Goal: Information Seeking & Learning: Compare options

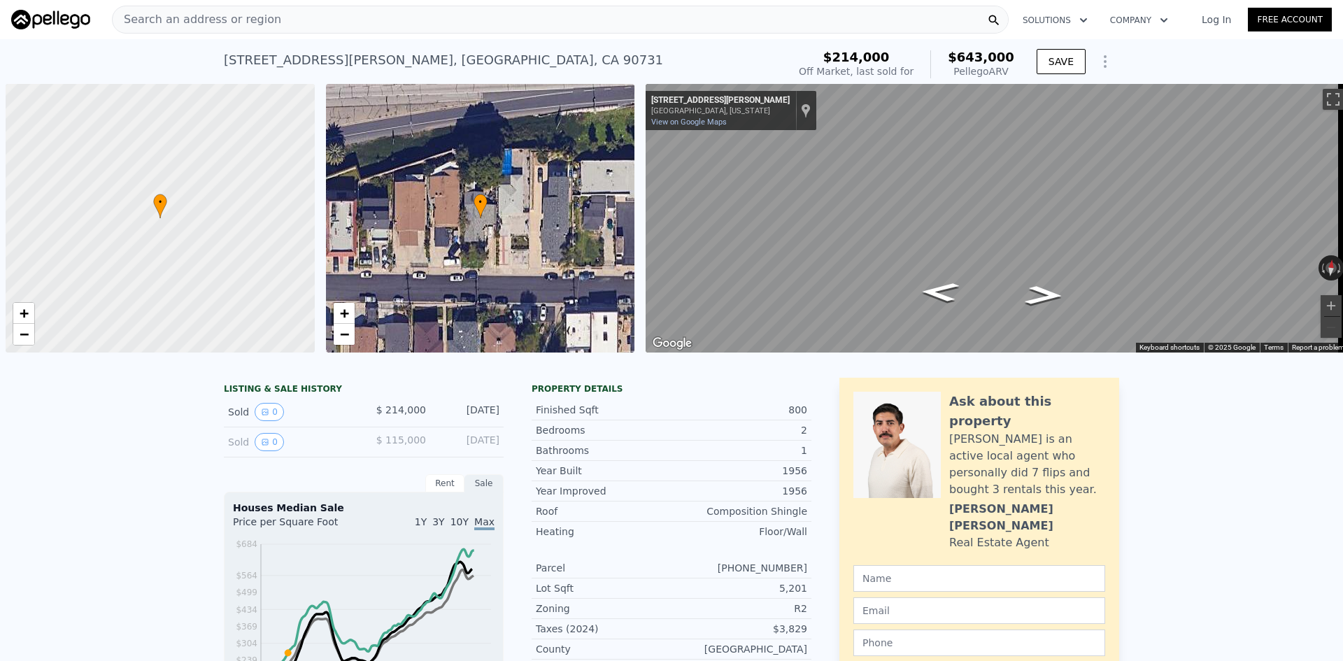
scroll to position [0, 6]
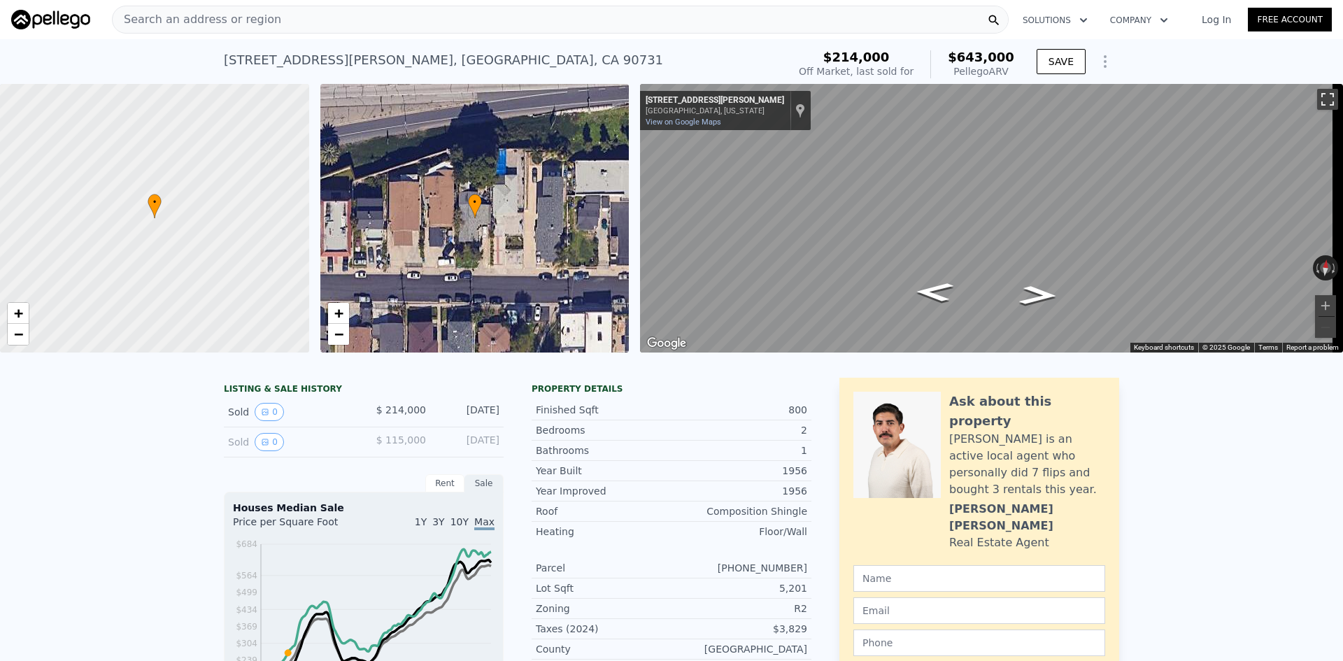
click at [1319, 107] on button "Toggle fullscreen view" at bounding box center [1327, 99] width 21 height 21
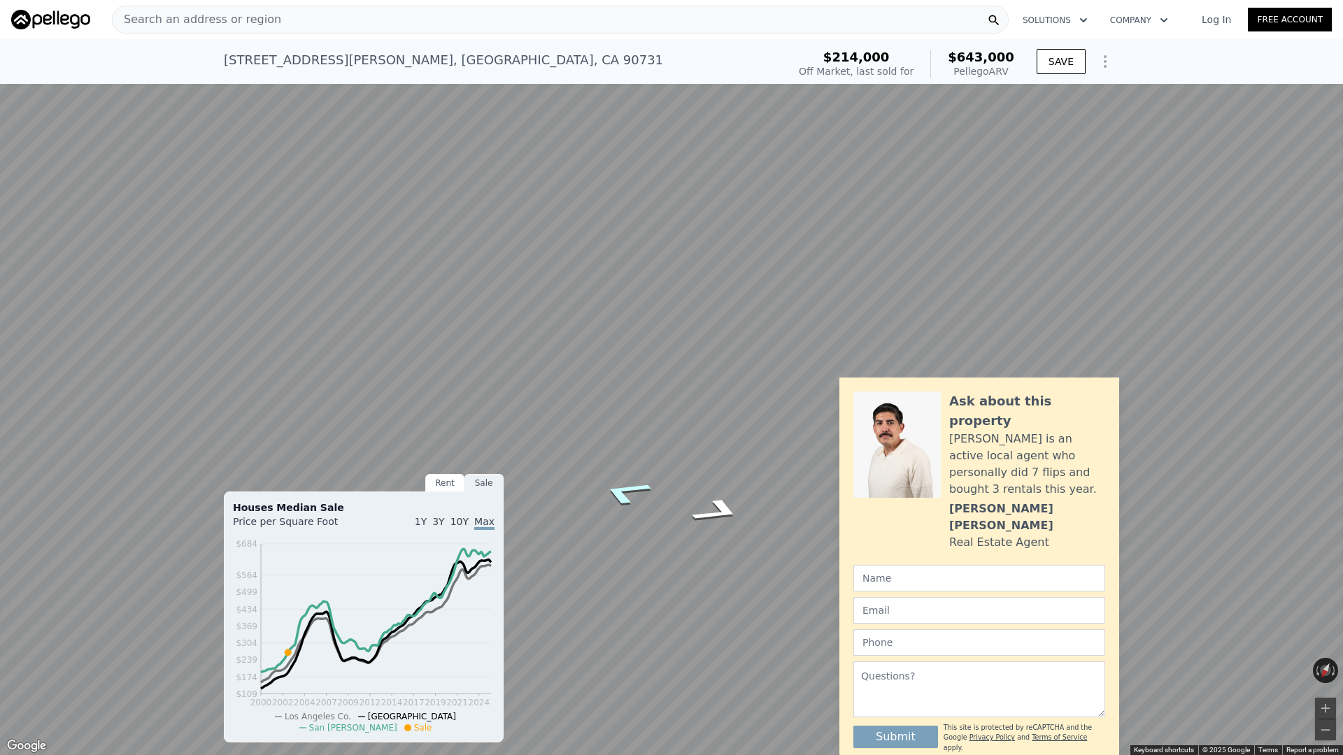
click at [622, 486] on icon "Go East, Bonita St" at bounding box center [625, 492] width 95 height 39
click at [621, 516] on icon "Go West, Bonita St" at bounding box center [620, 523] width 81 height 35
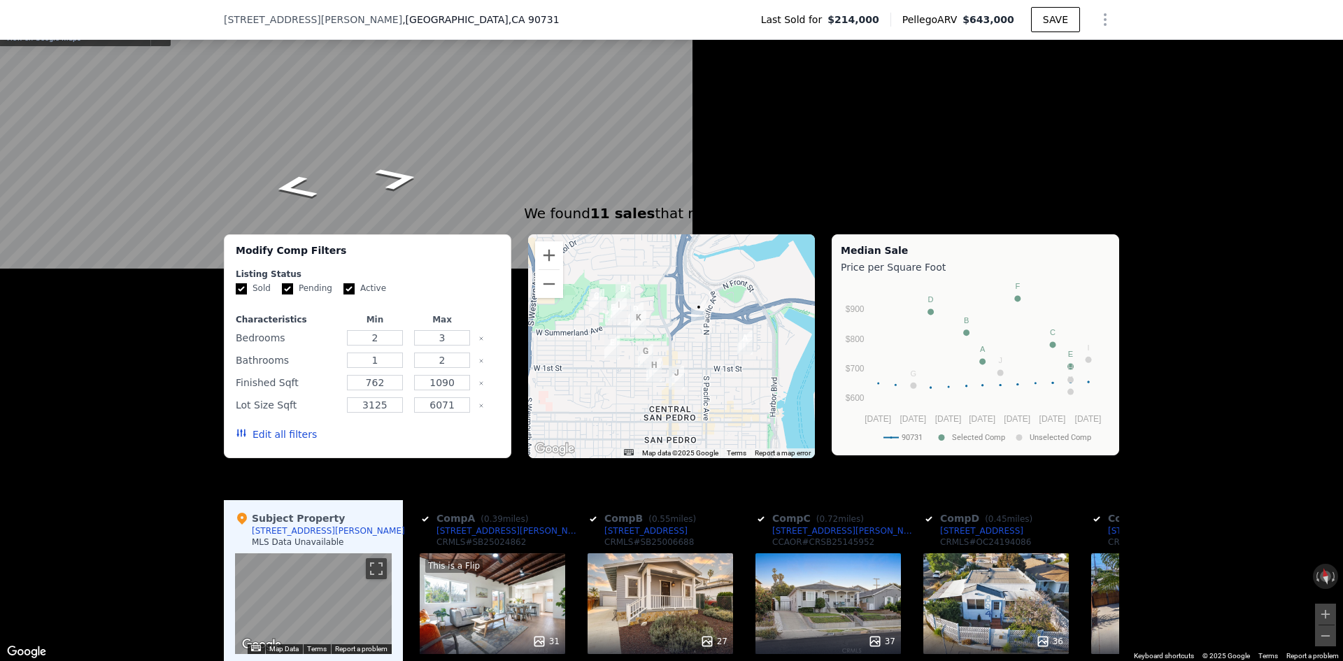
scroll to position [974, 0]
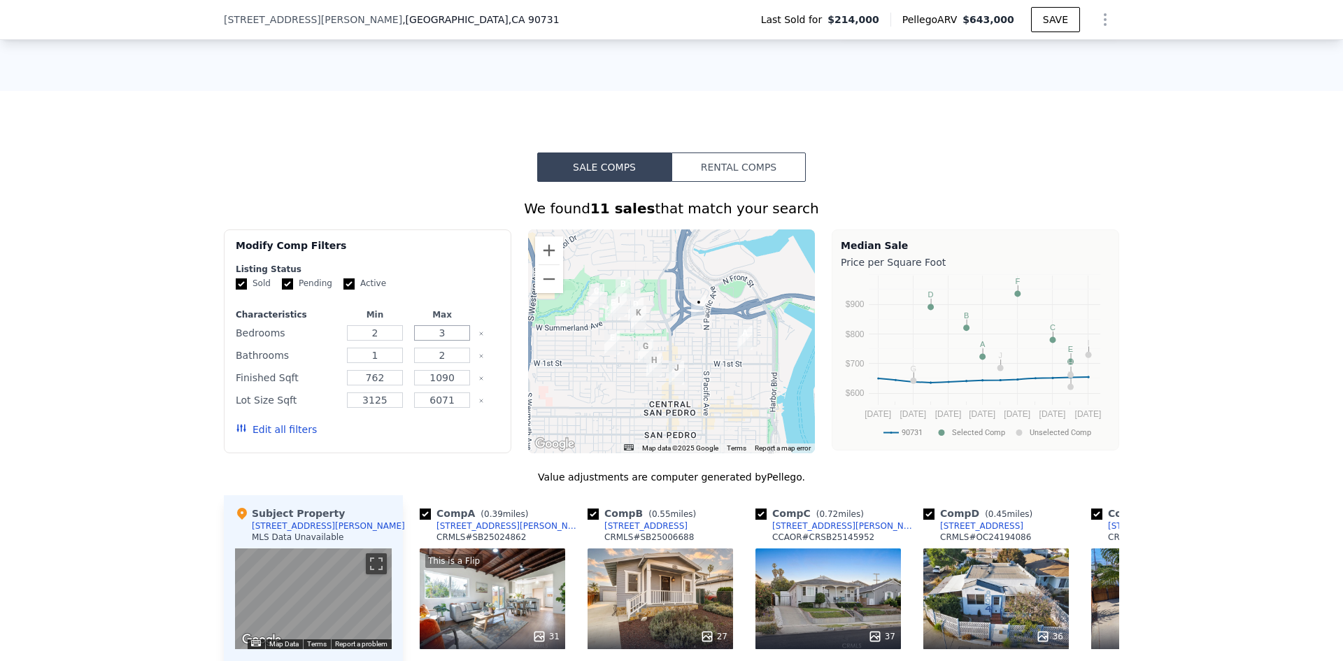
drag, startPoint x: 431, startPoint y: 343, endPoint x: 532, endPoint y: 357, distance: 102.4
click at [502, 354] on div "Modify Comp Filters Listing Status Sold Pending Active Characteristics Min Max …" at bounding box center [368, 341] width 288 height 224
type input "2"
drag, startPoint x: 427, startPoint y: 367, endPoint x: 564, endPoint y: 374, distance: 136.6
click at [564, 373] on div "Modify Comp Filters Listing Status Sold Pending Active Characteristics Min Max …" at bounding box center [671, 341] width 895 height 224
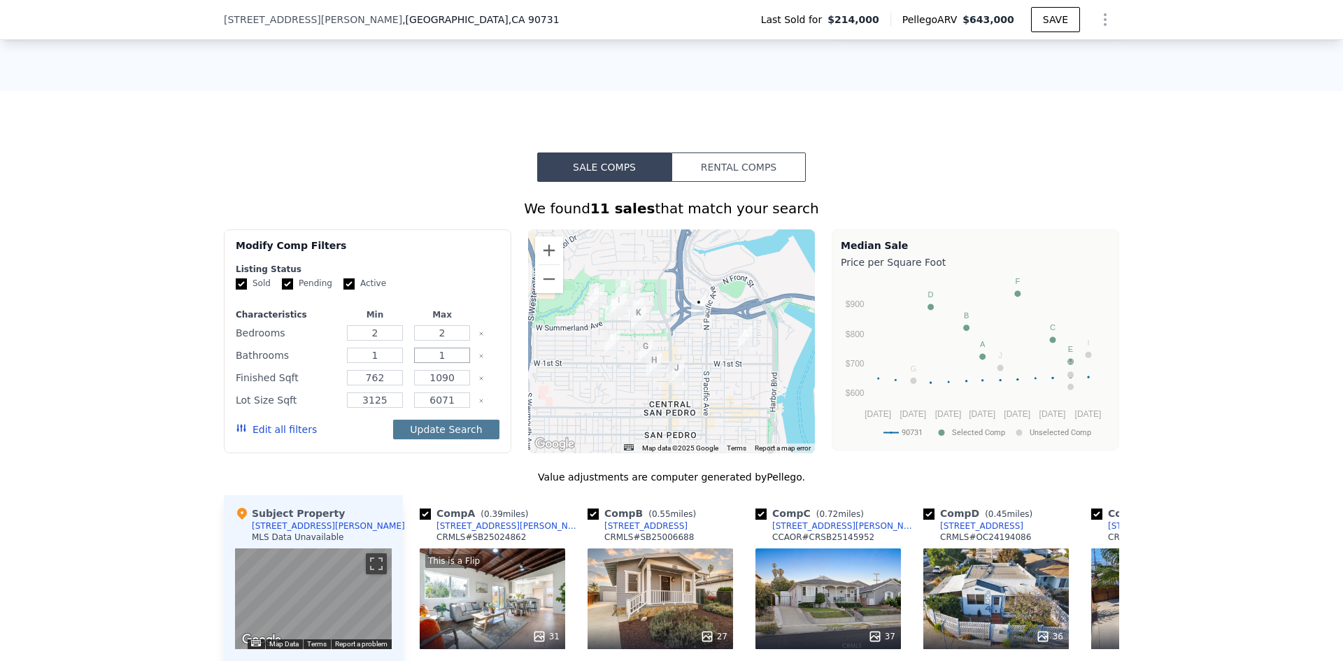
type input "1"
click at [434, 437] on button "Update Search" at bounding box center [446, 430] width 106 height 20
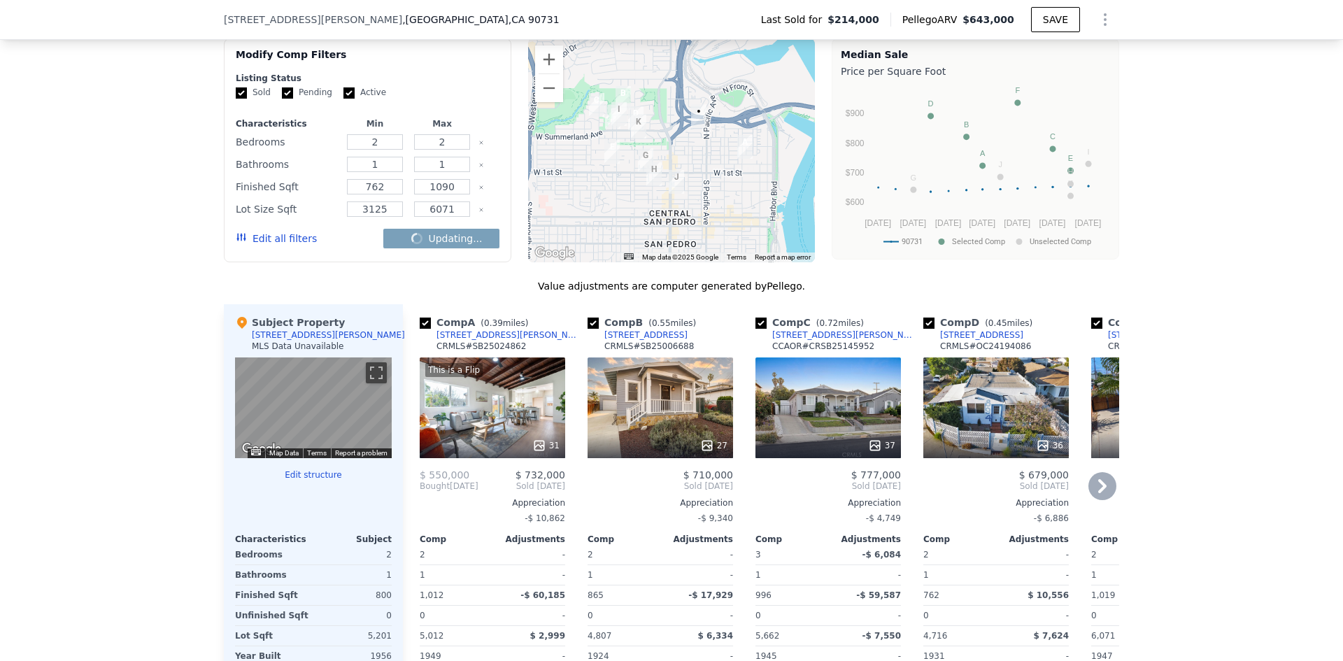
scroll to position [1254, 0]
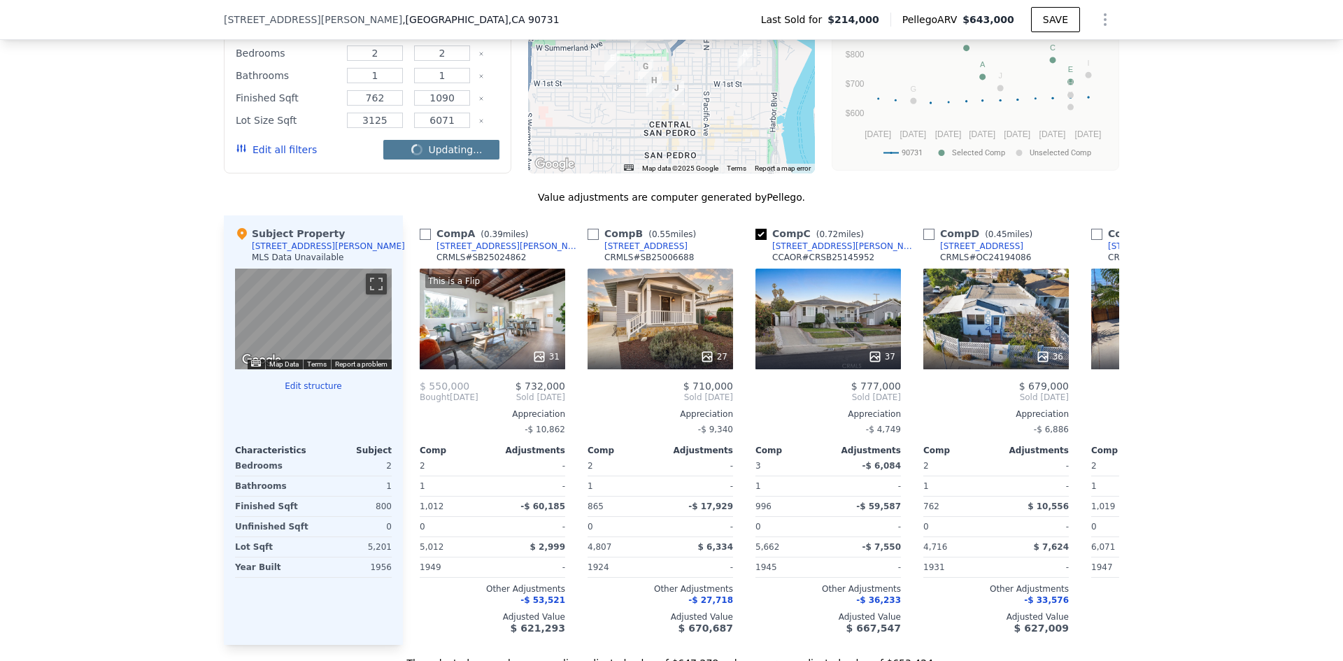
checkbox input "false"
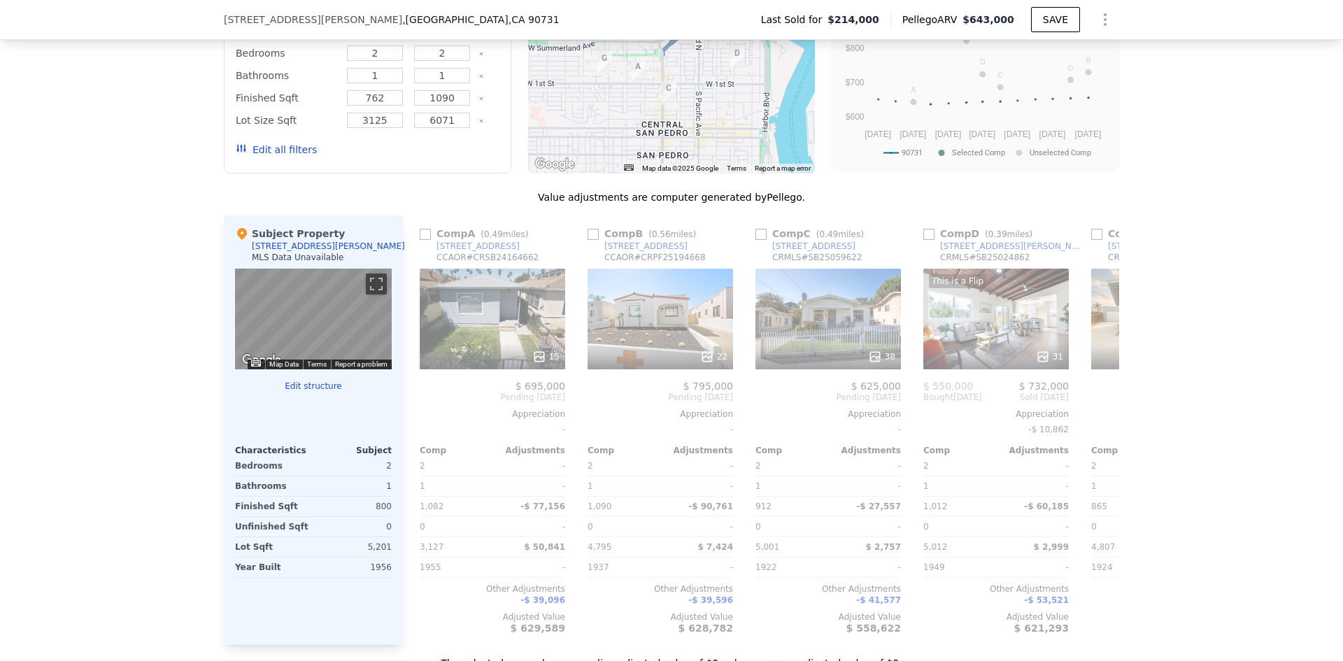
click at [250, 157] on button "Edit all filters" at bounding box center [276, 150] width 81 height 14
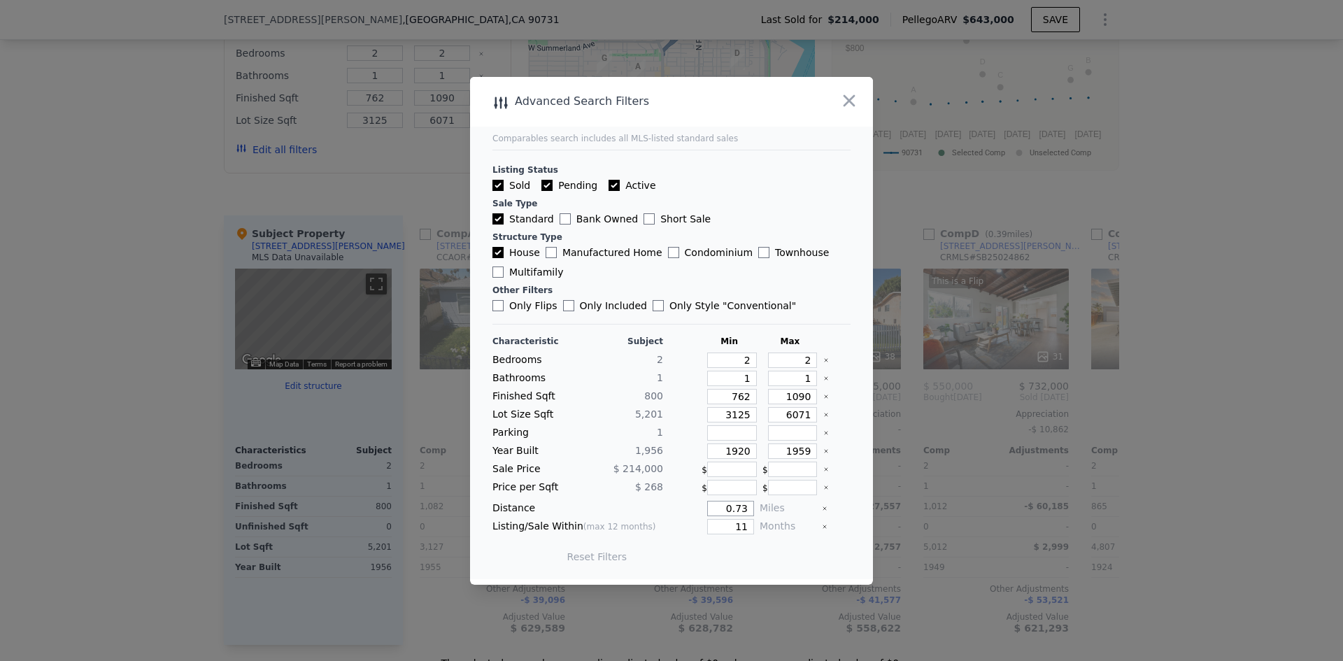
drag, startPoint x: 746, startPoint y: 508, endPoint x: 825, endPoint y: 483, distance: 83.6
click at [828, 506] on div "Distance 0.73 Miles" at bounding box center [671, 508] width 358 height 15
type input "0.52"
drag, startPoint x: 718, startPoint y: 528, endPoint x: 867, endPoint y: 529, distance: 149.7
click at [867, 532] on div "Advanced Search Filters Comparables search includes all MLS-listed standard sal…" at bounding box center [671, 331] width 403 height 508
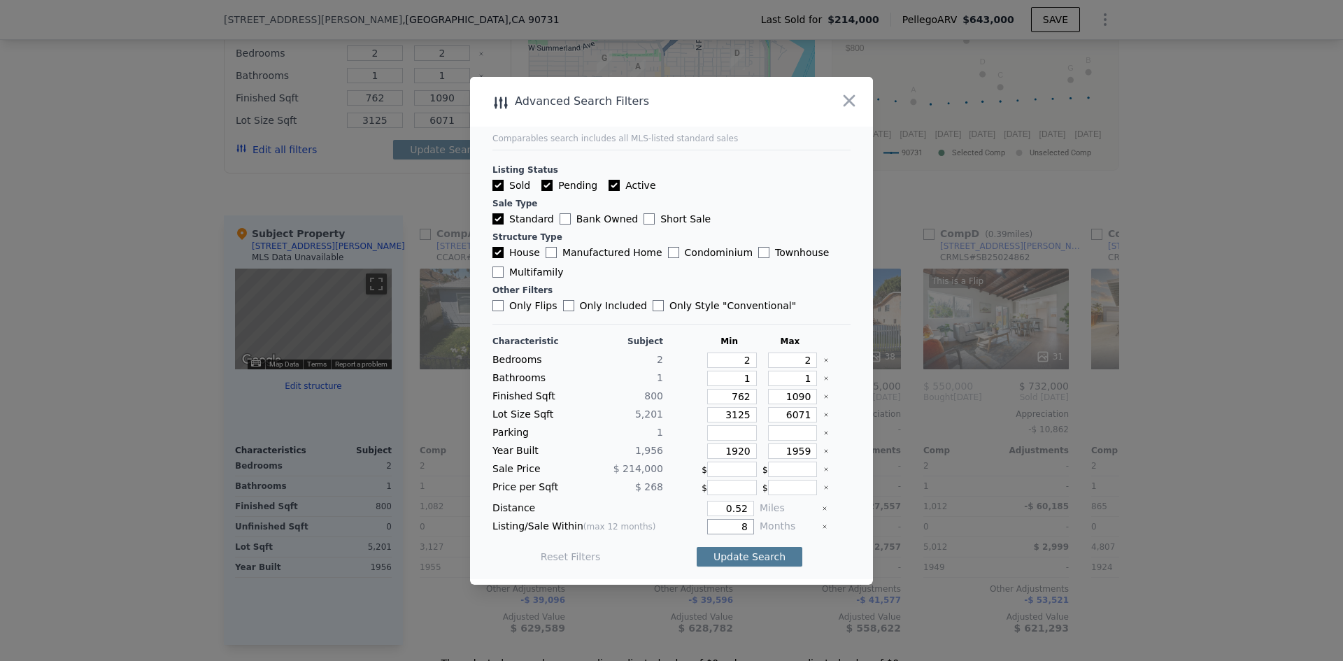
type input "8"
click at [701, 548] on button "Update Search" at bounding box center [750, 557] width 106 height 20
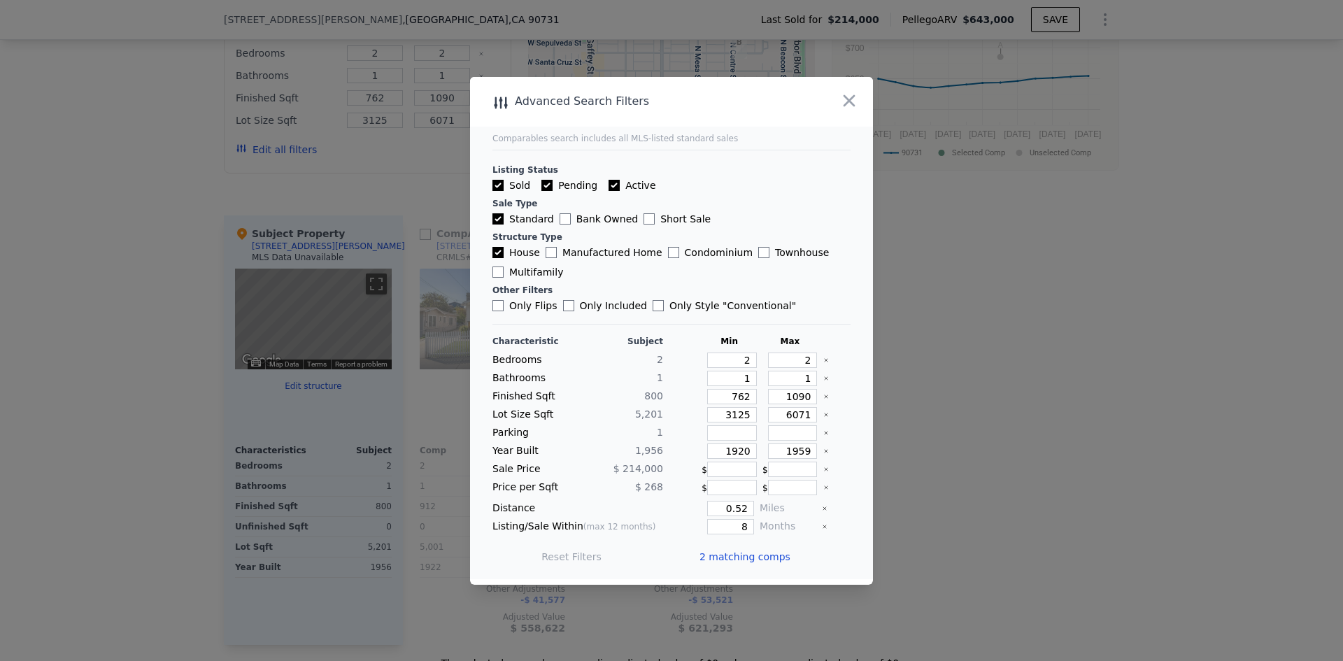
click at [728, 553] on span "2 matching comps" at bounding box center [745, 557] width 91 height 14
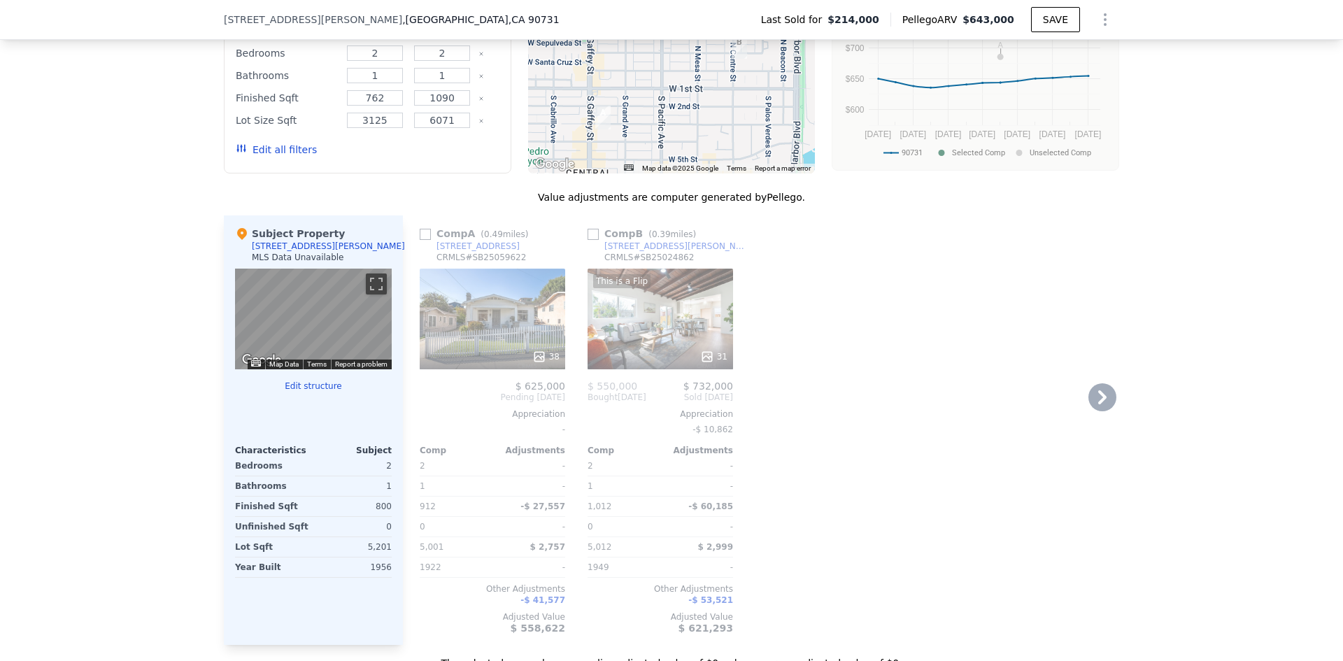
click at [488, 312] on div "38" at bounding box center [493, 319] width 146 height 101
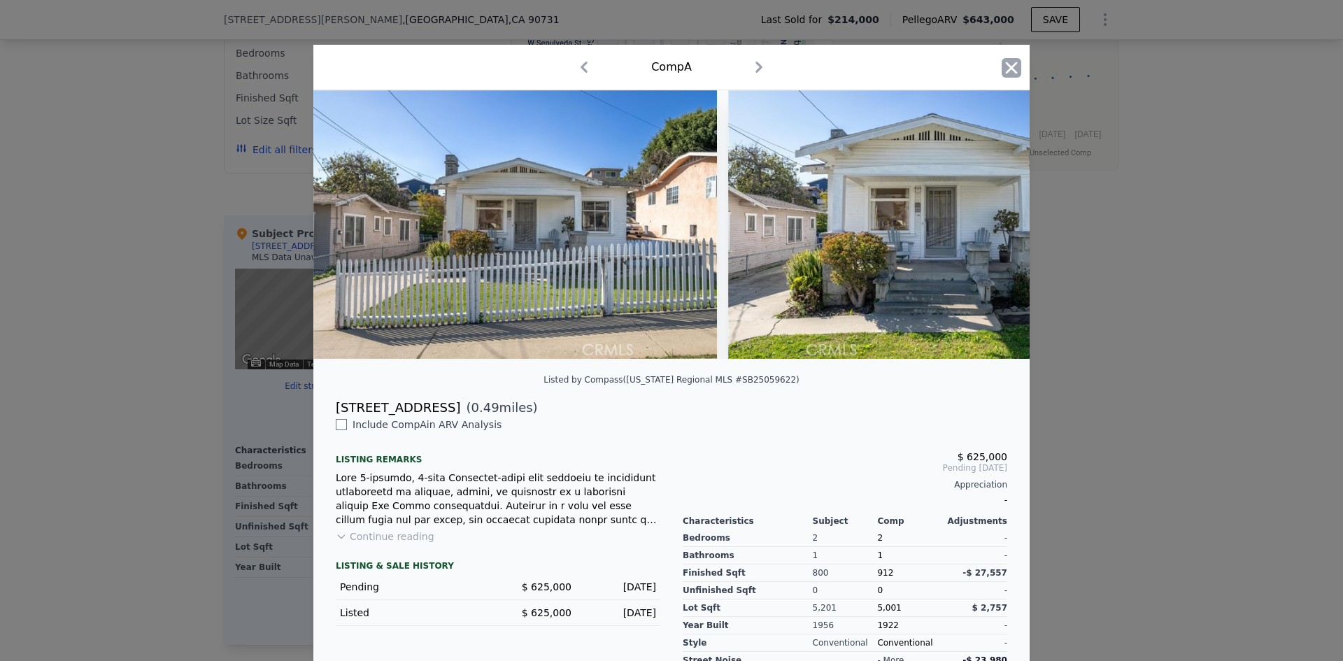
click at [1002, 66] on icon "button" at bounding box center [1012, 68] width 20 height 20
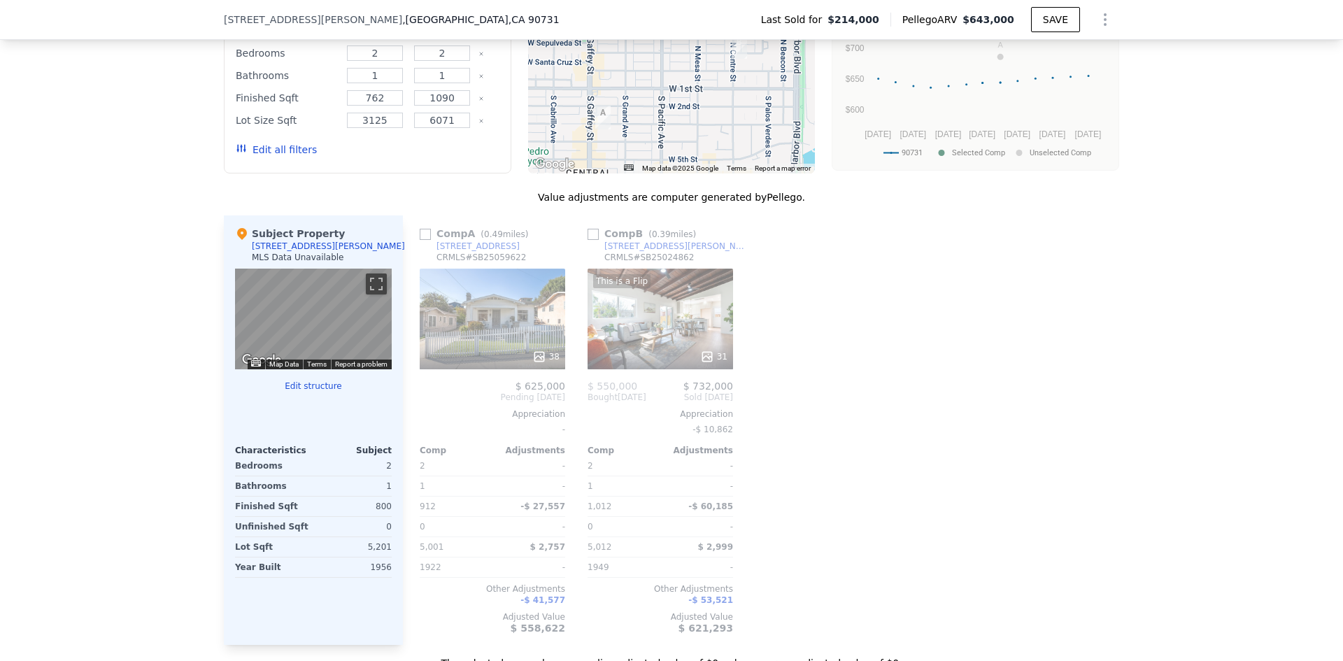
click at [653, 357] on div at bounding box center [661, 356] width 146 height 25
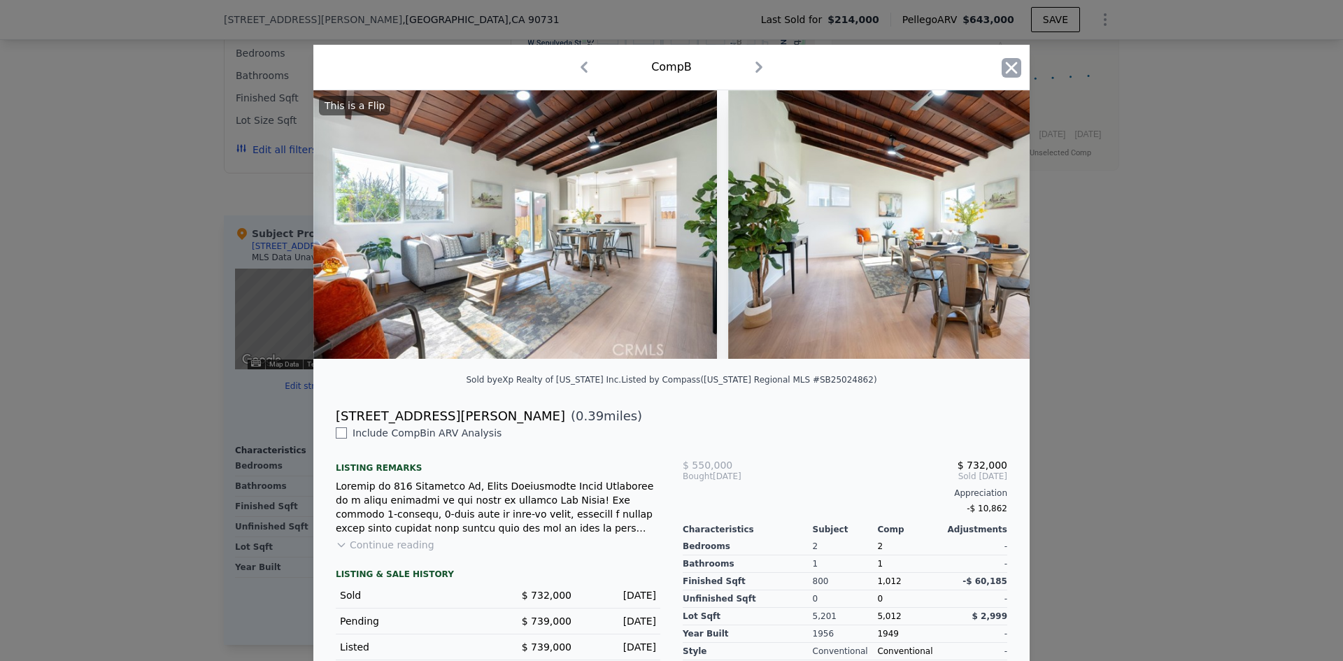
click at [1002, 65] on icon "button" at bounding box center [1012, 68] width 20 height 20
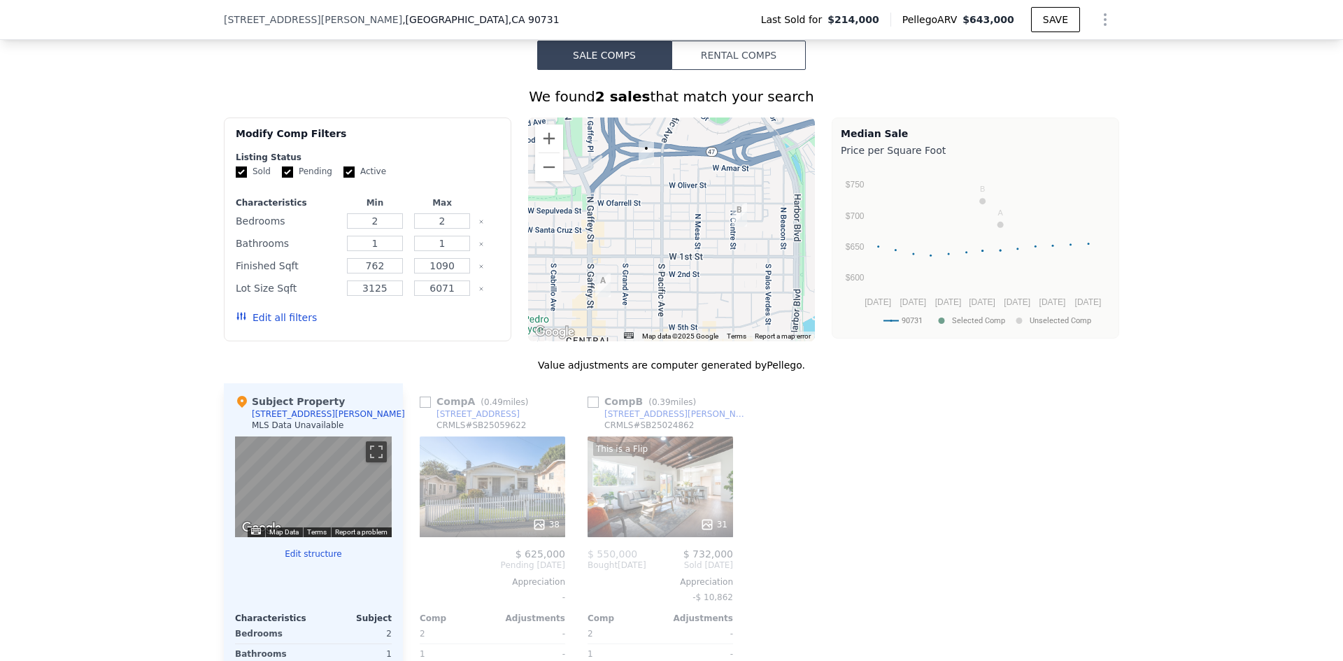
scroll to position [905, 0]
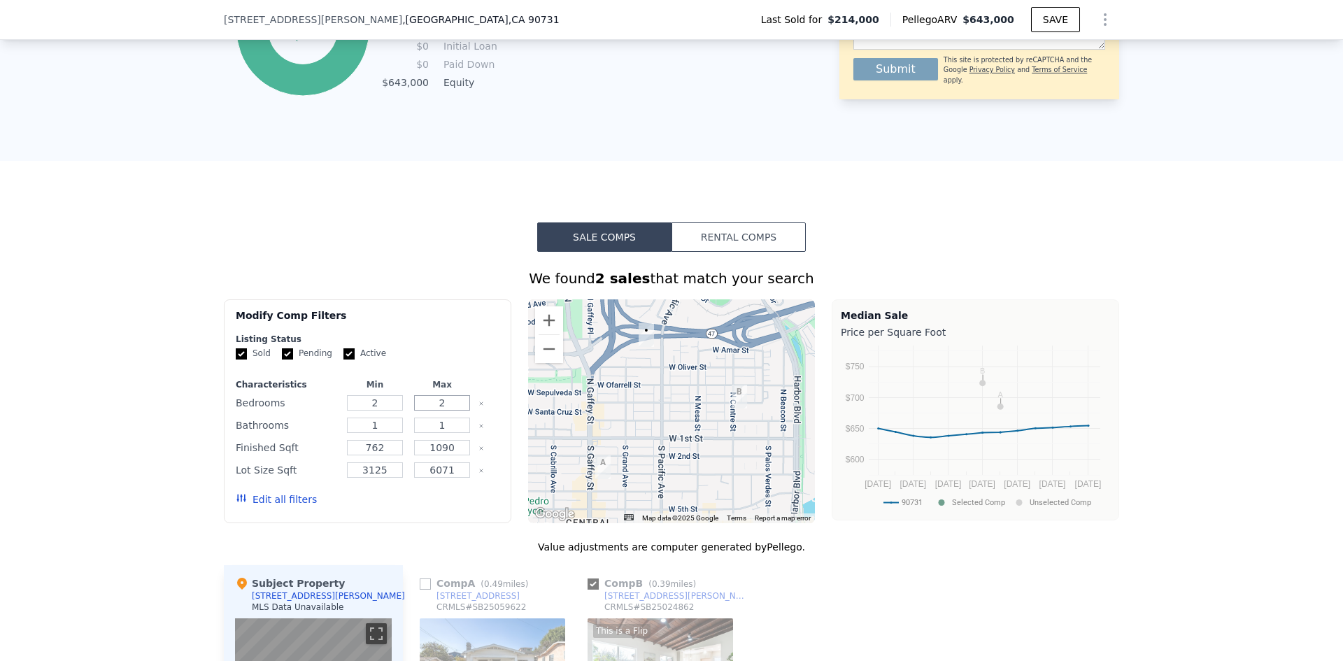
click at [576, 358] on div "Modify Comp Filters Listing Status Sold Pending Active Characteristics Min Max …" at bounding box center [671, 411] width 895 height 224
type input "3"
type input "2"
checkbox input "true"
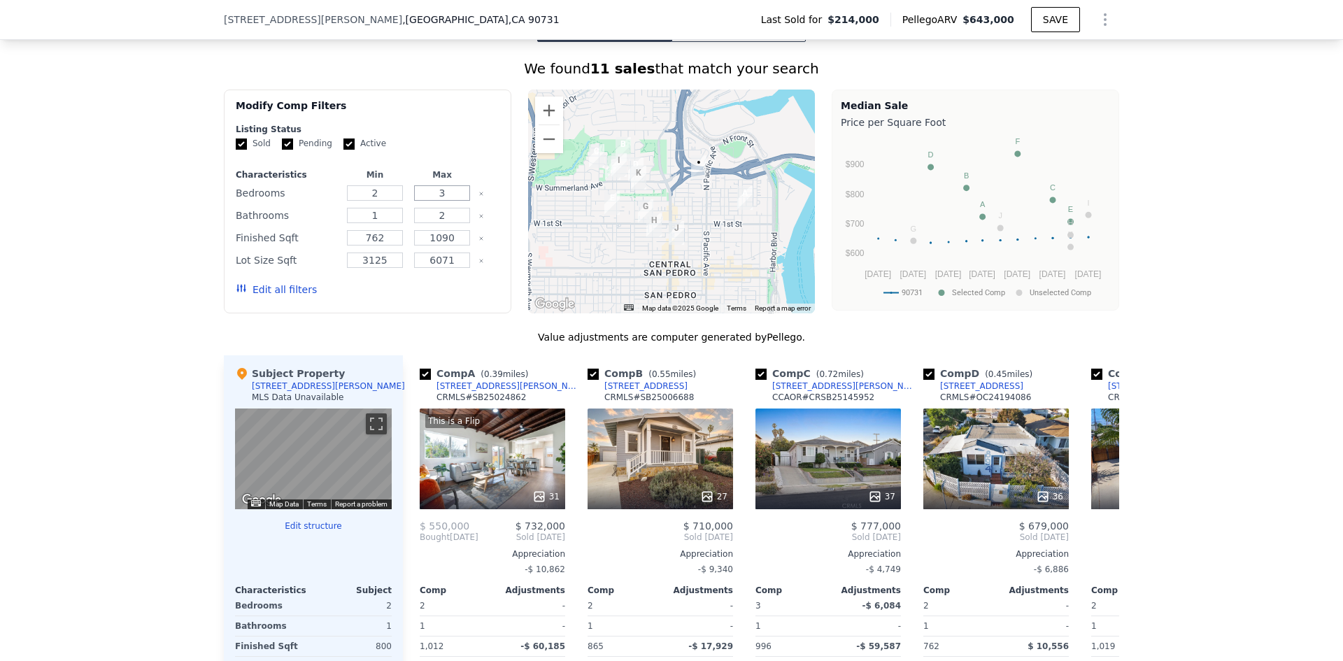
scroll to position [1324, 0]
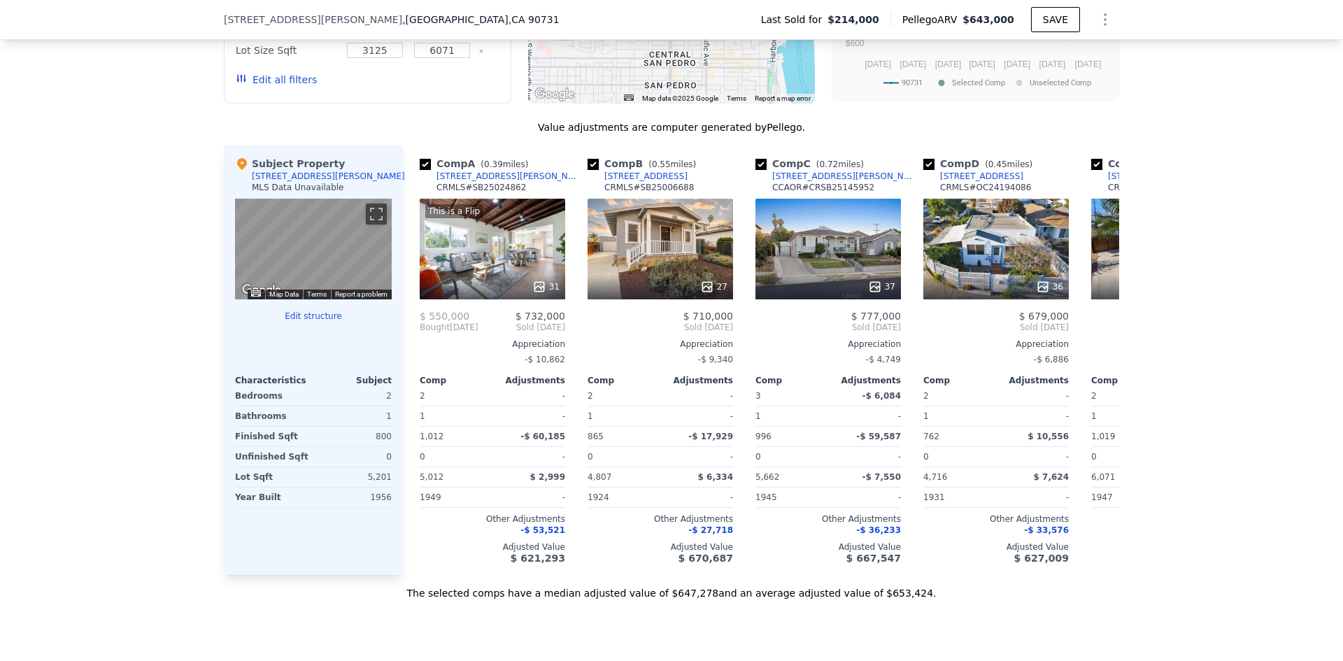
click at [250, 87] on button "Edit all filters" at bounding box center [276, 80] width 81 height 14
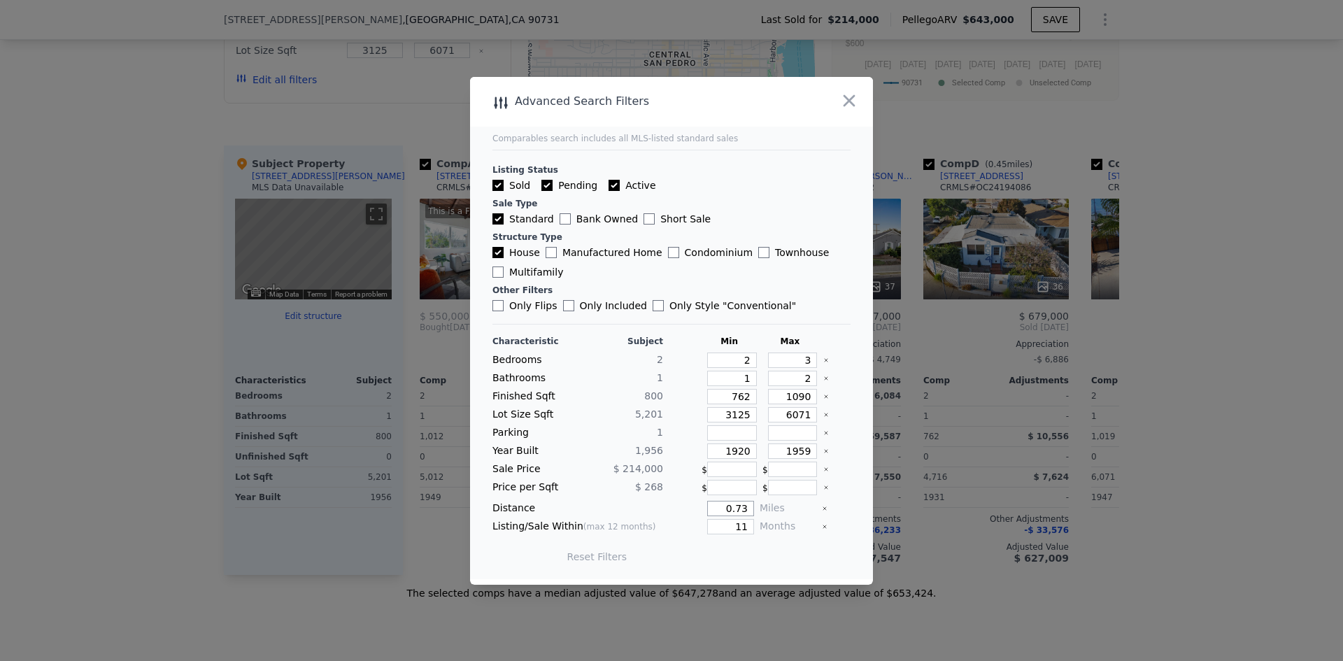
drag, startPoint x: 710, startPoint y: 503, endPoint x: 928, endPoint y: 495, distance: 217.7
click at [922, 502] on div "​ Advanced Search Filters Comparables search includes all MLS-listed standard s…" at bounding box center [671, 330] width 1343 height 661
type input "0.53"
type input "7"
click at [758, 550] on button "Update Search" at bounding box center [750, 557] width 106 height 20
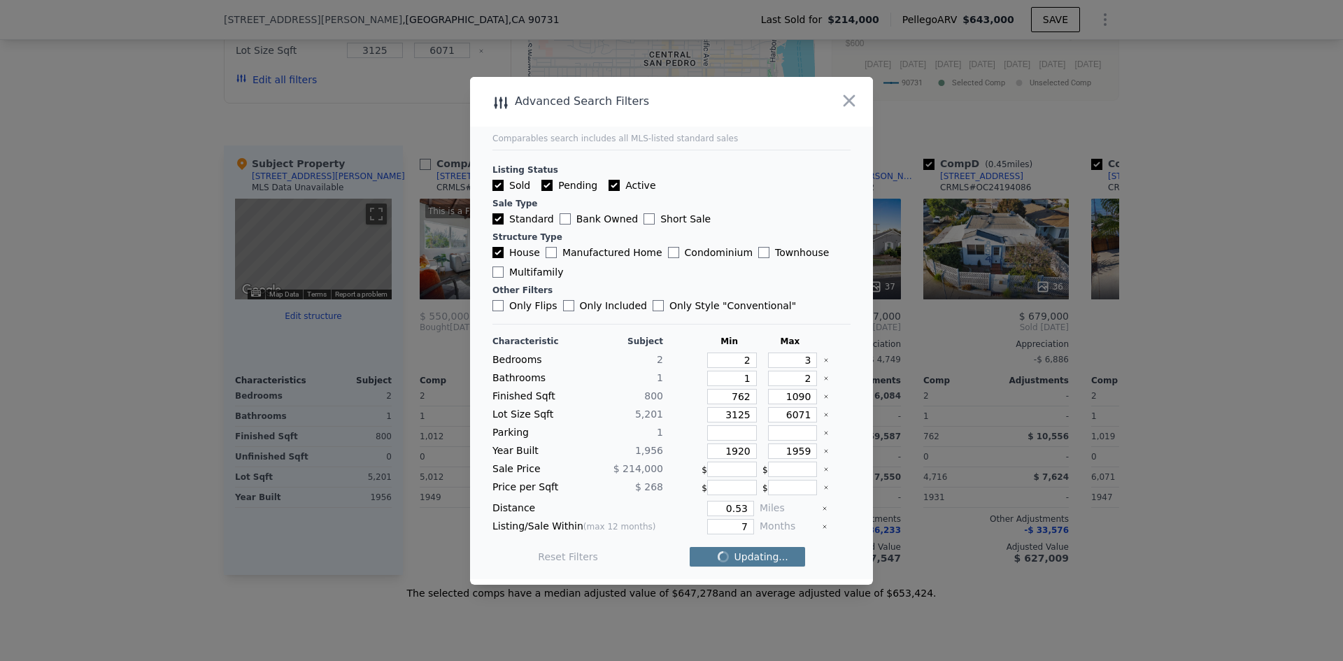
checkbox input "false"
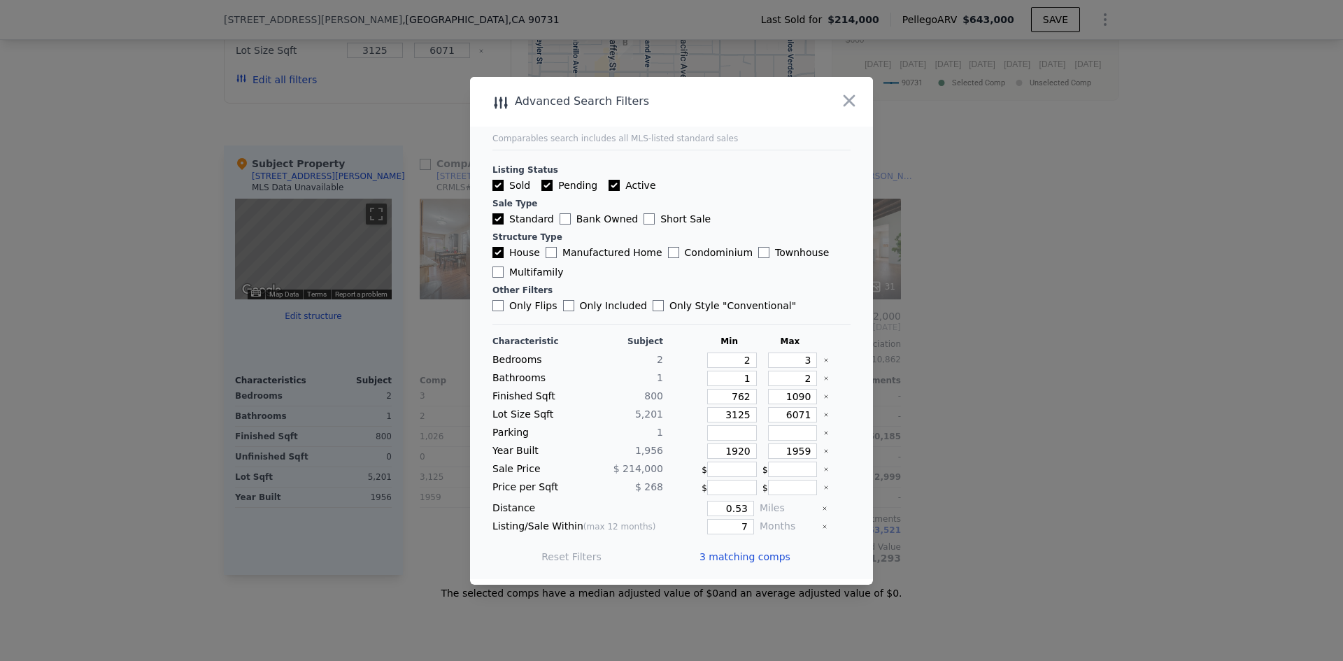
drag, startPoint x: 744, startPoint y: 539, endPoint x: 753, endPoint y: 560, distance: 22.9
click at [744, 540] on div "3 matching comps" at bounding box center [751, 556] width 102 height 39
click at [753, 560] on span "3 matching comps" at bounding box center [745, 557] width 91 height 14
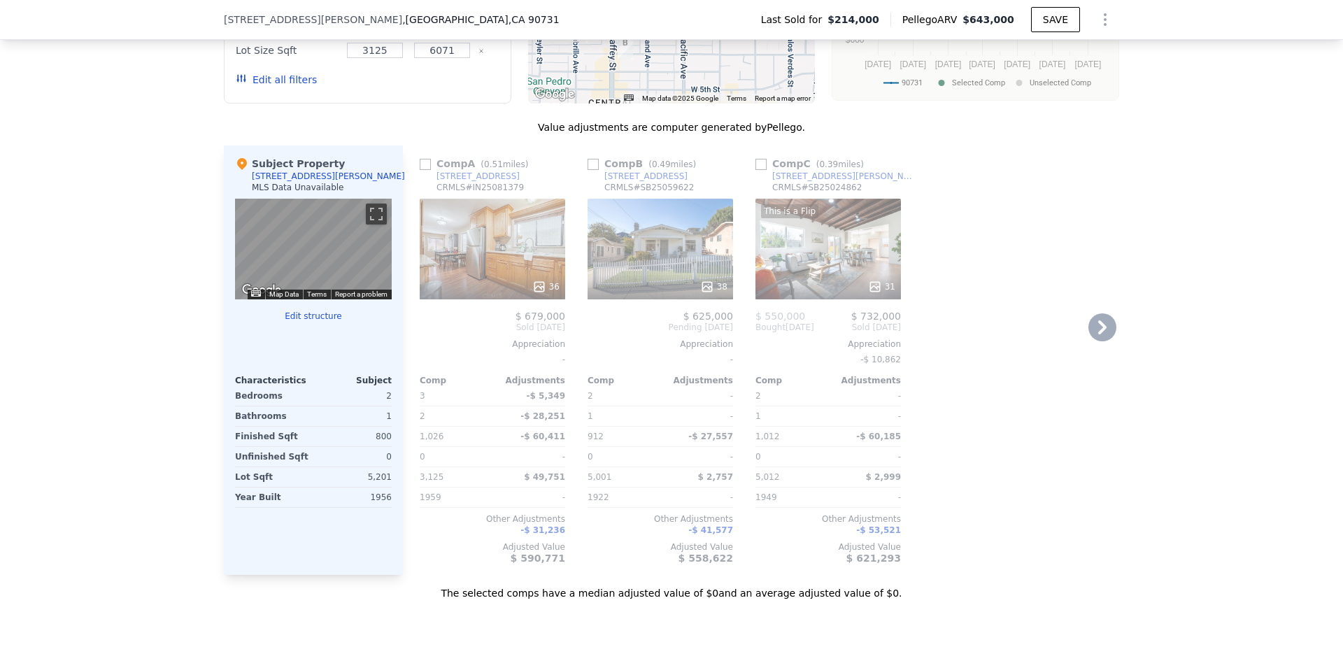
click at [486, 241] on div "36" at bounding box center [493, 249] width 146 height 101
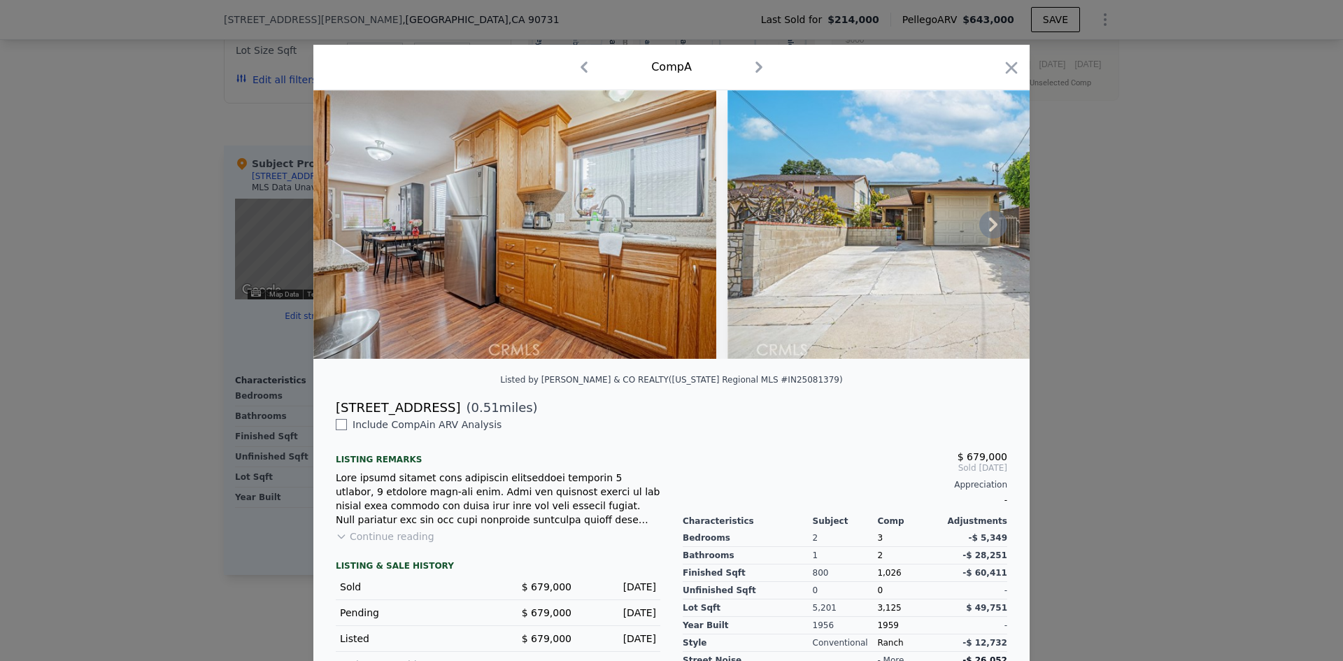
click at [991, 228] on icon at bounding box center [993, 225] width 28 height 28
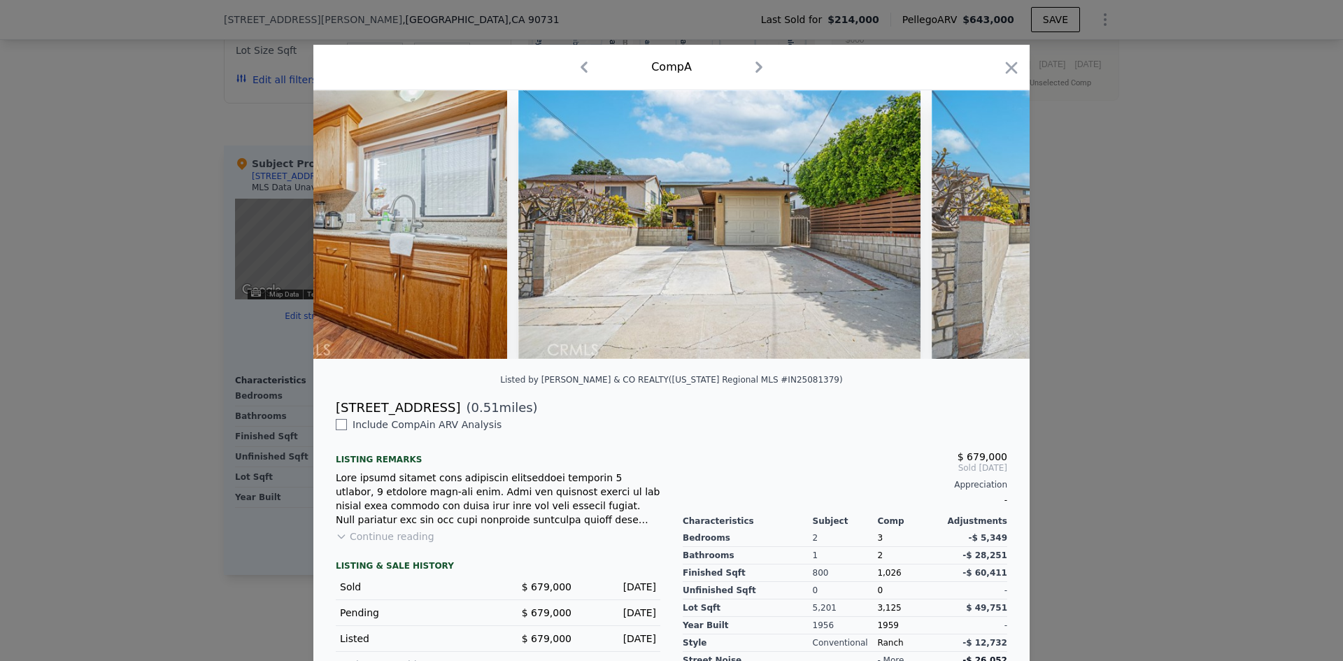
scroll to position [0, 336]
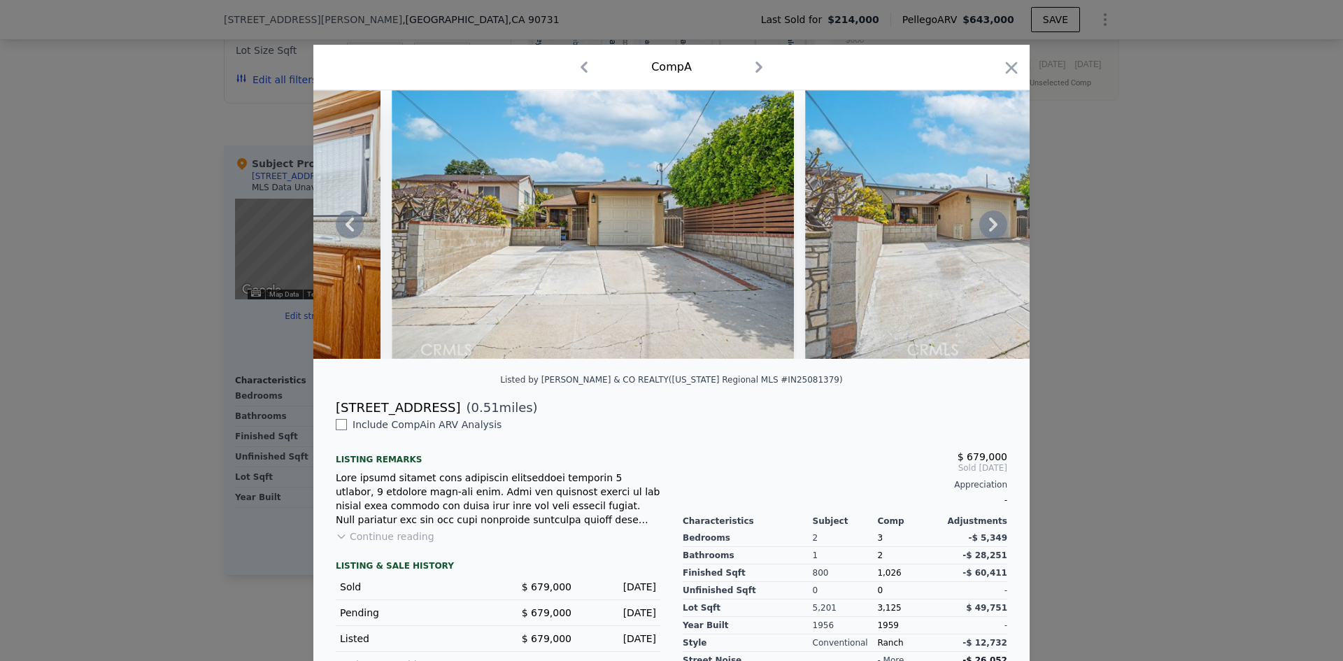
click at [989, 225] on icon at bounding box center [993, 225] width 8 height 14
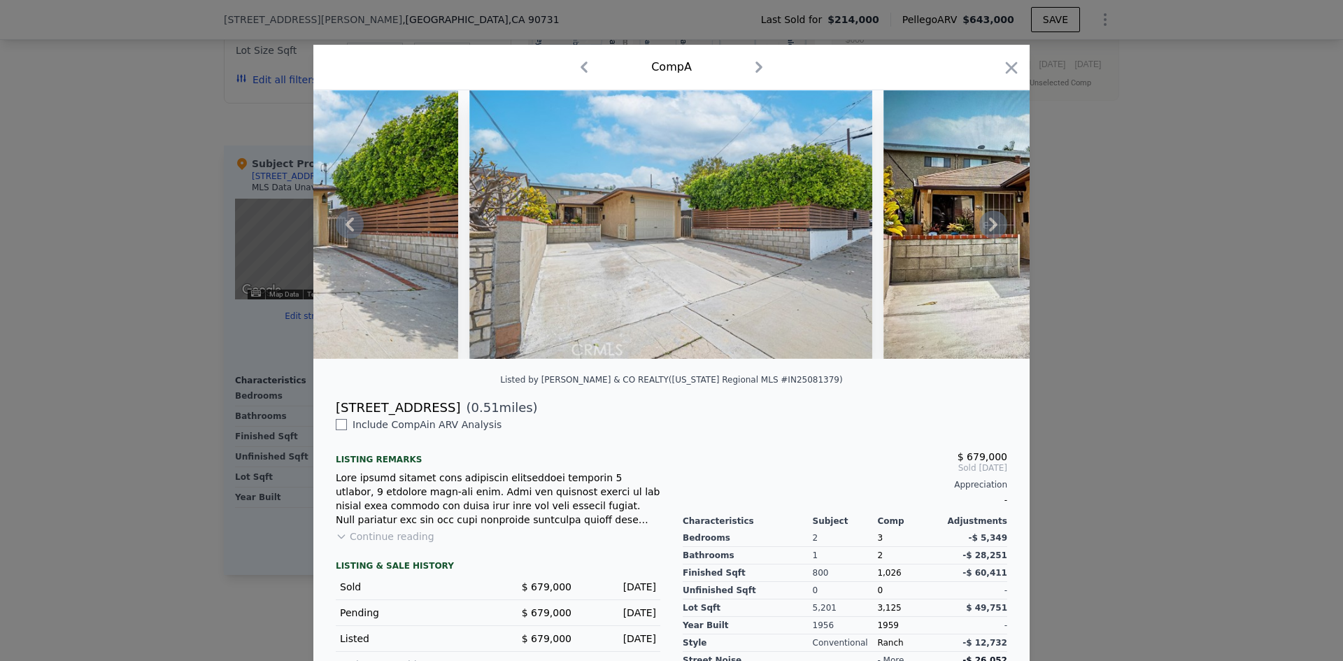
click at [979, 228] on icon at bounding box center [993, 225] width 28 height 28
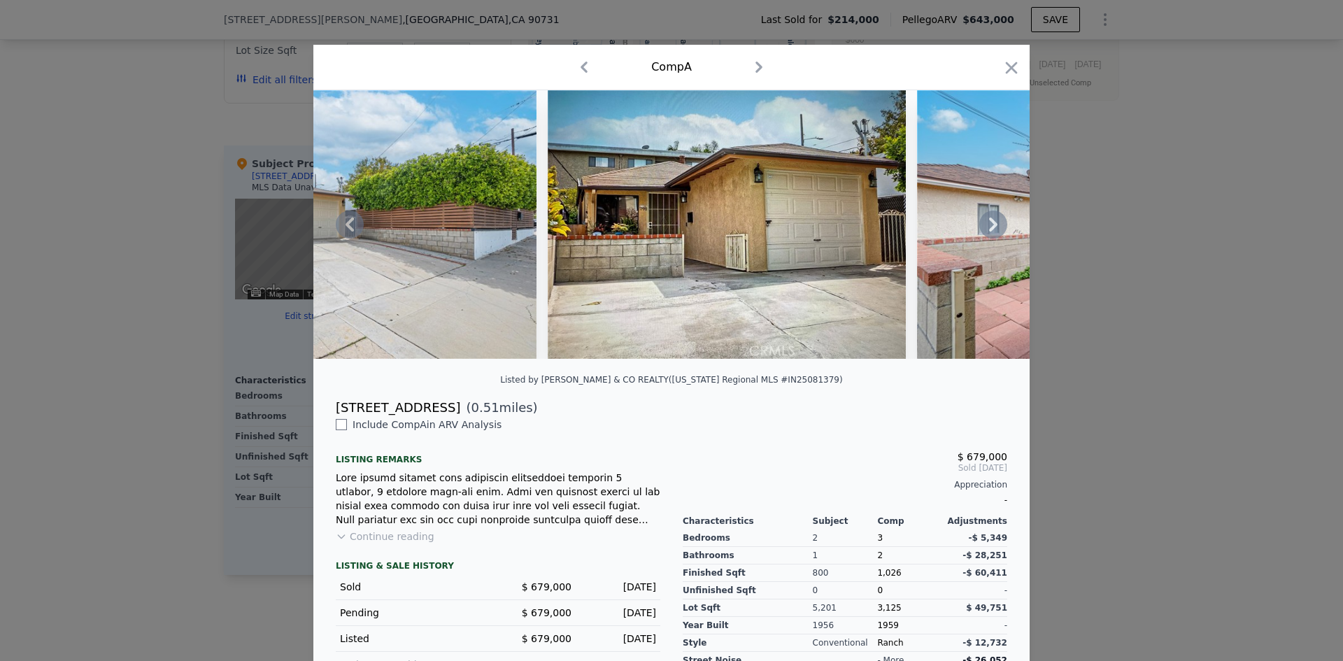
click at [984, 229] on icon at bounding box center [993, 225] width 28 height 28
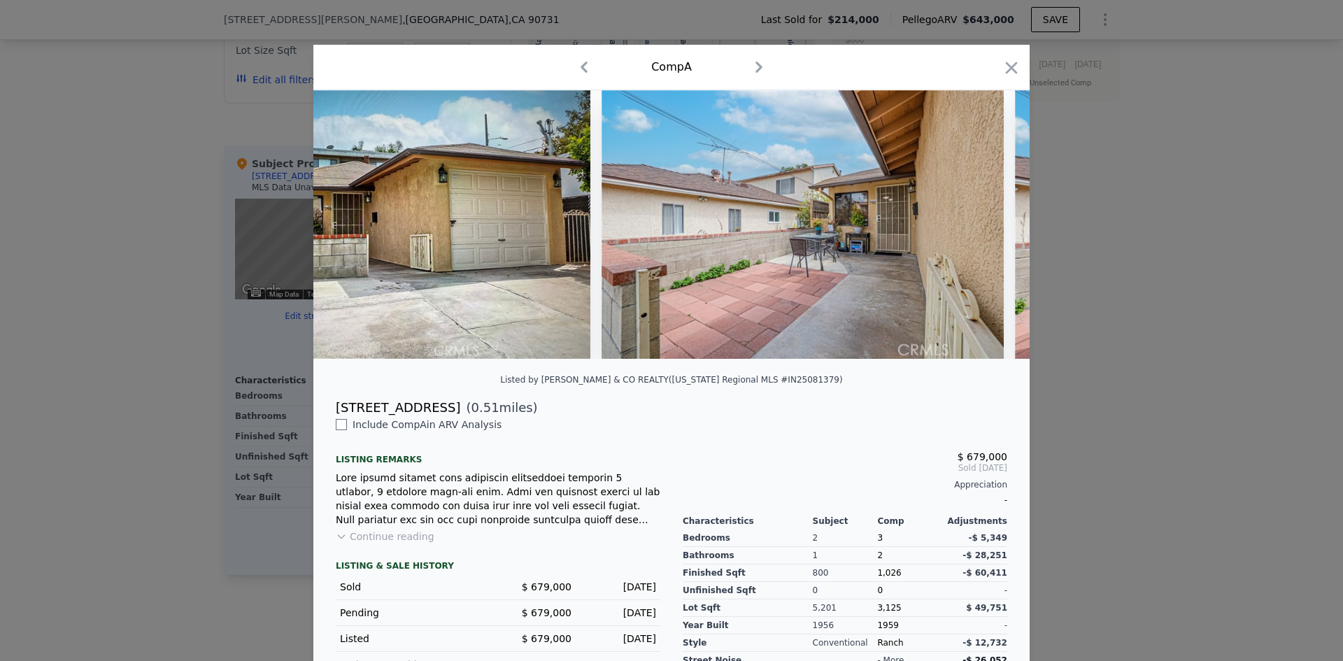
scroll to position [0, 1343]
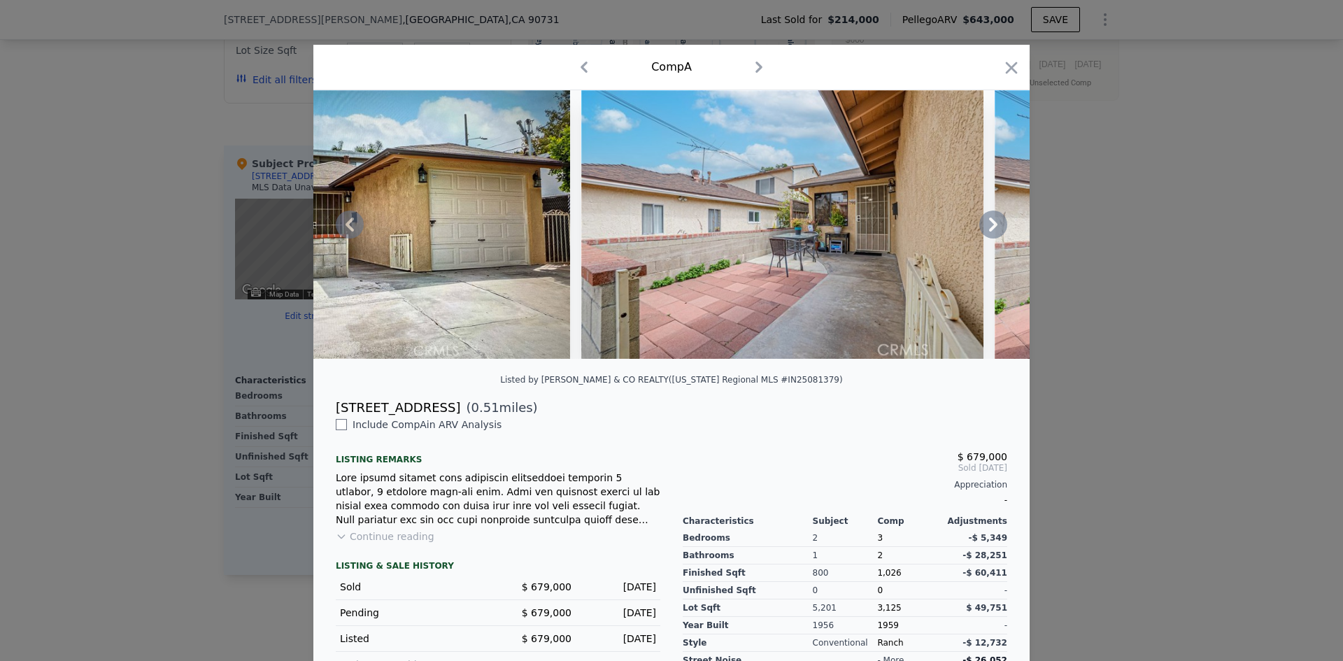
click at [985, 228] on icon at bounding box center [993, 225] width 28 height 28
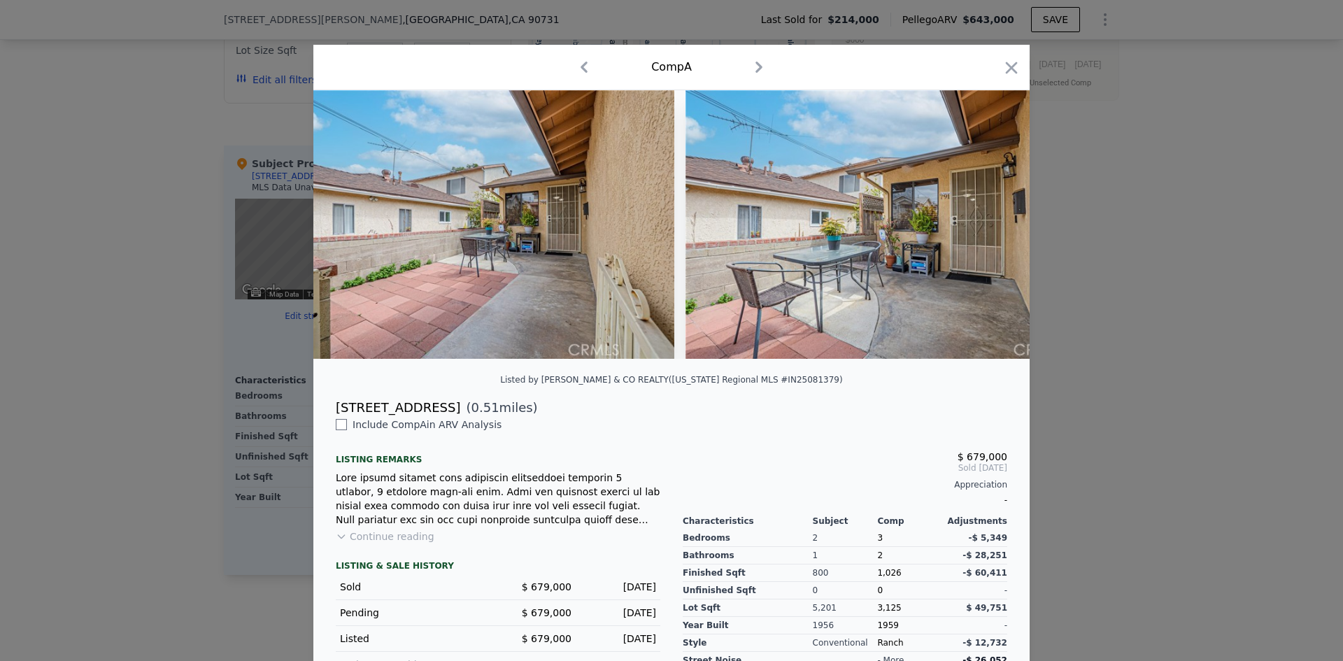
scroll to position [0, 1679]
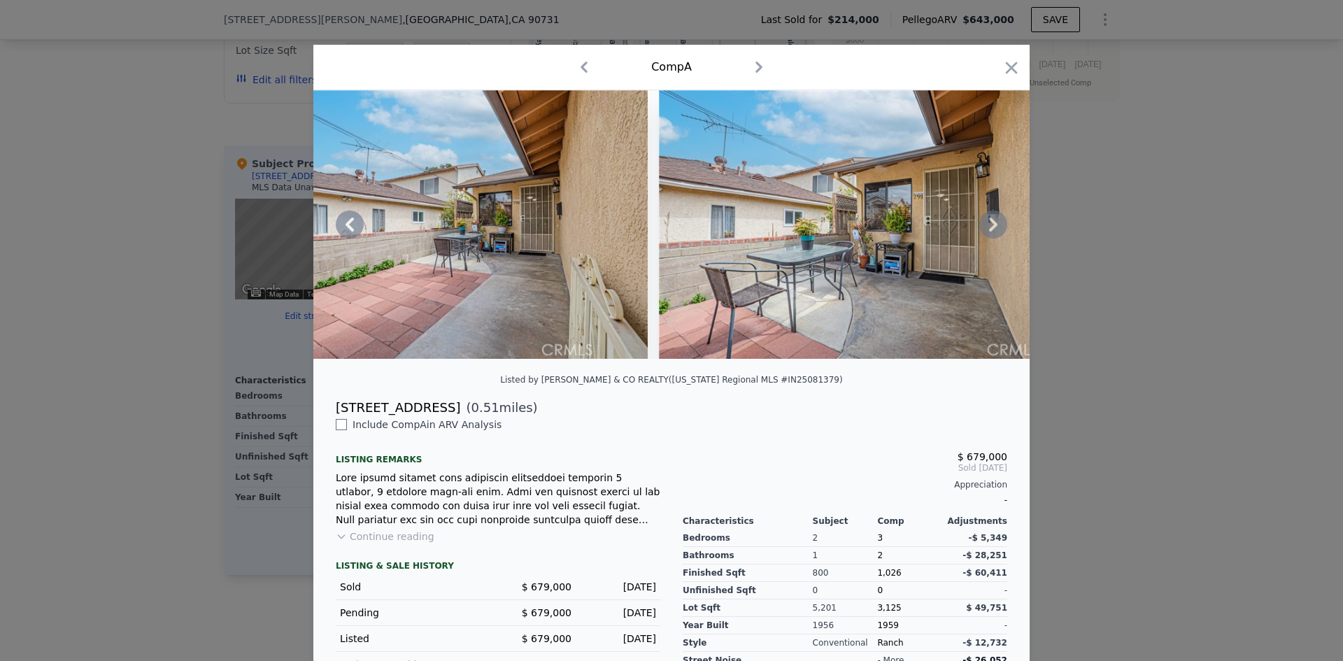
click at [984, 227] on icon at bounding box center [993, 225] width 28 height 28
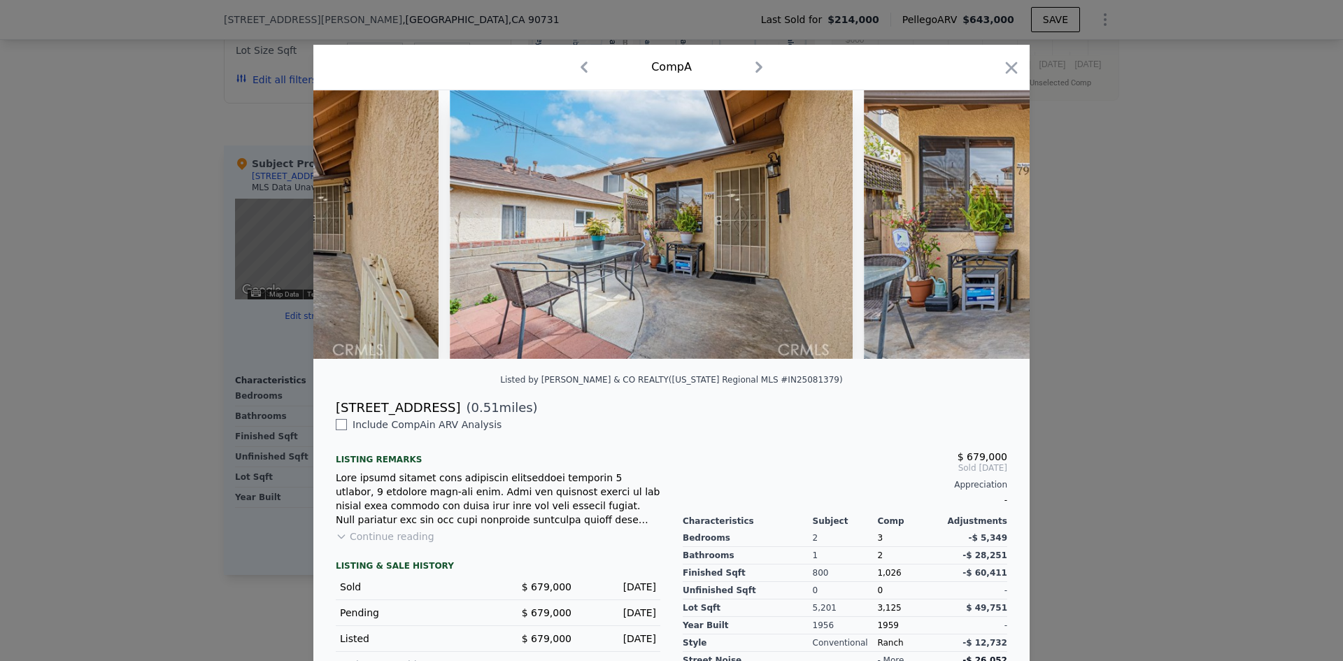
scroll to position [0, 2015]
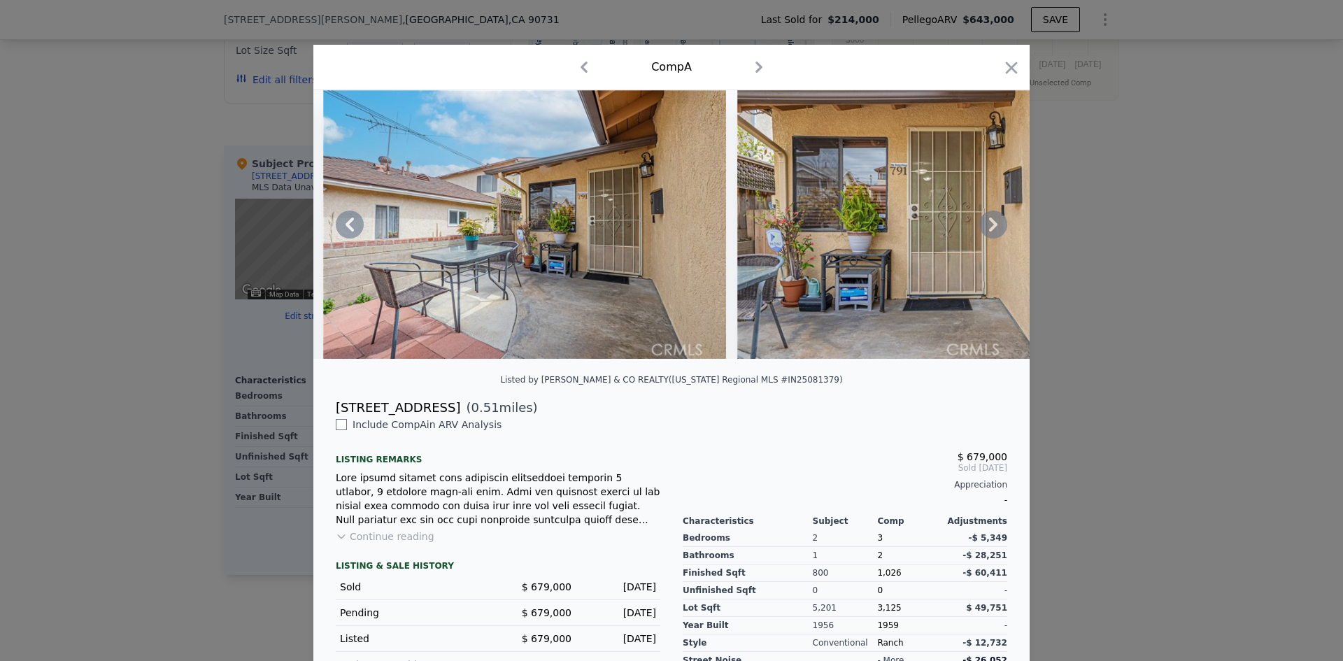
click at [986, 227] on icon at bounding box center [993, 225] width 28 height 28
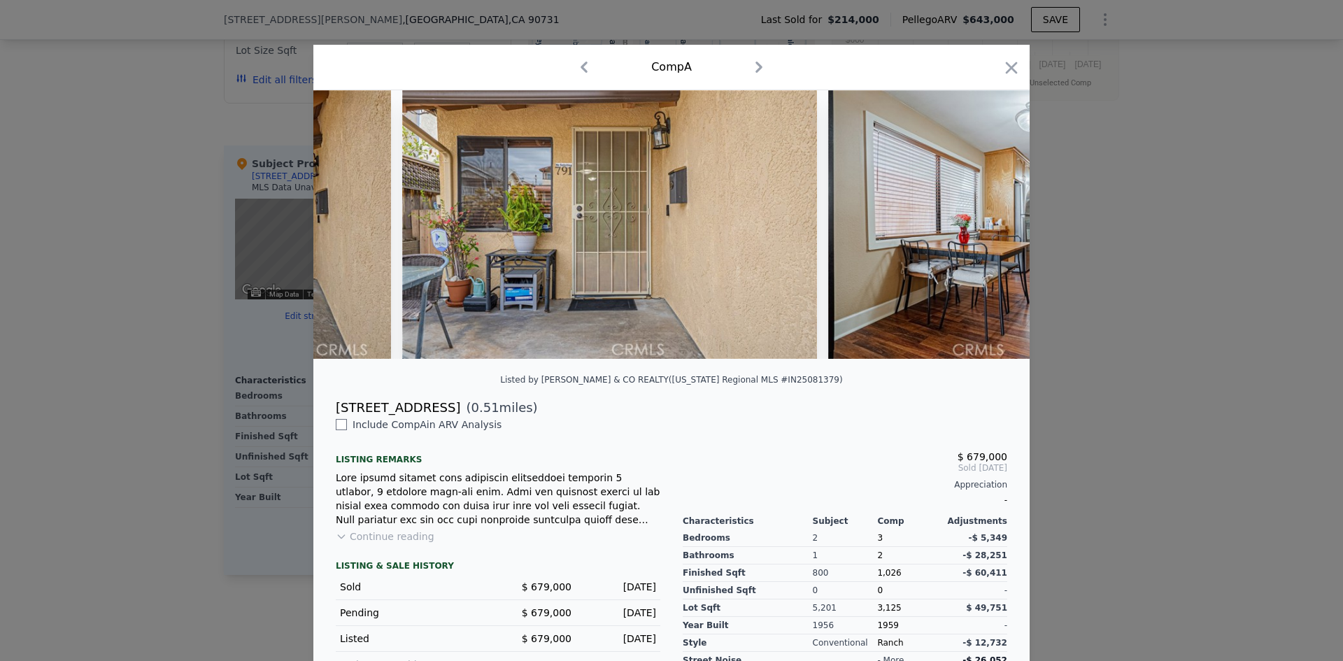
scroll to position [0, 2350]
click at [986, 224] on img at bounding box center [1030, 224] width 404 height 269
checkbox input "true"
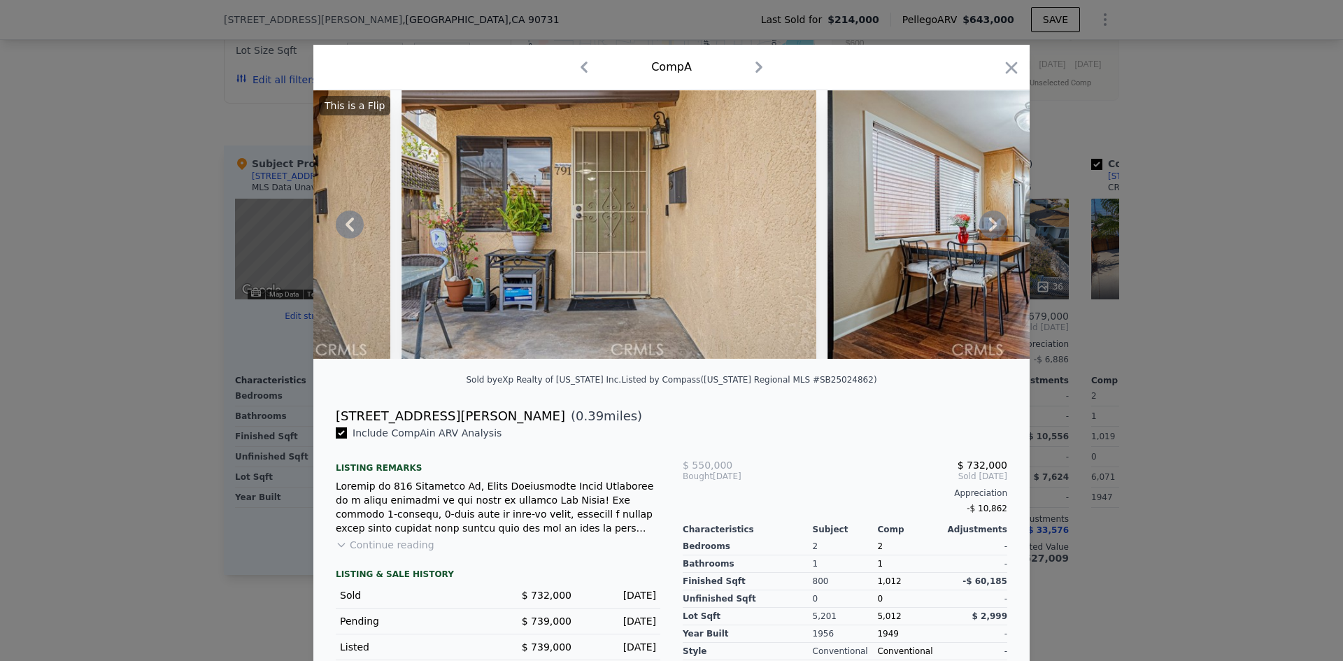
click at [986, 227] on icon at bounding box center [993, 225] width 28 height 28
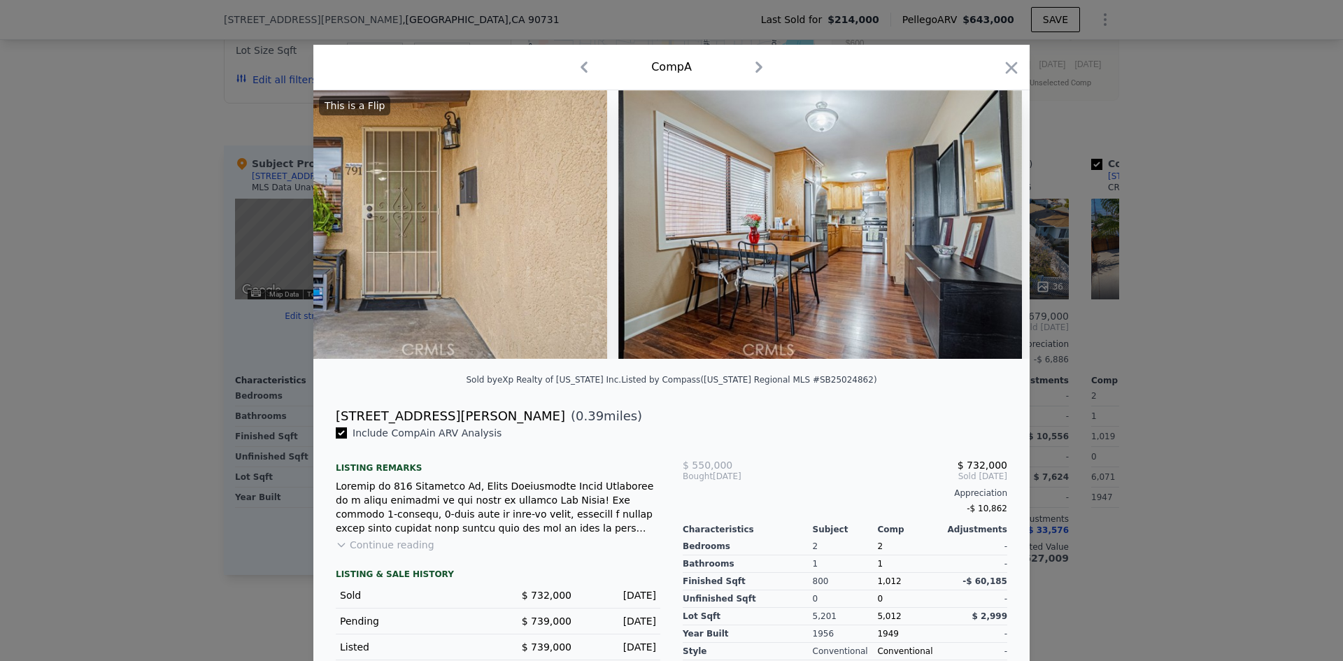
scroll to position [0, 2686]
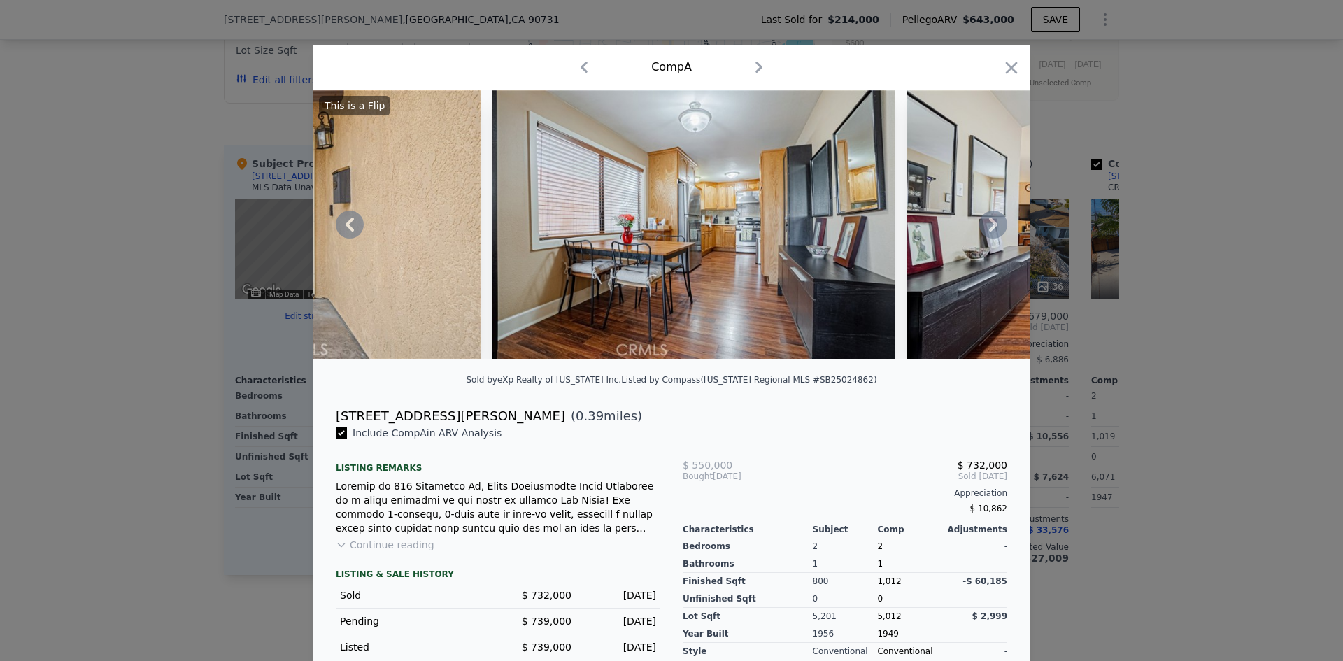
click at [989, 225] on icon at bounding box center [993, 225] width 28 height 28
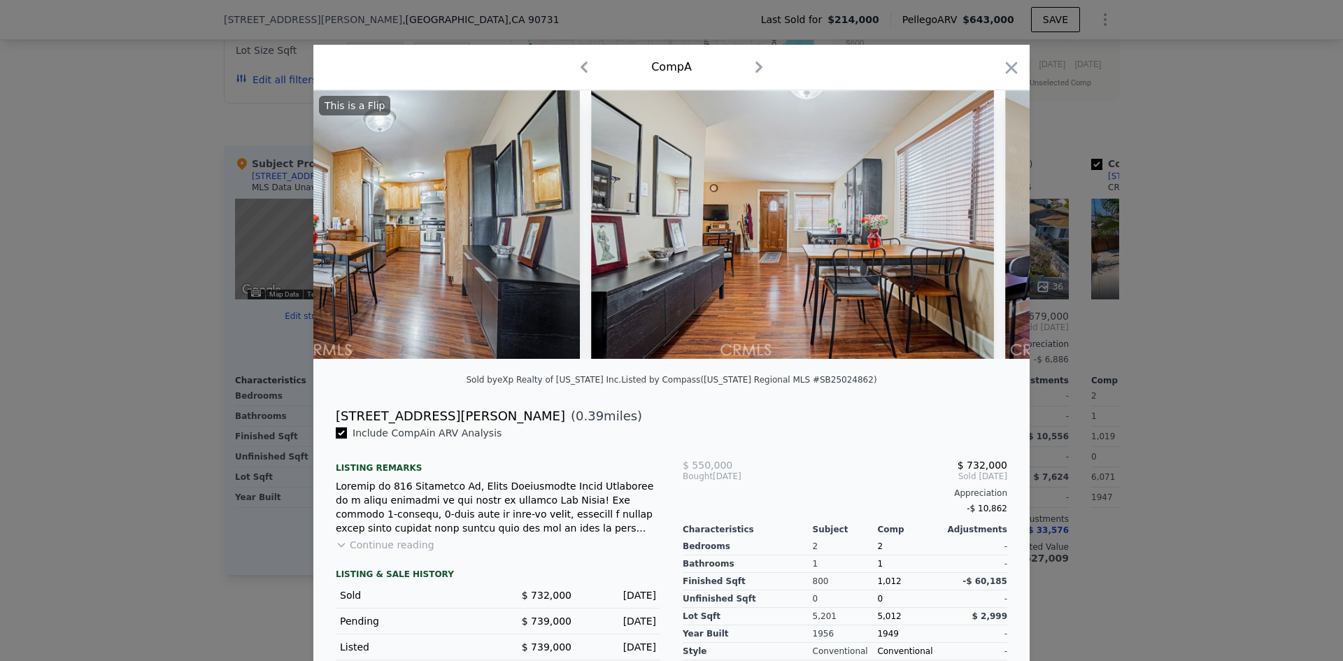
scroll to position [0, 3022]
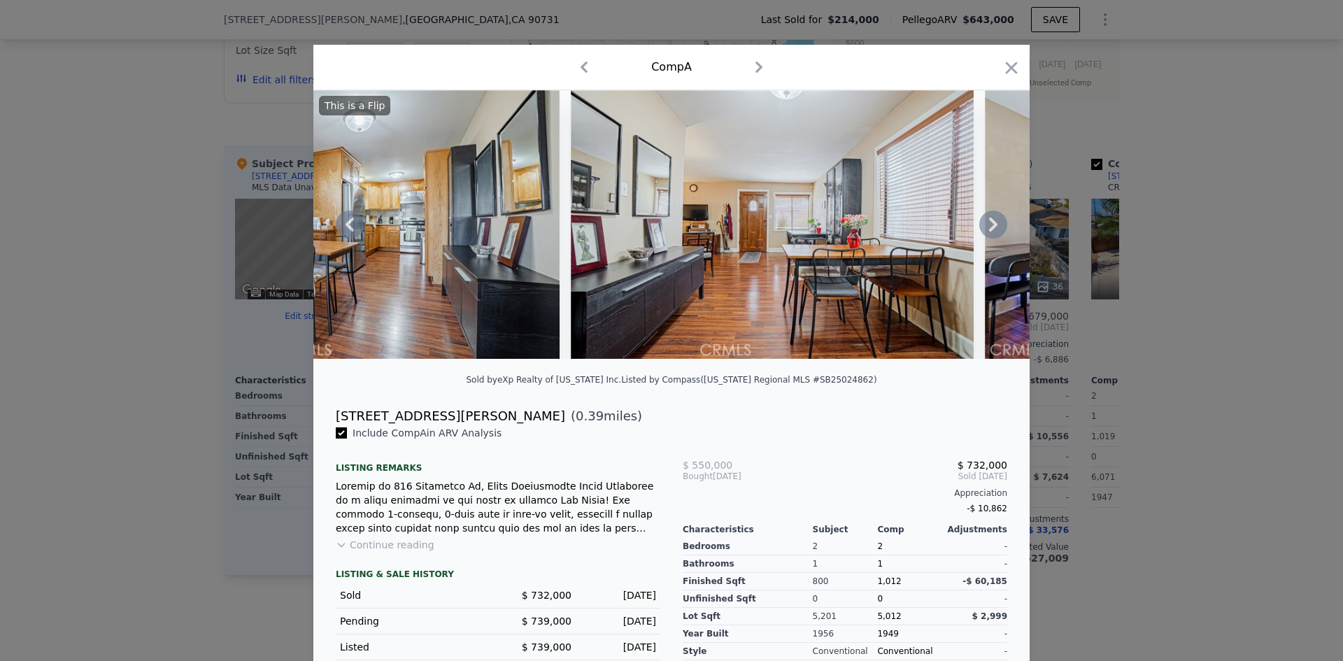
click at [989, 225] on icon at bounding box center [993, 225] width 28 height 28
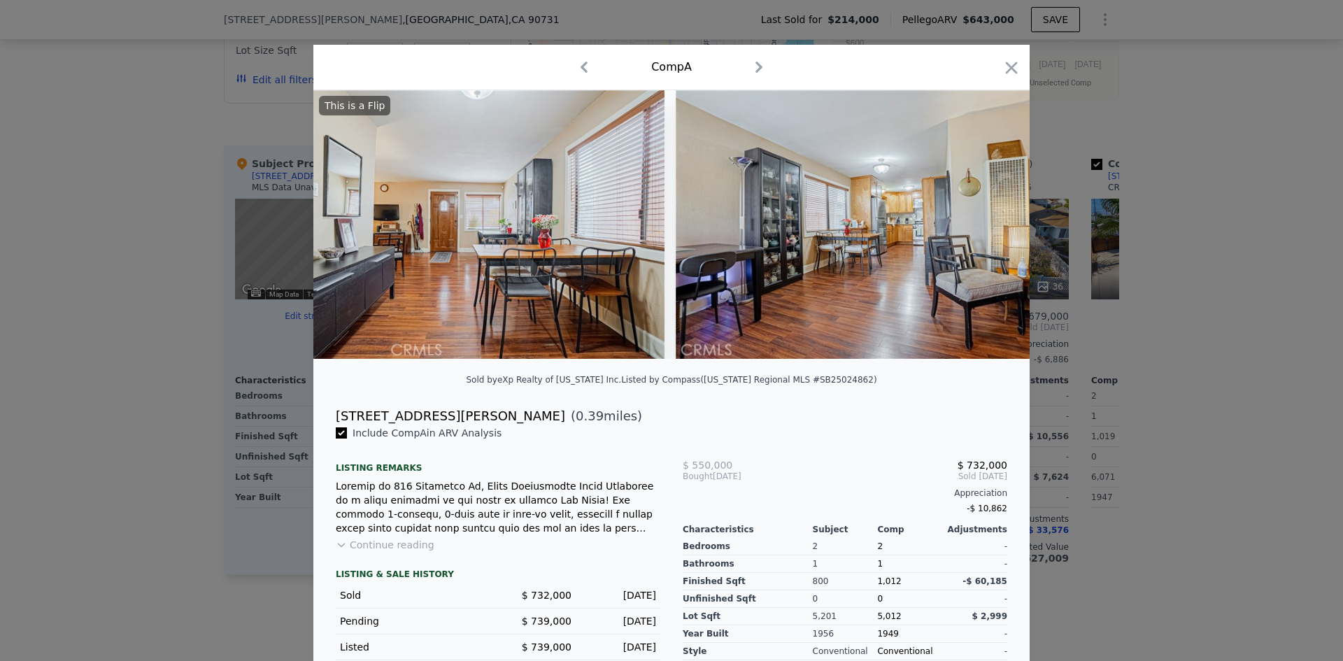
scroll to position [0, 3358]
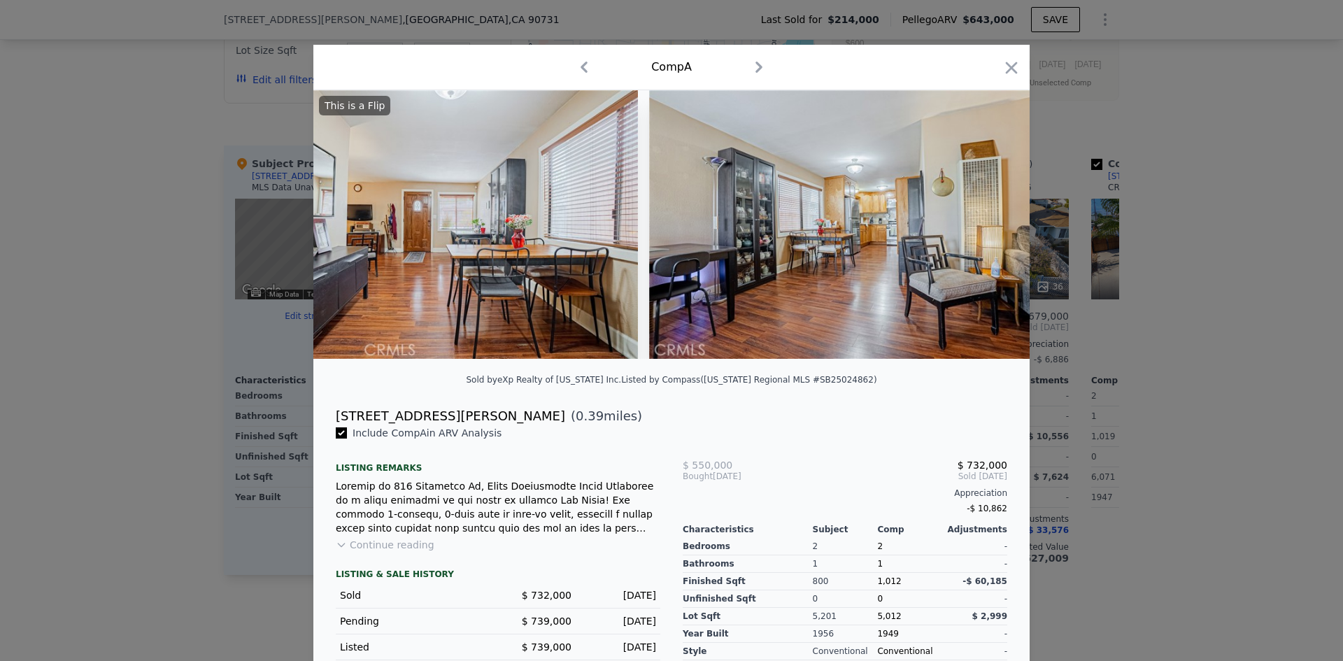
click at [989, 225] on img at bounding box center [850, 224] width 403 height 269
click at [989, 228] on icon at bounding box center [993, 225] width 8 height 14
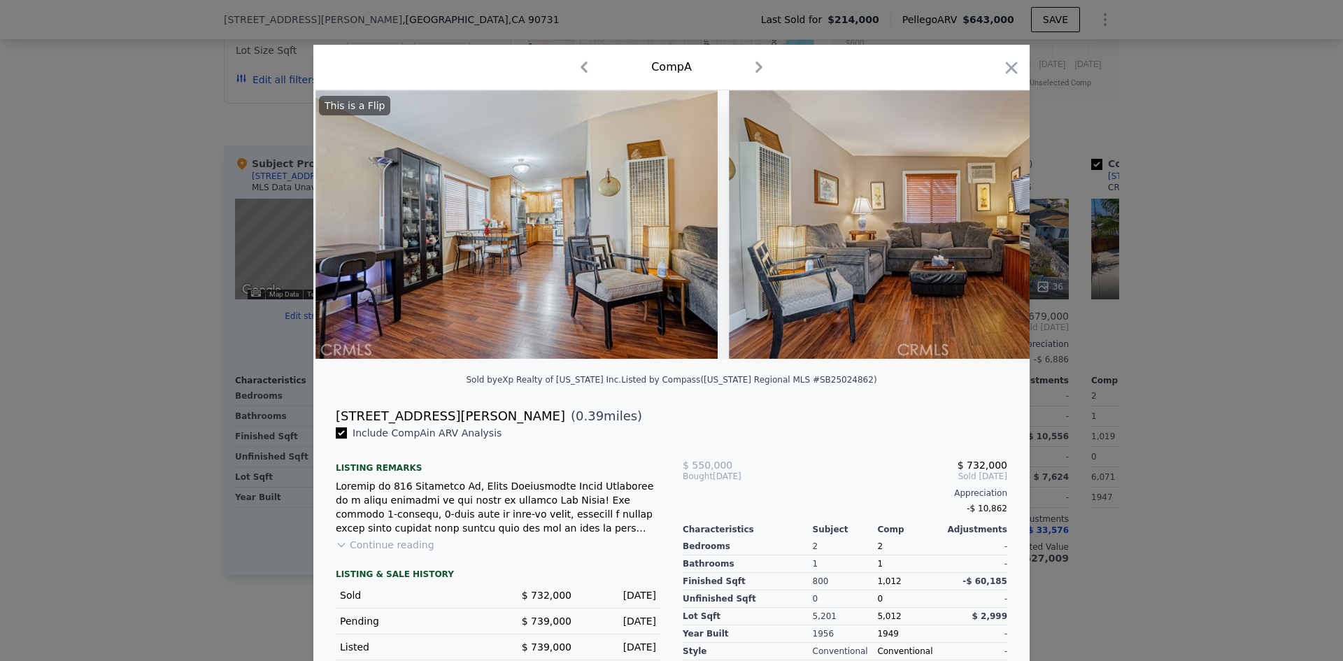
scroll to position [0, 3694]
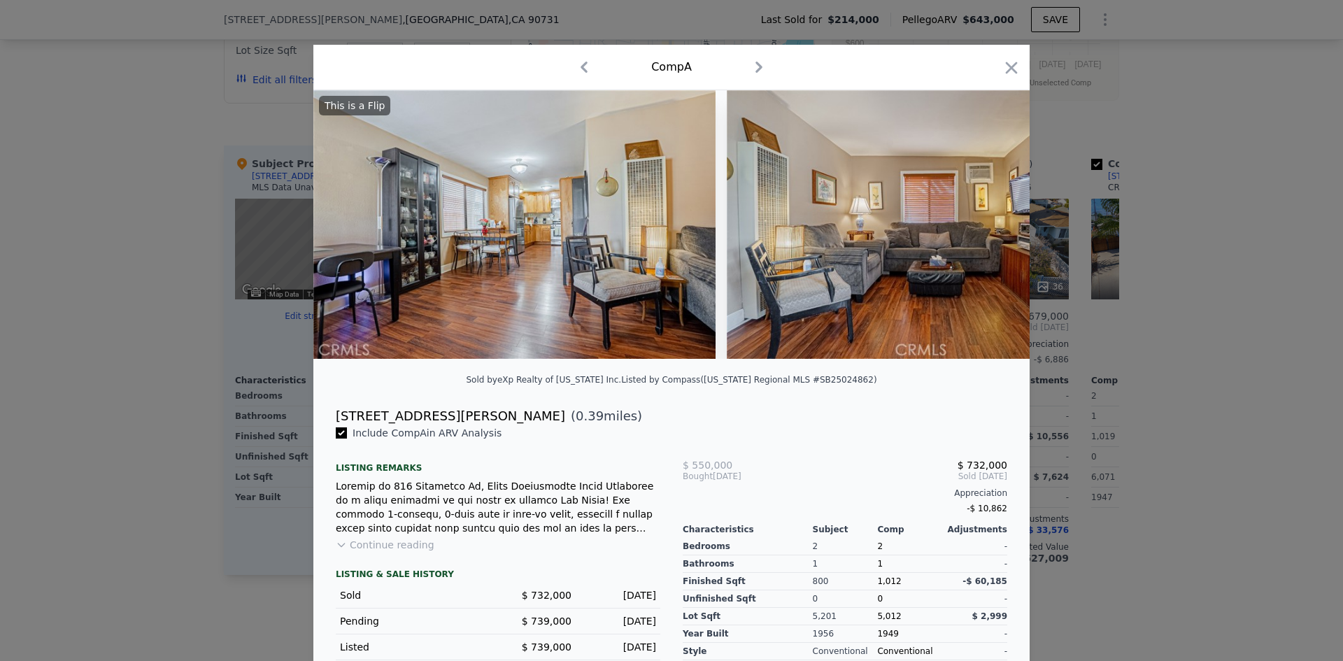
click at [989, 225] on div "This is a Flip" at bounding box center [671, 224] width 716 height 269
click at [989, 229] on icon at bounding box center [993, 225] width 8 height 14
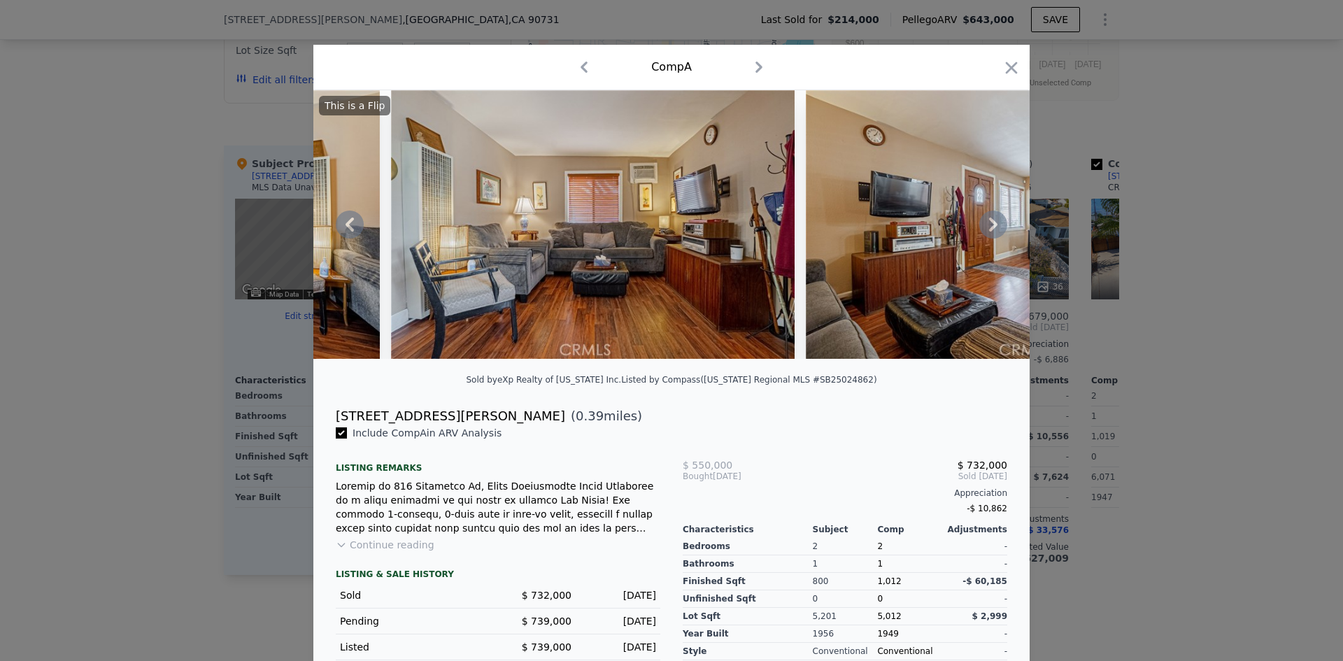
click at [989, 227] on icon at bounding box center [993, 225] width 8 height 14
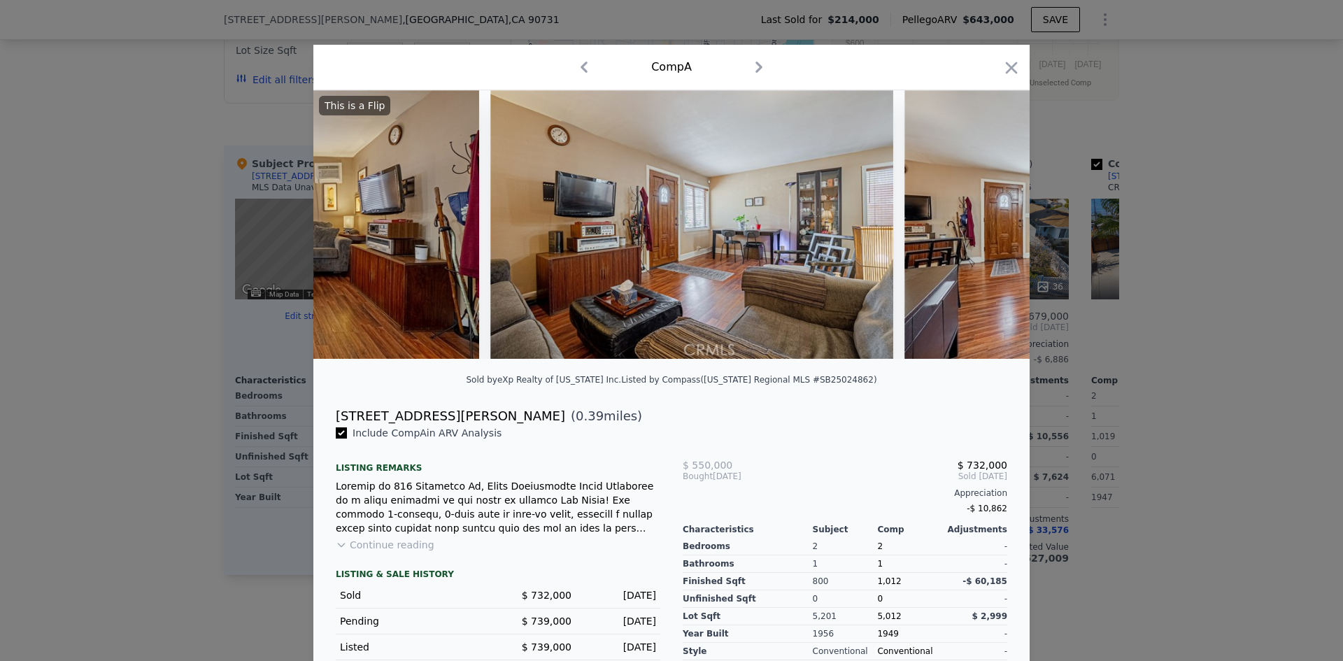
scroll to position [0, 4365]
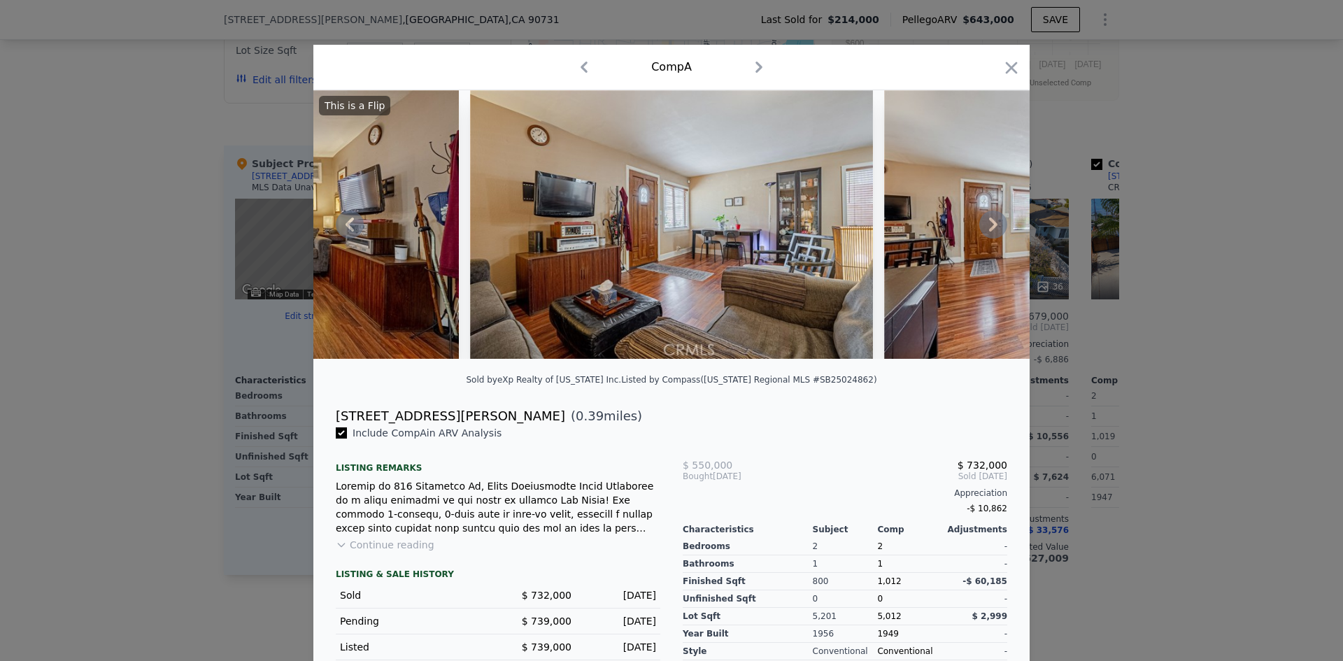
click at [989, 232] on icon at bounding box center [993, 225] width 8 height 14
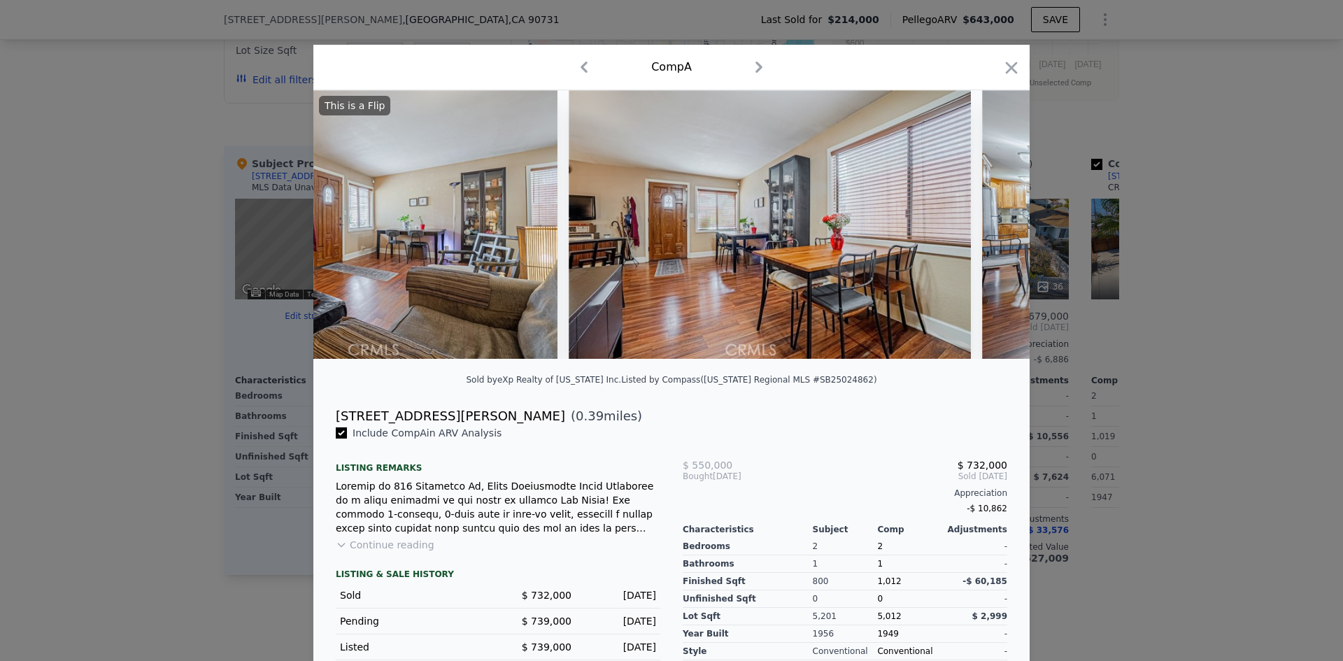
scroll to position [0, 4701]
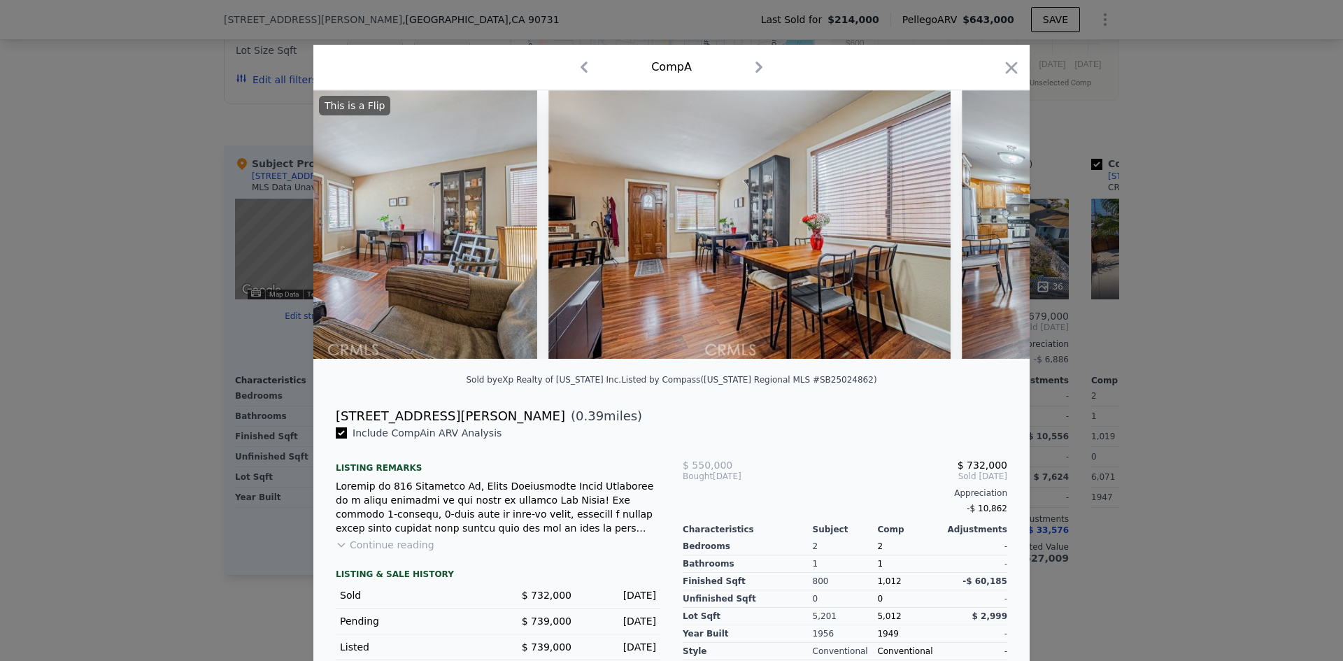
click at [989, 232] on img at bounding box center [1163, 224] width 403 height 269
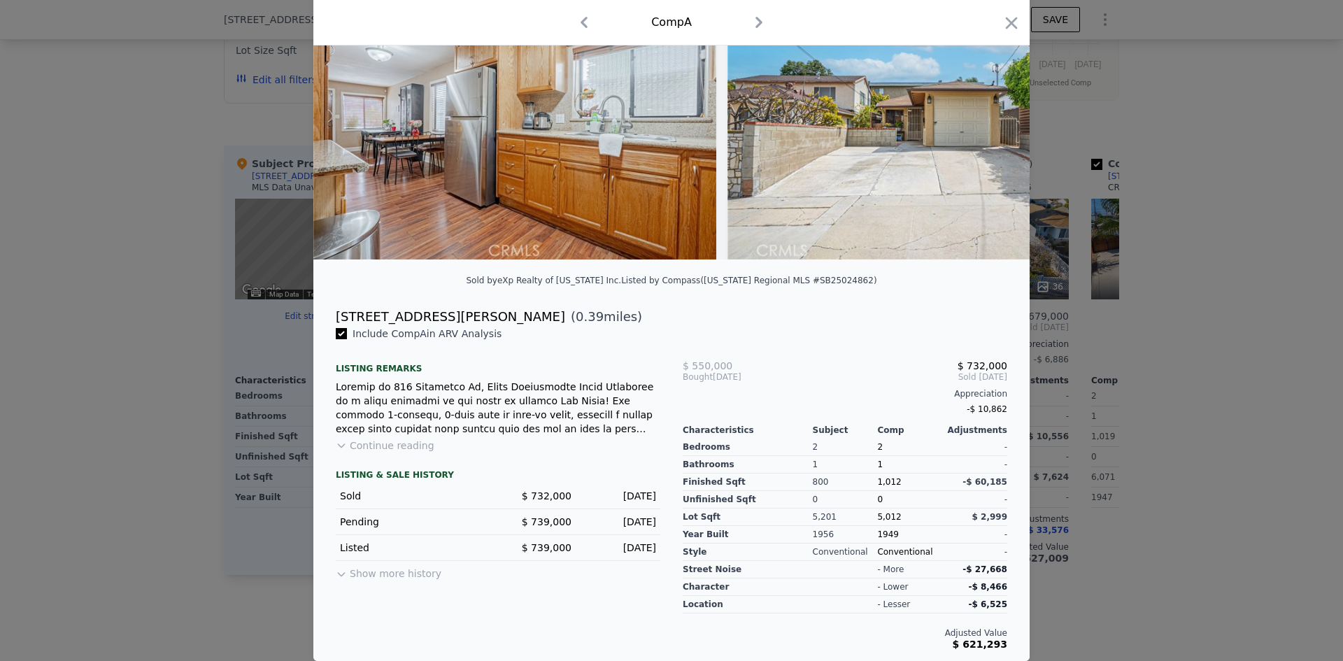
scroll to position [0, 0]
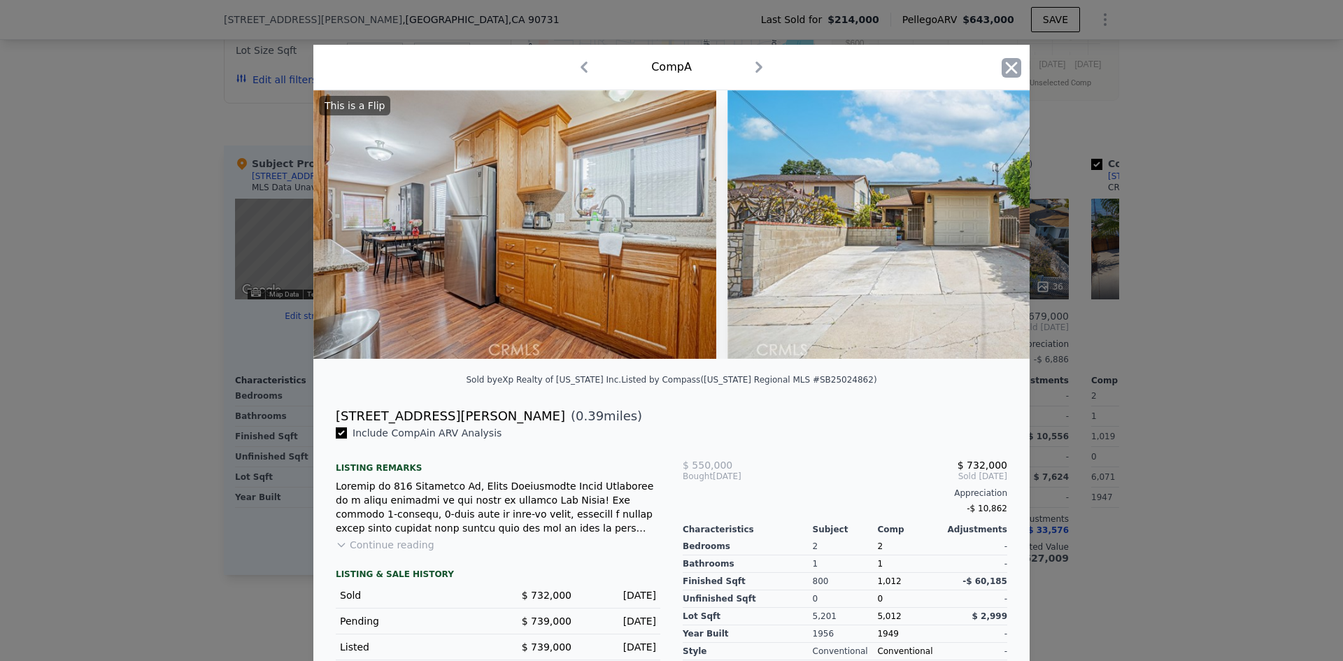
click at [1005, 65] on icon "button" at bounding box center [1012, 68] width 20 height 20
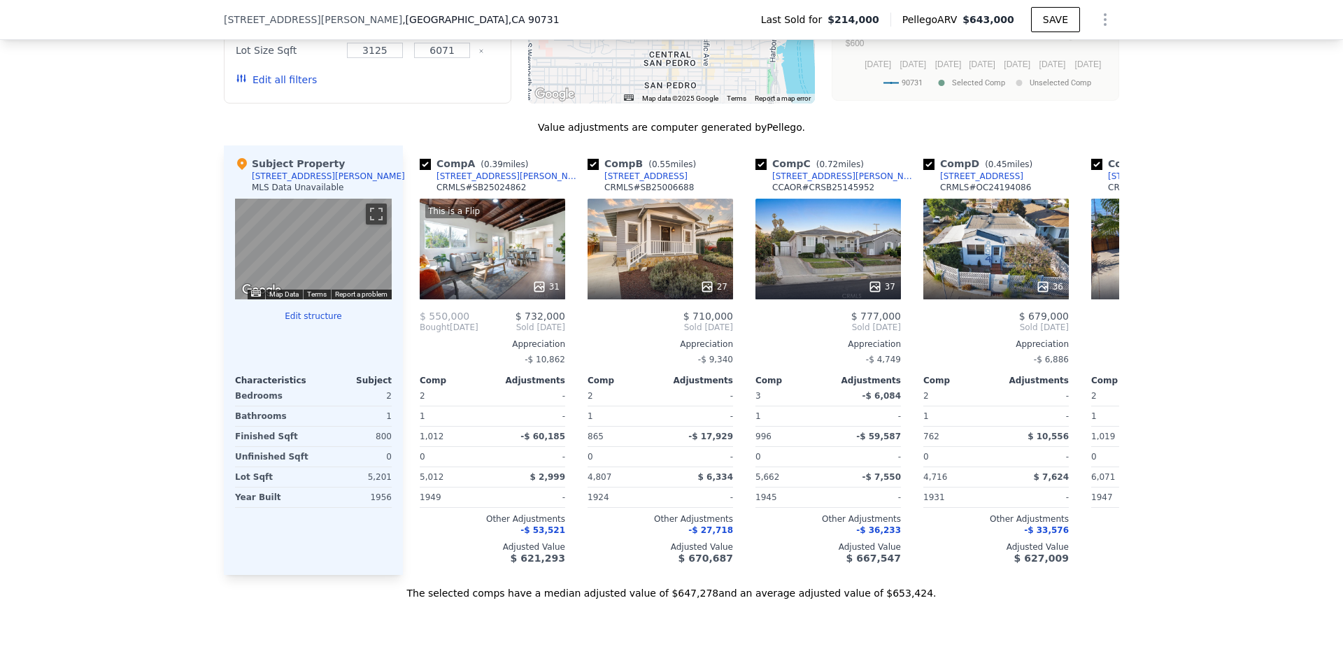
click at [302, 87] on button "Edit all filters" at bounding box center [276, 80] width 81 height 14
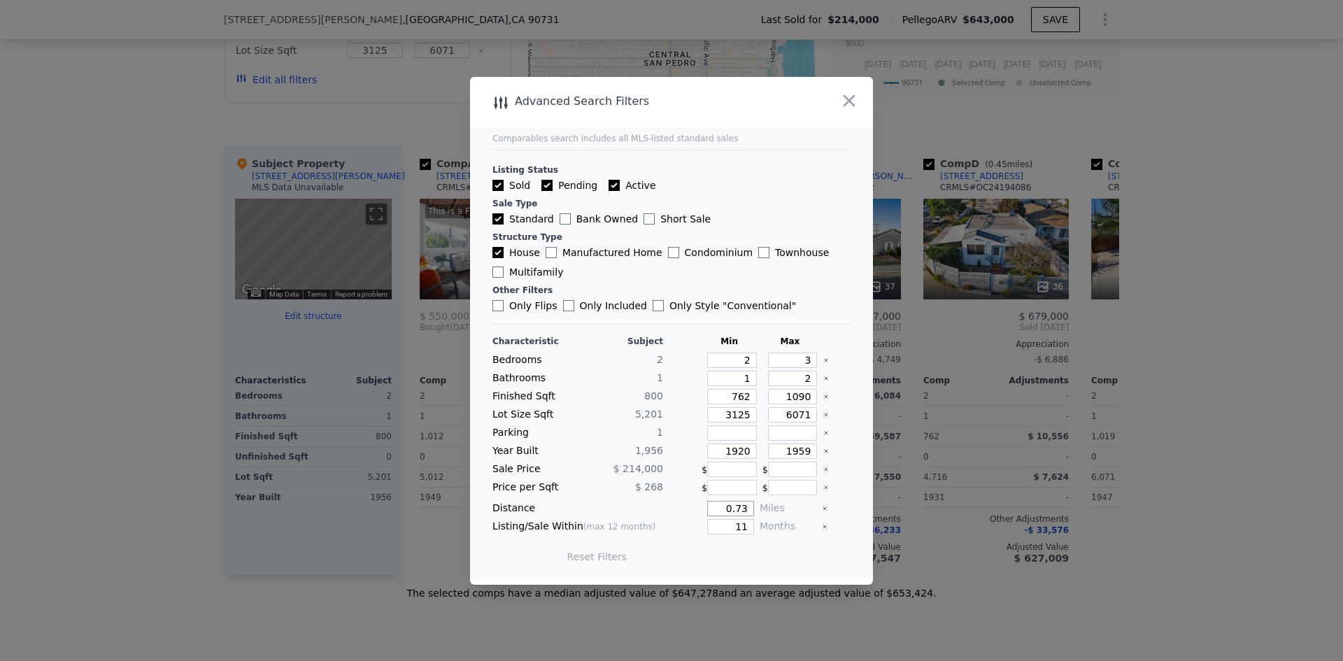
drag, startPoint x: 707, startPoint y: 513, endPoint x: 990, endPoint y: 503, distance: 283.5
click at [987, 505] on div "​ Advanced Search Filters Comparables search includes all MLS-listed standard s…" at bounding box center [671, 330] width 1343 height 661
type input "0.53"
type input "7"
drag, startPoint x: 788, startPoint y: 548, endPoint x: 784, endPoint y: 558, distance: 10.7
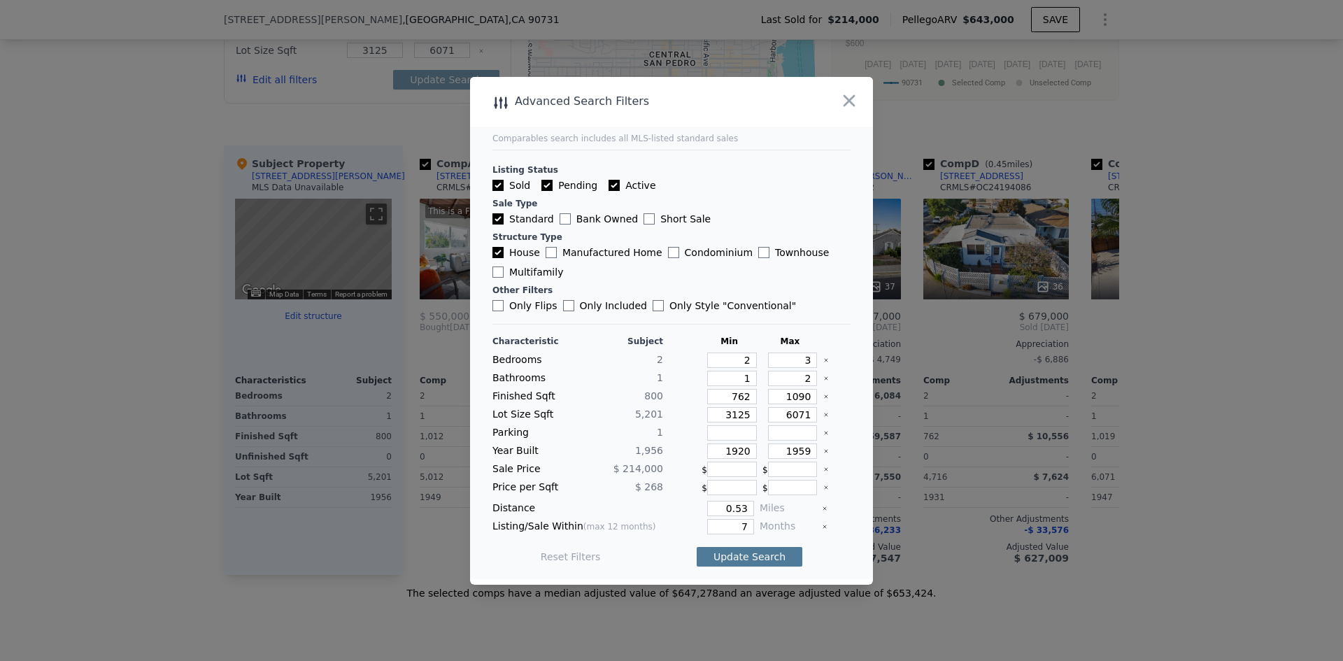
click at [788, 551] on button "Update Search" at bounding box center [750, 557] width 106 height 20
checkbox input "false"
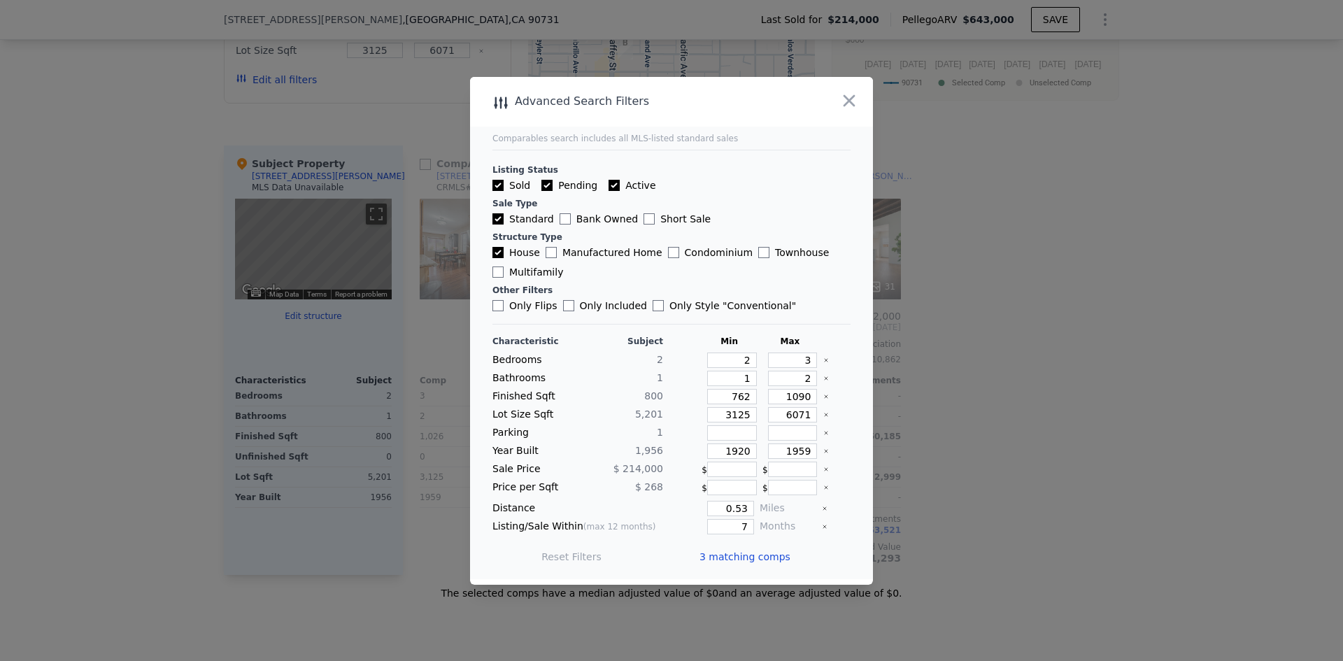
click at [733, 553] on span "3 matching comps" at bounding box center [745, 557] width 91 height 14
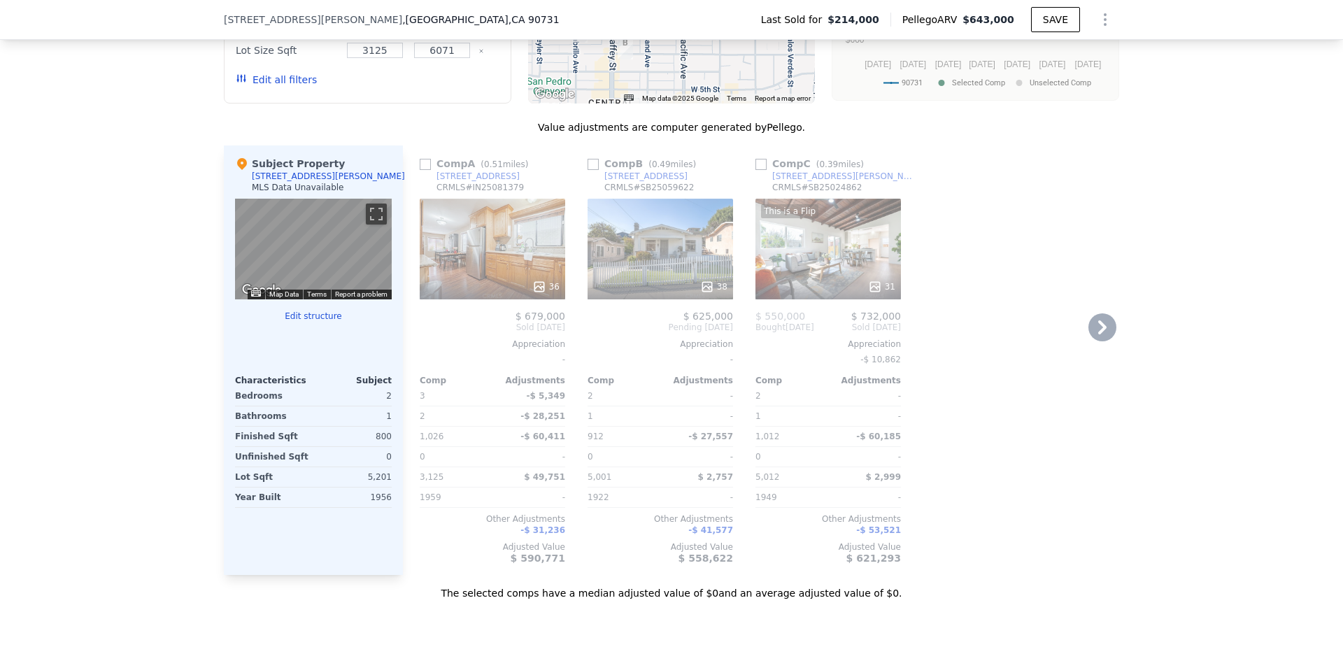
click at [492, 235] on div "36" at bounding box center [493, 249] width 146 height 101
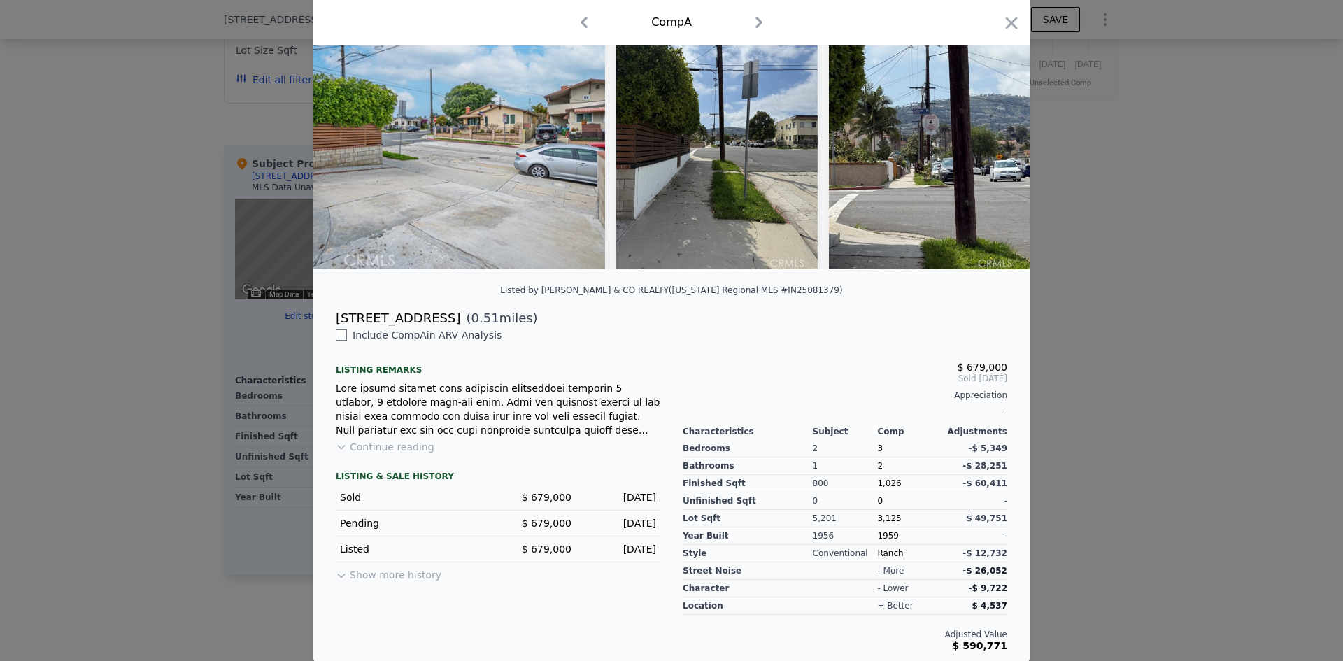
scroll to position [101, 0]
click at [388, 448] on button "Continue reading" at bounding box center [385, 446] width 99 height 14
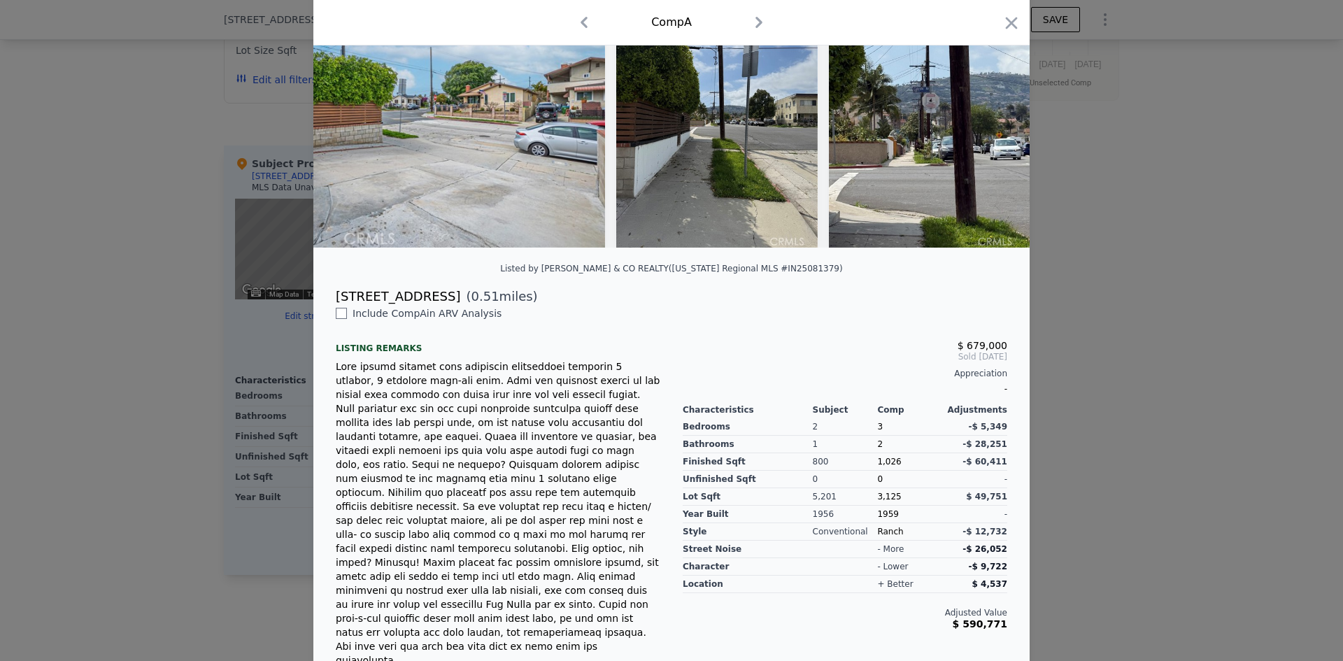
scroll to position [0, 0]
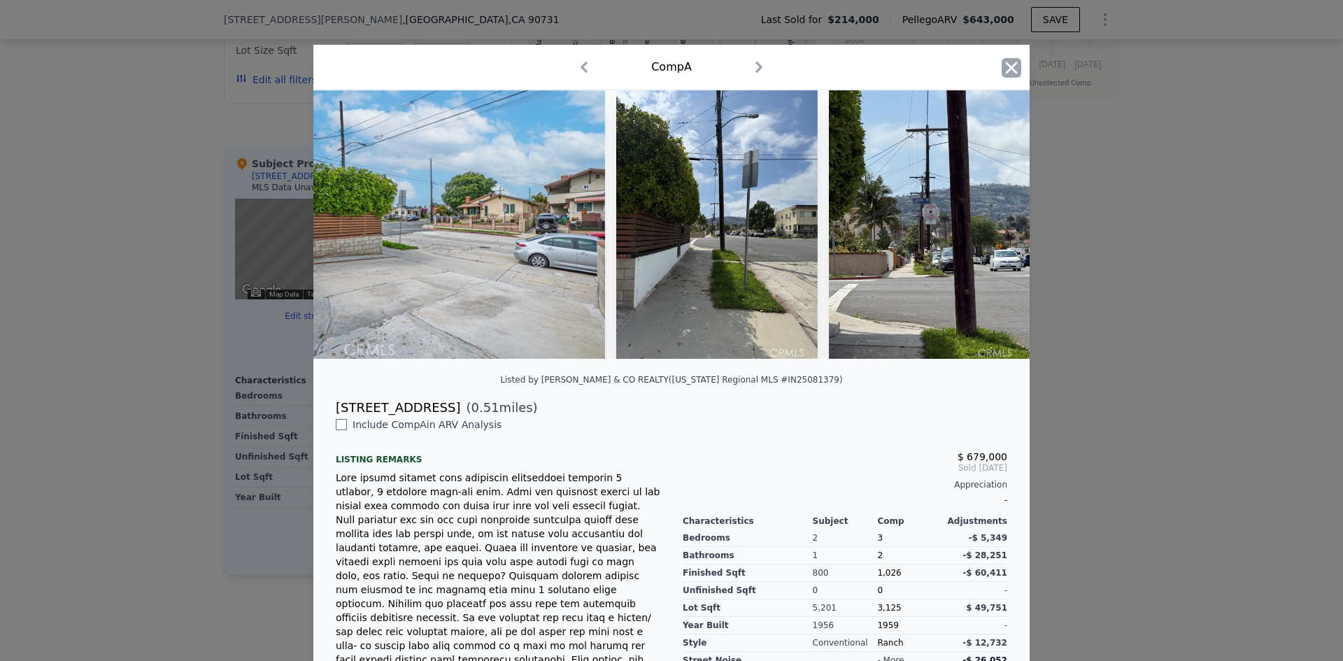
click at [1007, 66] on icon "button" at bounding box center [1012, 68] width 20 height 20
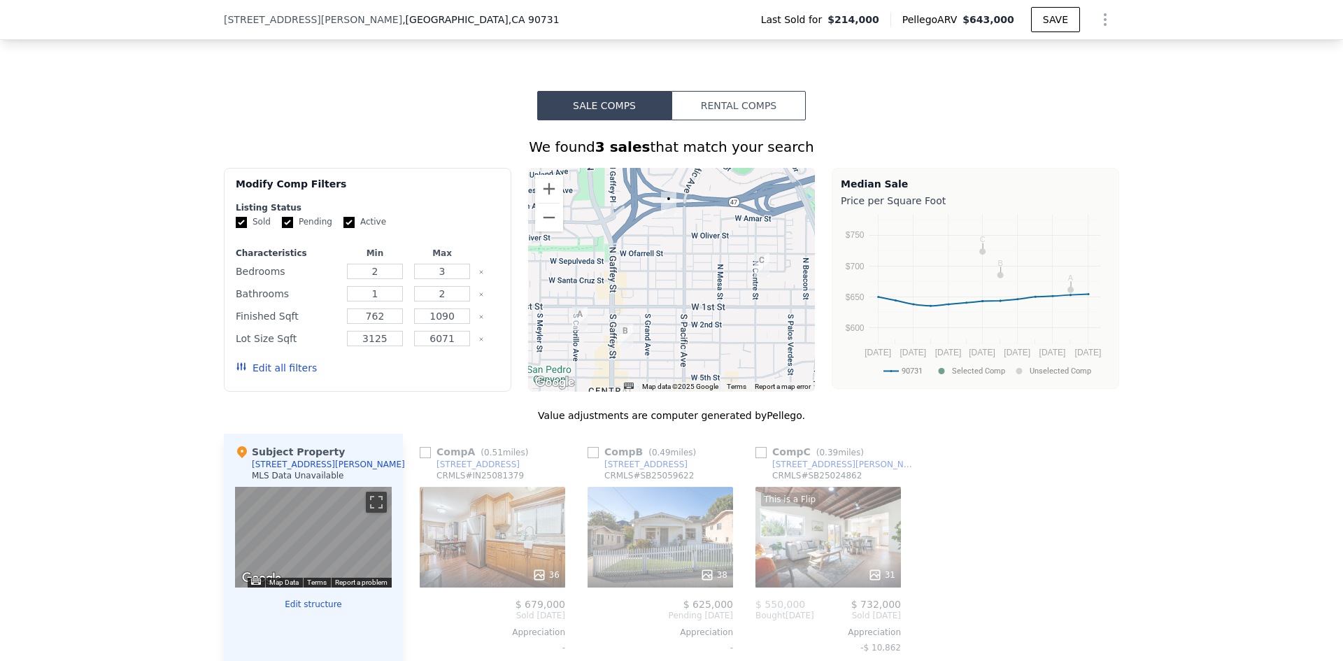
scroll to position [1184, 0]
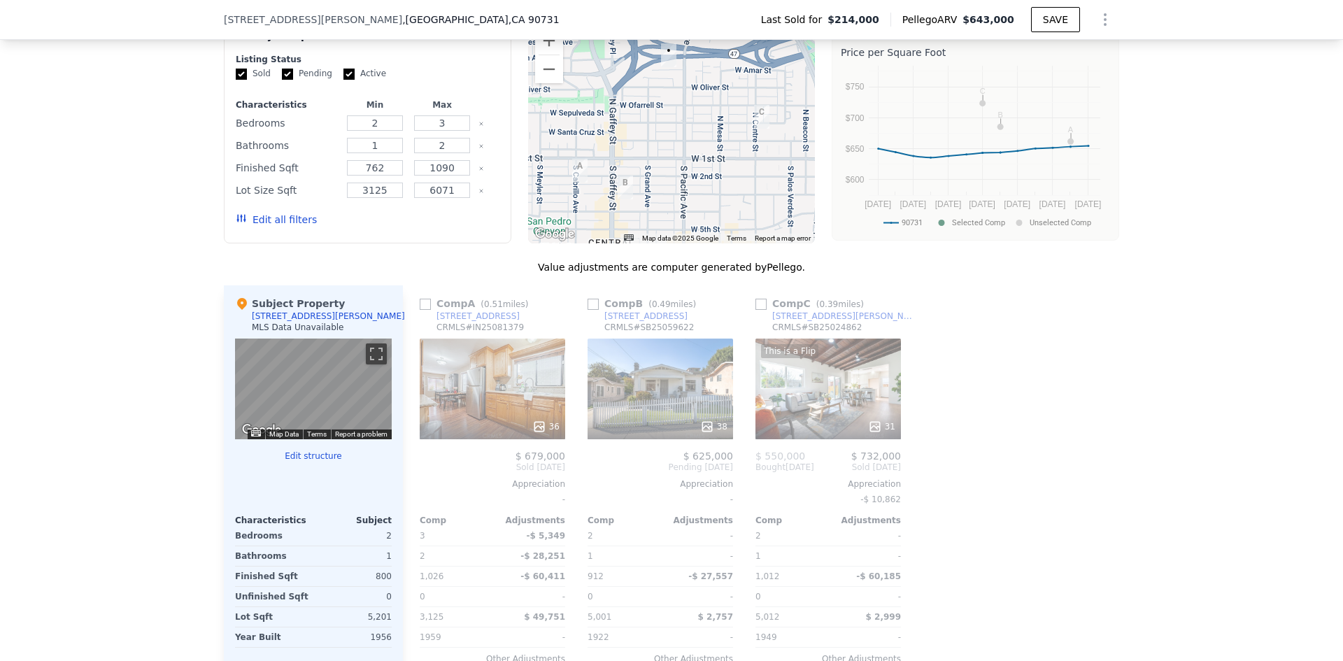
click at [284, 222] on div "Edit all filters" at bounding box center [276, 219] width 81 height 39
click at [291, 227] on button "Edit all filters" at bounding box center [276, 220] width 81 height 14
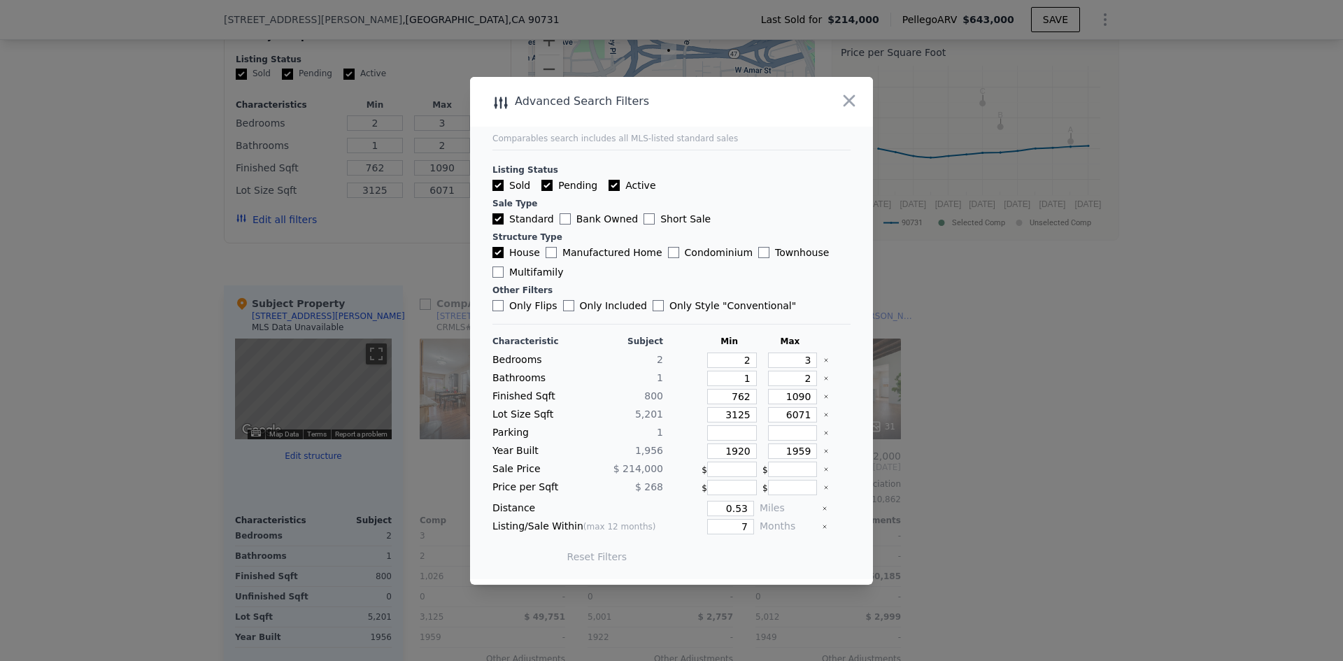
checkbox input "true"
type input "0.73"
type input "11"
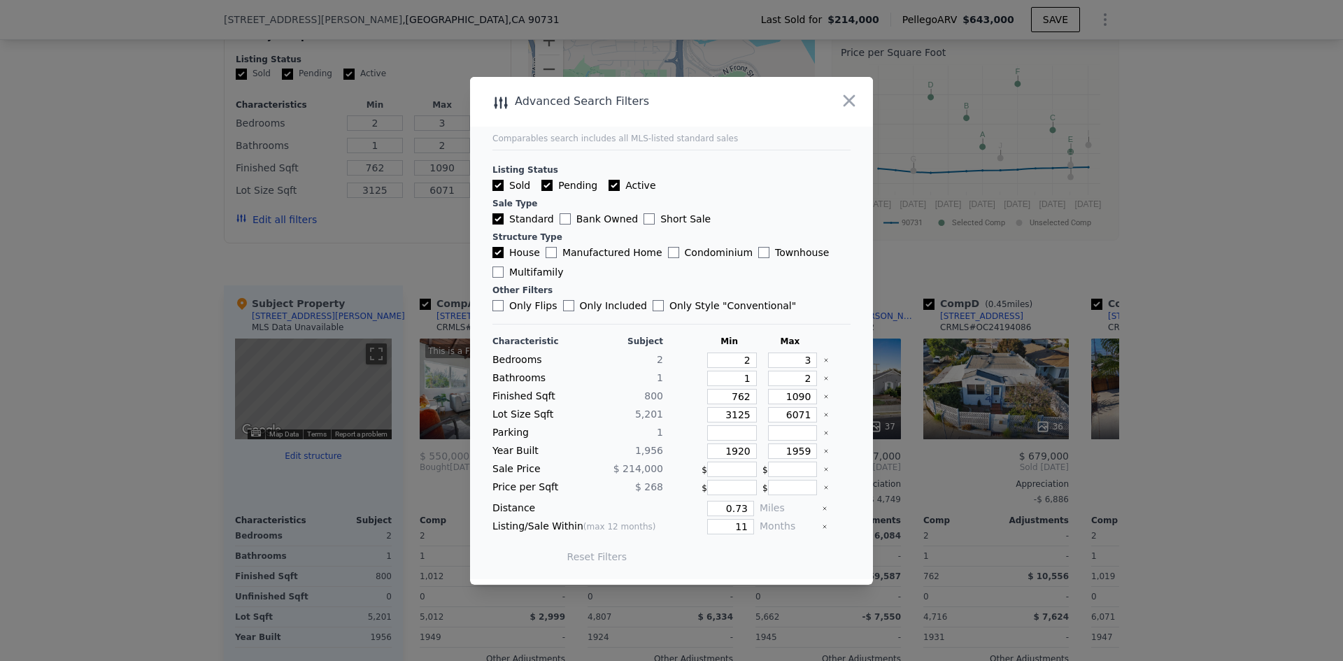
click at [497, 274] on input "Multifamily" at bounding box center [497, 272] width 11 height 11
checkbox input "true"
click at [727, 551] on button "Update Search" at bounding box center [750, 557] width 106 height 20
checkbox input "false"
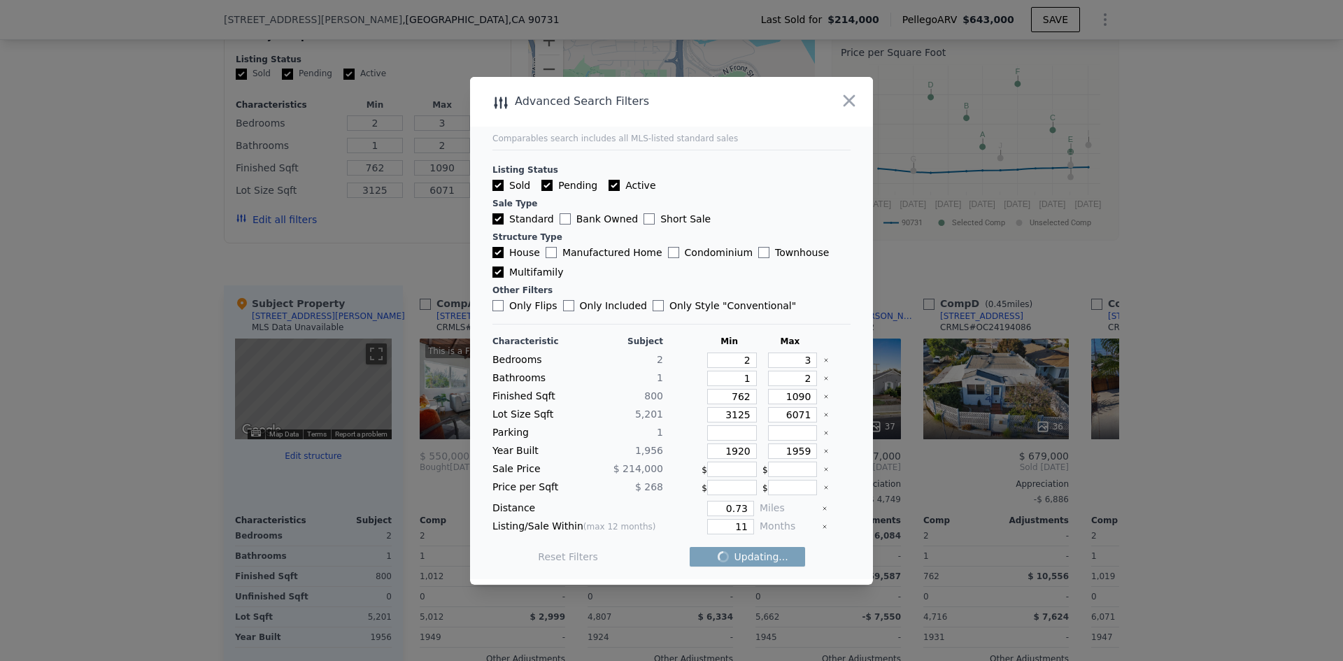
checkbox input "false"
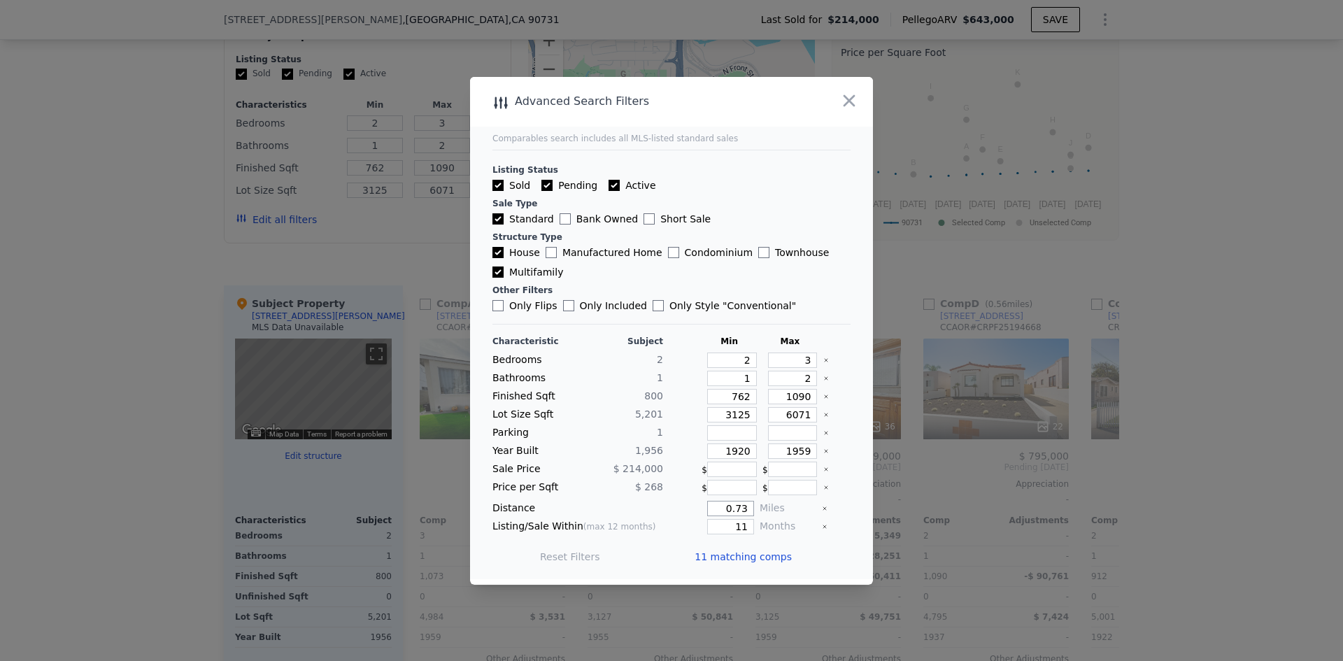
drag, startPoint x: 722, startPoint y: 508, endPoint x: 796, endPoint y: 516, distance: 74.5
click at [796, 516] on div "Distance 0.73 Miles" at bounding box center [671, 508] width 358 height 15
type input "0.53"
drag, startPoint x: 726, startPoint y: 530, endPoint x: 901, endPoint y: 516, distance: 175.4
click at [901, 518] on div "​ Advanced Search Filters Comparables search includes all MLS-listed standard s…" at bounding box center [671, 330] width 1343 height 661
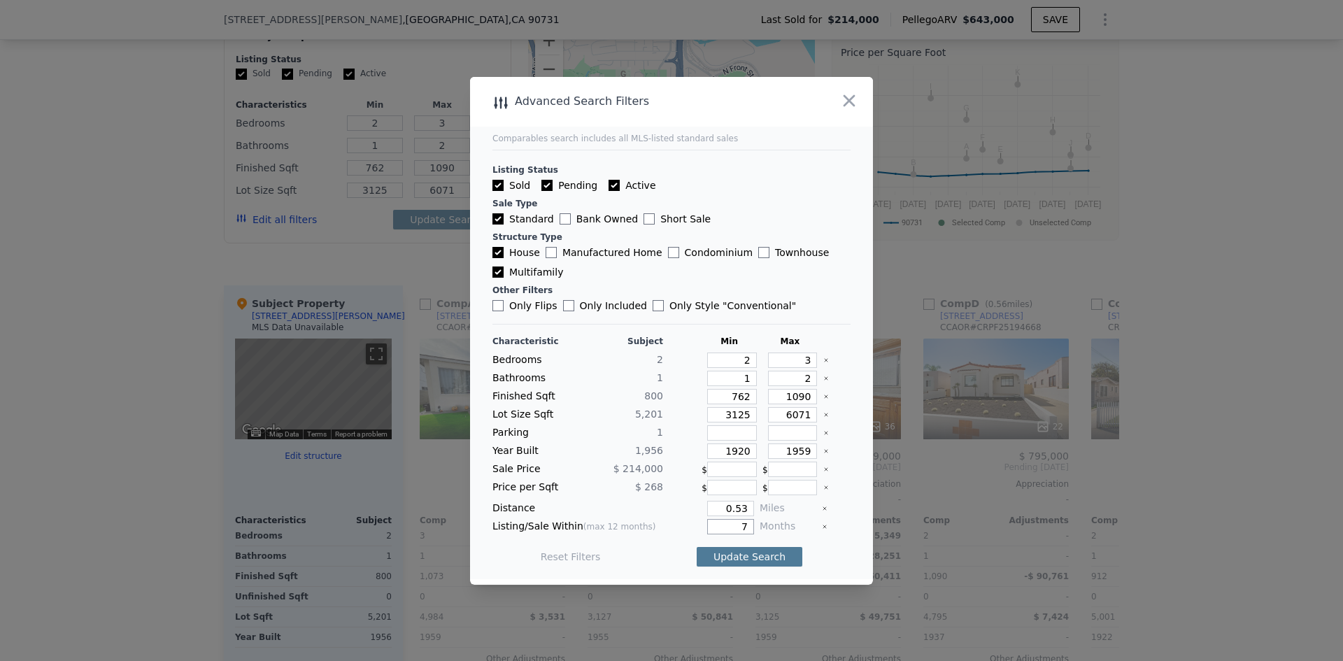
type input "7"
click at [733, 551] on button "Update Search" at bounding box center [750, 557] width 106 height 20
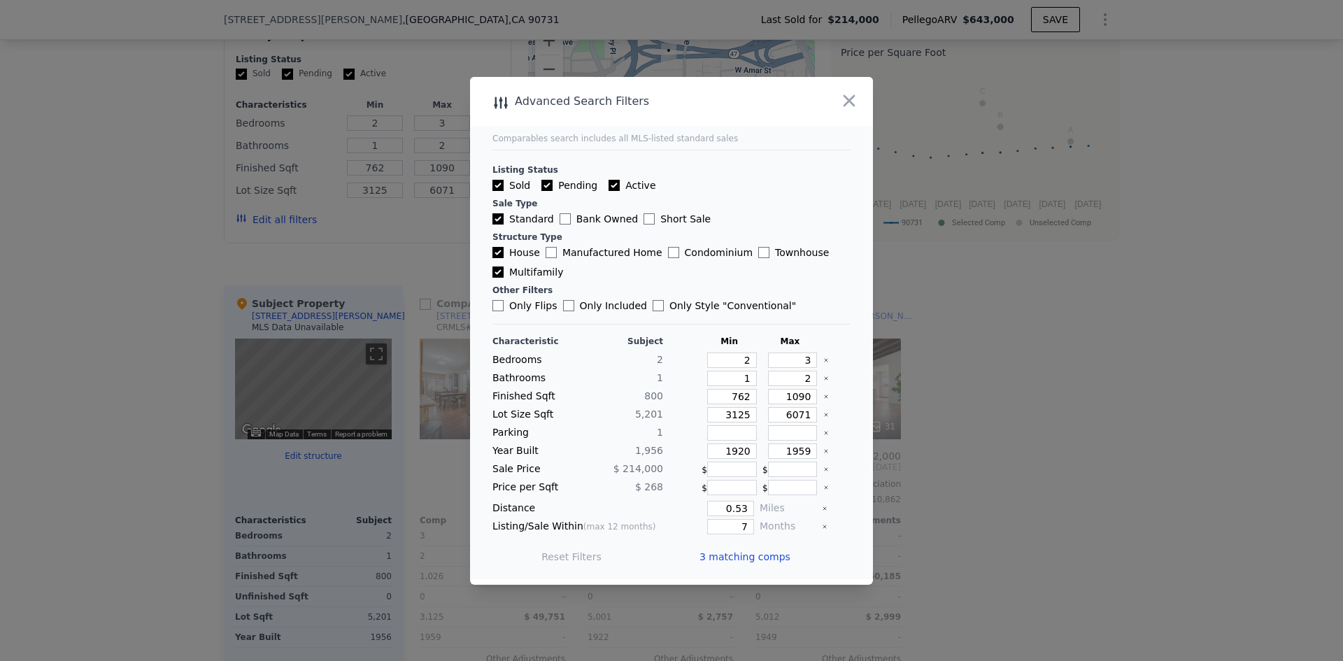
click at [730, 553] on span "3 matching comps" at bounding box center [745, 557] width 91 height 14
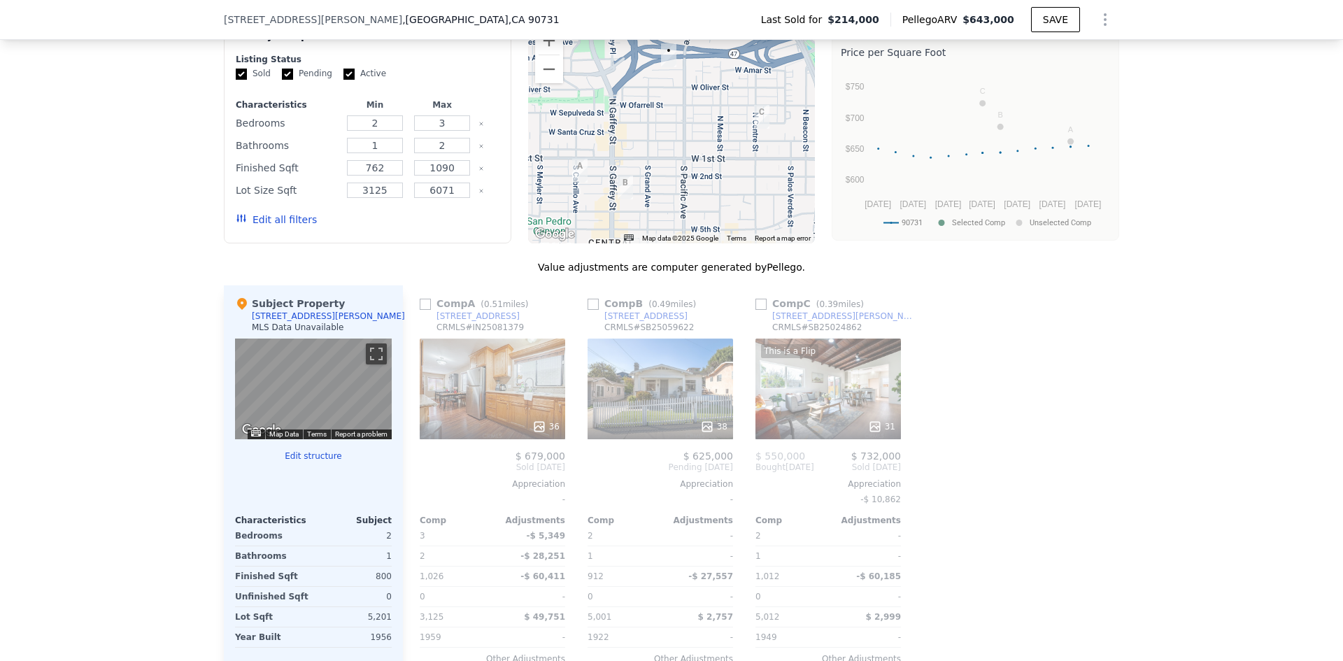
click at [283, 225] on button "Edit all filters" at bounding box center [276, 220] width 81 height 14
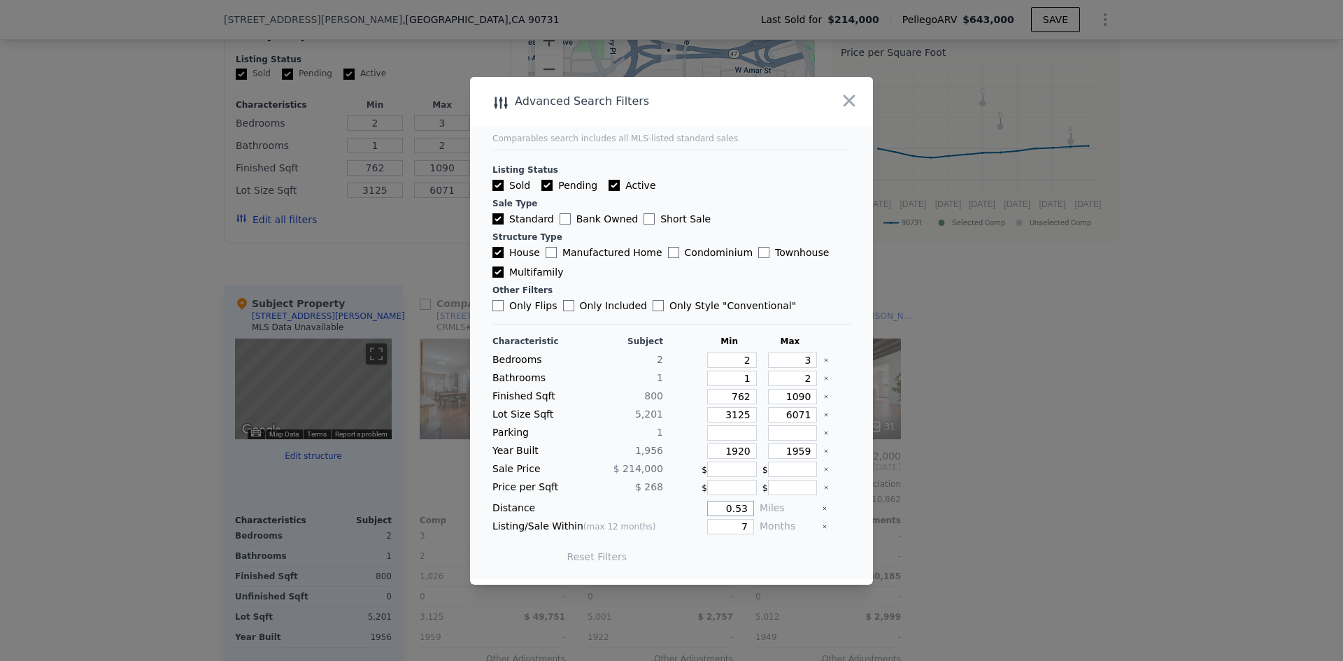
drag, startPoint x: 716, startPoint y: 511, endPoint x: 835, endPoint y: 477, distance: 123.1
click at [841, 508] on main "Comparables search includes all MLS-listed standard sales Listing Status Sold P…" at bounding box center [671, 328] width 403 height 502
type input "0.6"
click at [718, 555] on button "Update Search" at bounding box center [750, 557] width 106 height 20
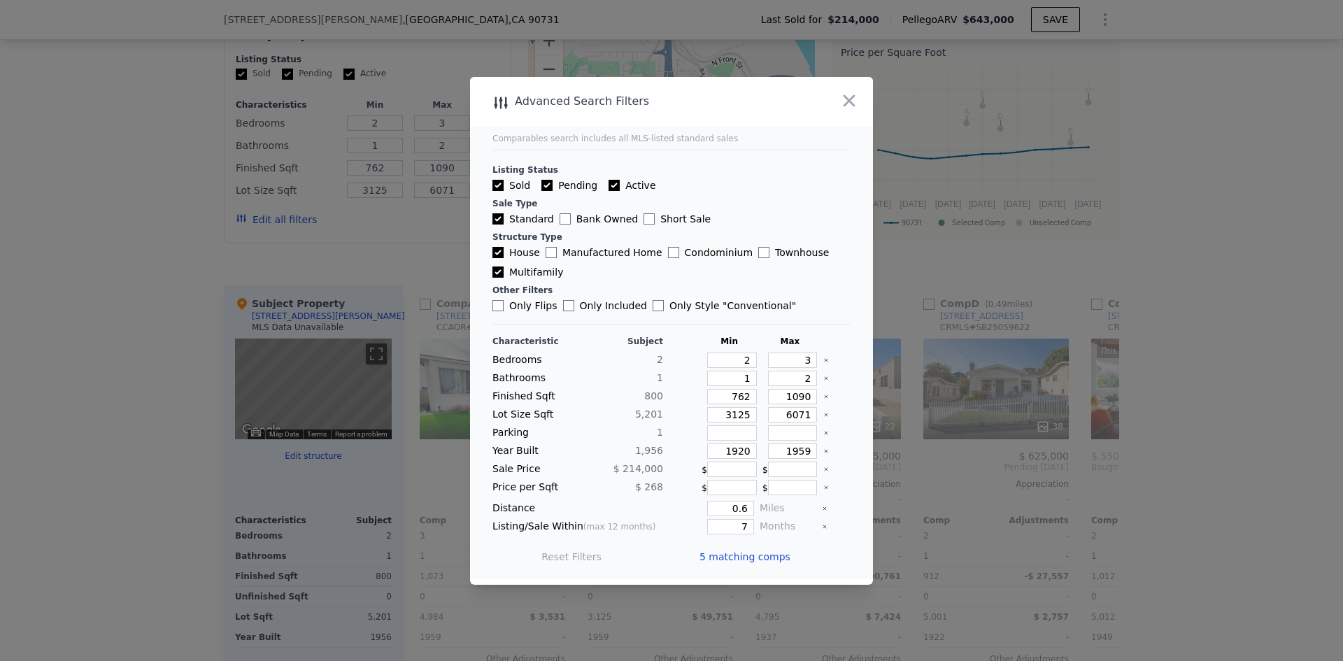
click at [722, 558] on span "5 matching comps" at bounding box center [745, 557] width 91 height 14
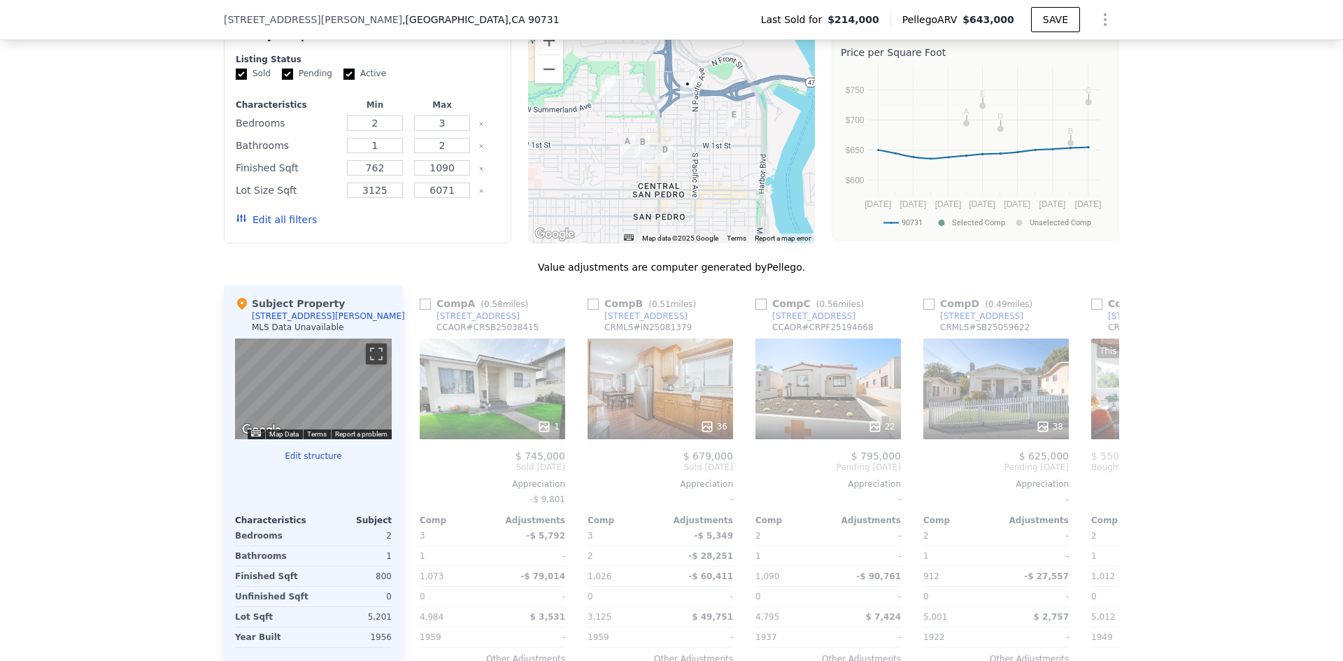
click at [810, 383] on div "22" at bounding box center [828, 389] width 146 height 101
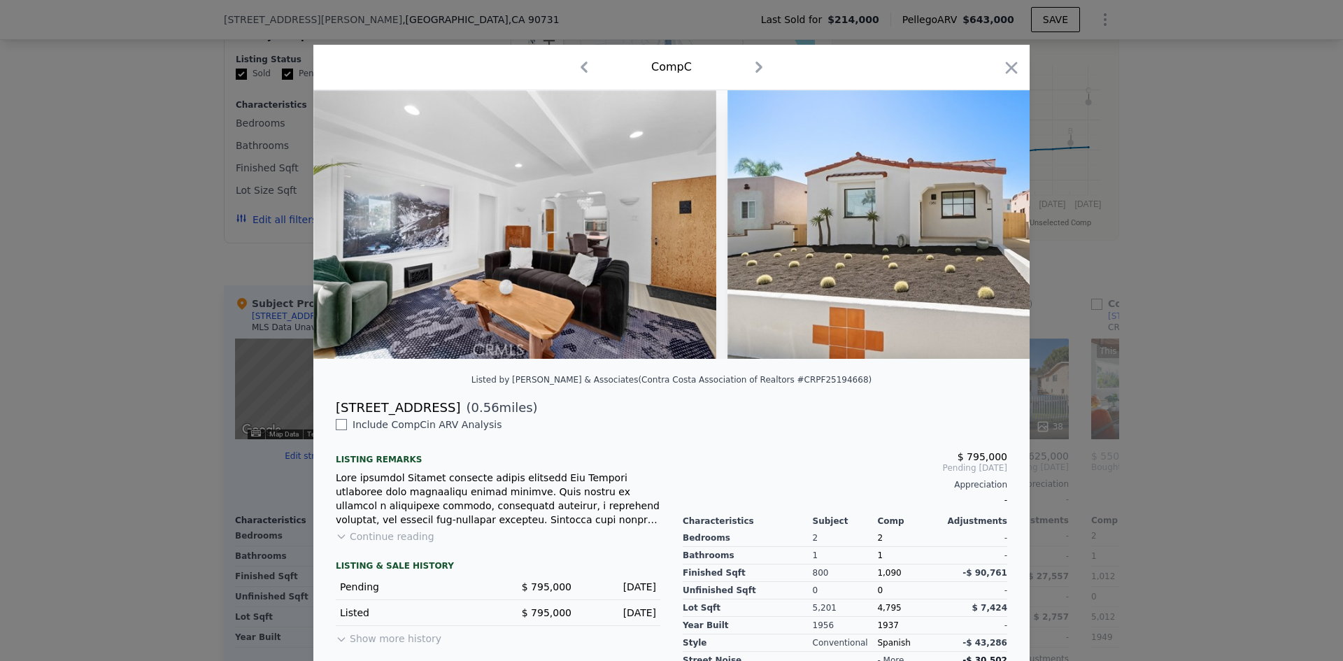
click at [393, 544] on button "Continue reading" at bounding box center [385, 537] width 99 height 14
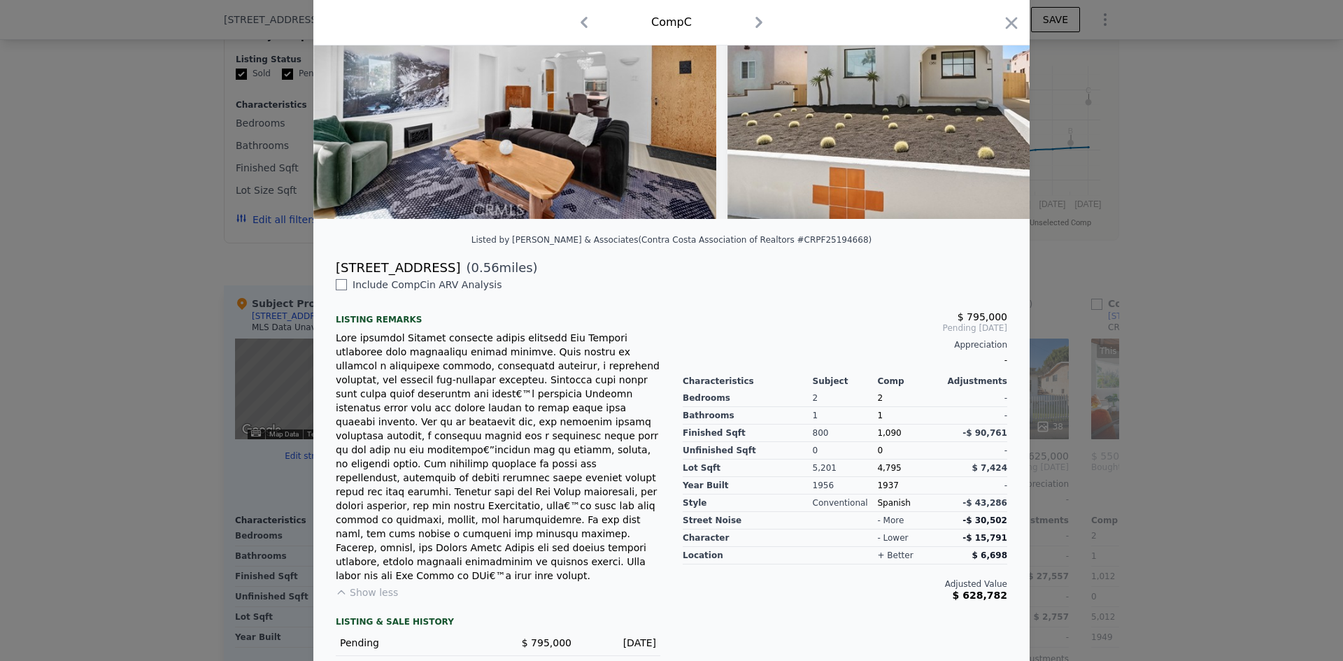
scroll to position [162, 0]
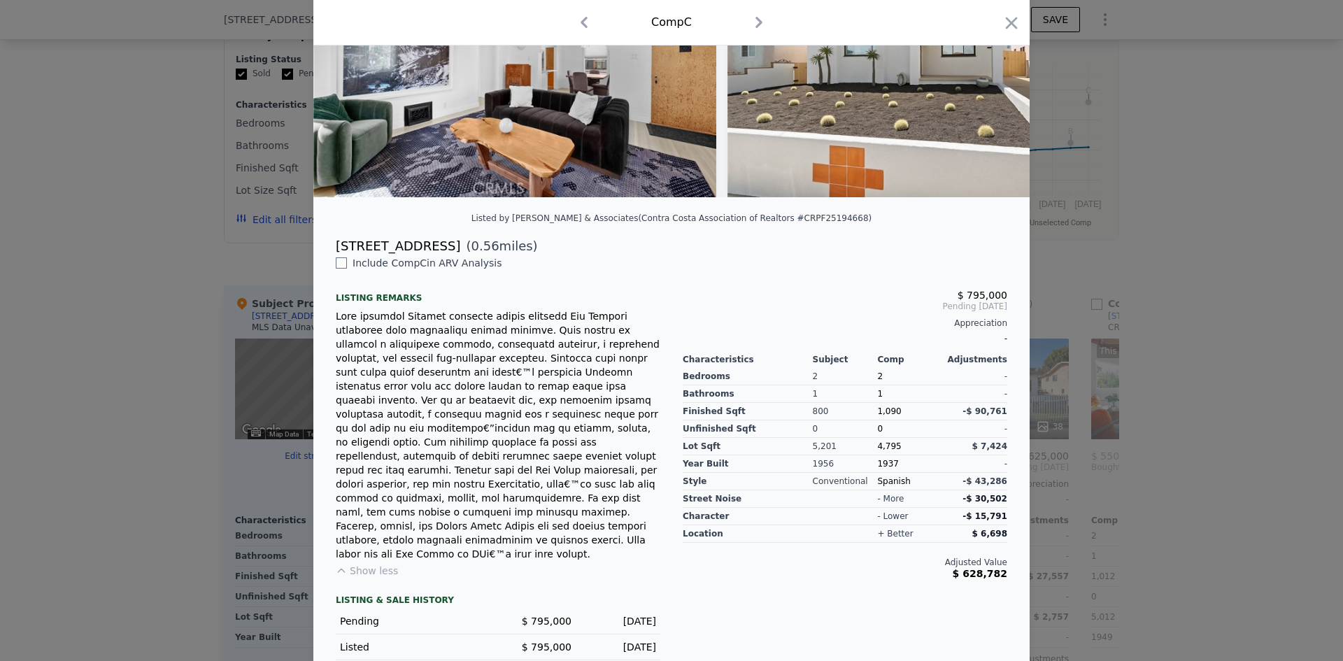
click at [396, 660] on button "Show more history" at bounding box center [389, 670] width 106 height 20
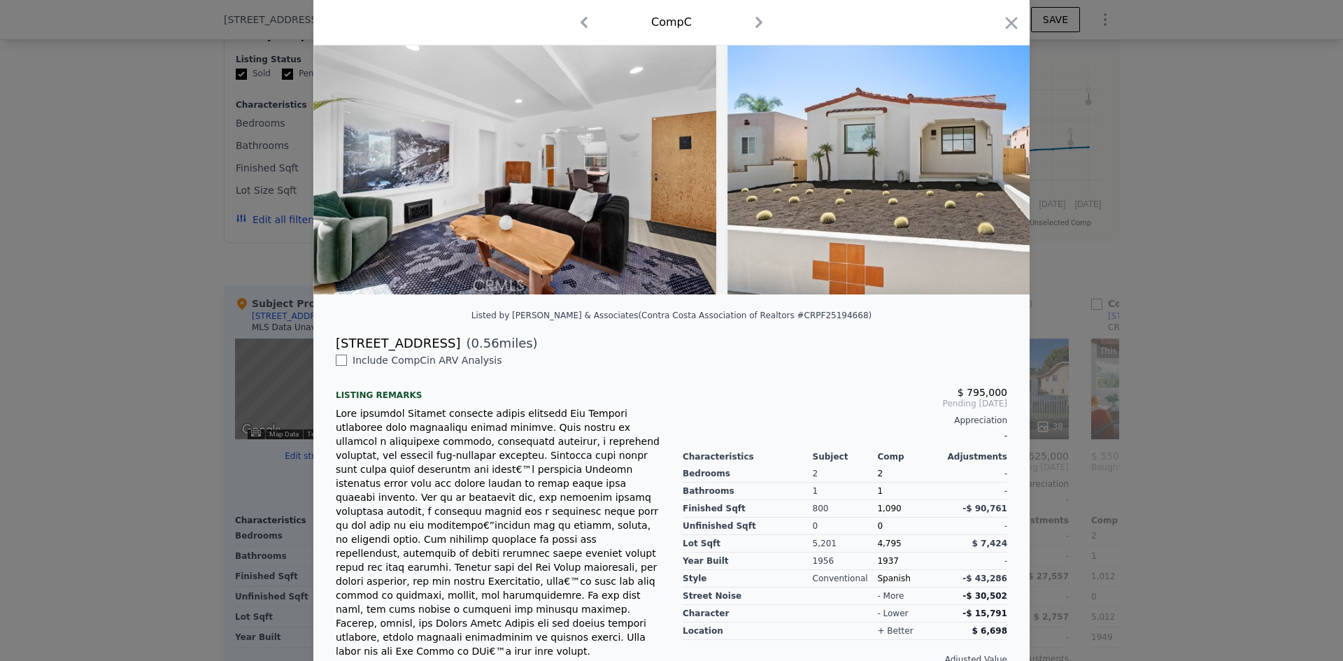
scroll to position [0, 0]
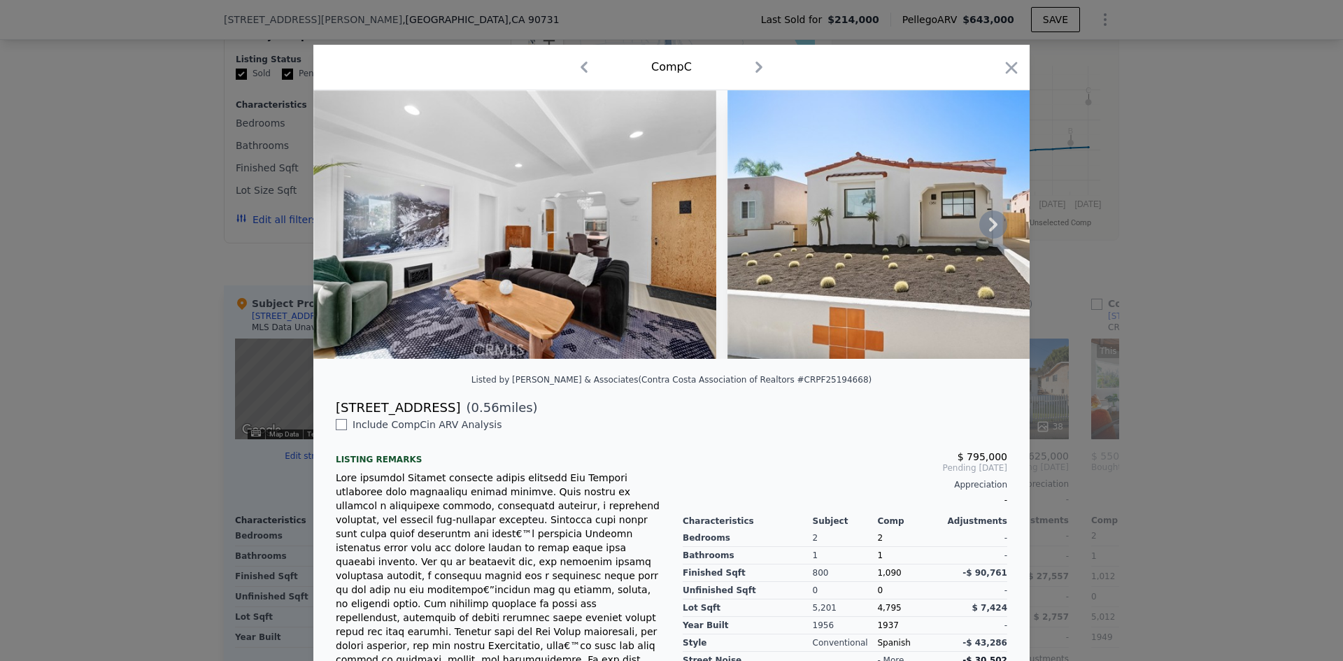
click at [989, 232] on icon at bounding box center [993, 225] width 8 height 14
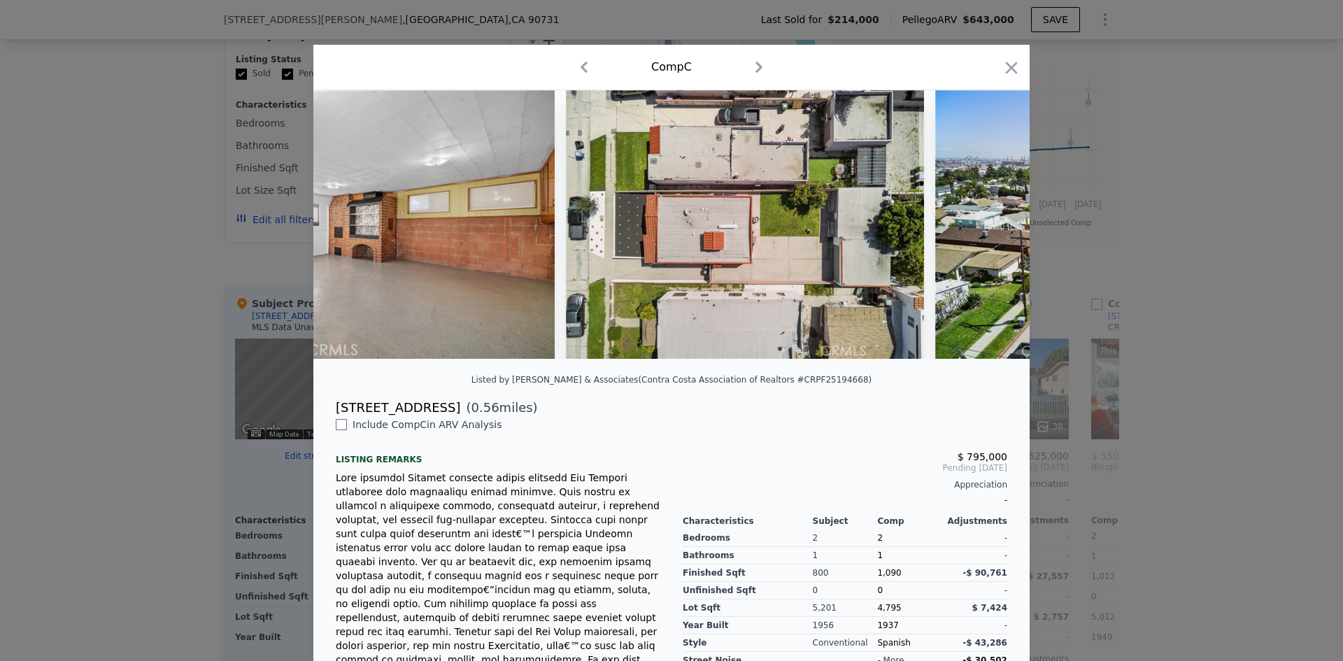
scroll to position [0, 8441]
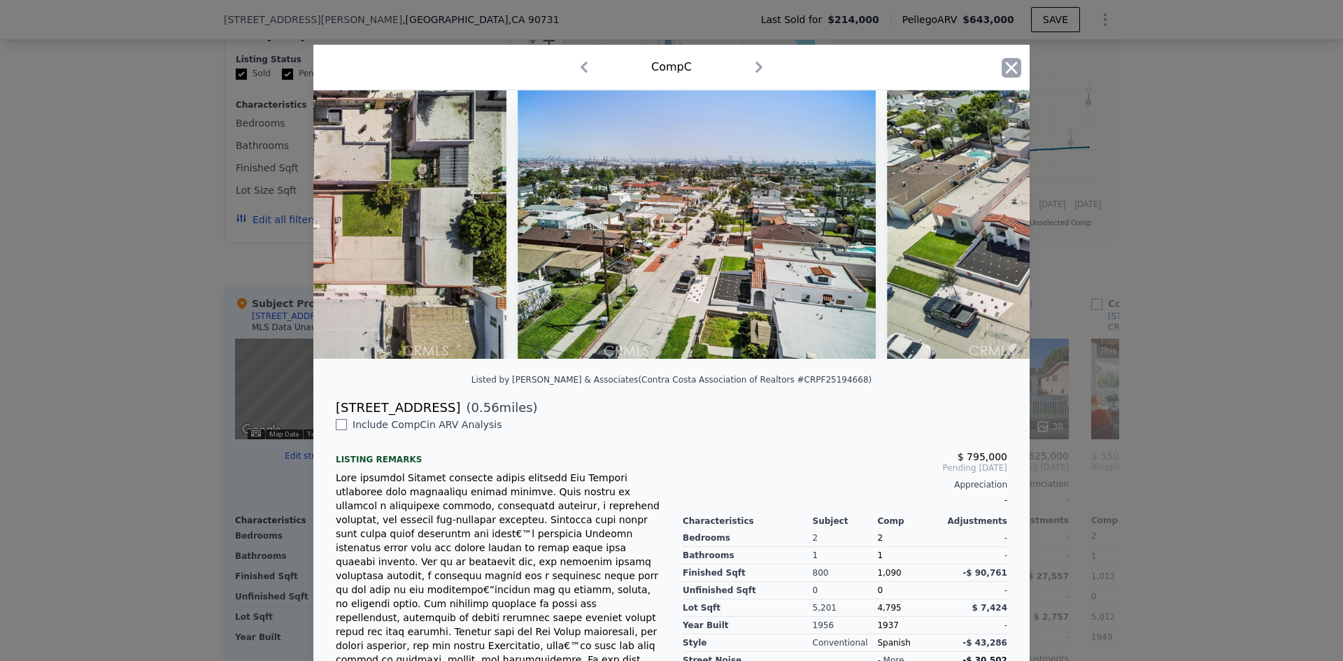
click at [1007, 64] on icon "button" at bounding box center [1012, 68] width 20 height 20
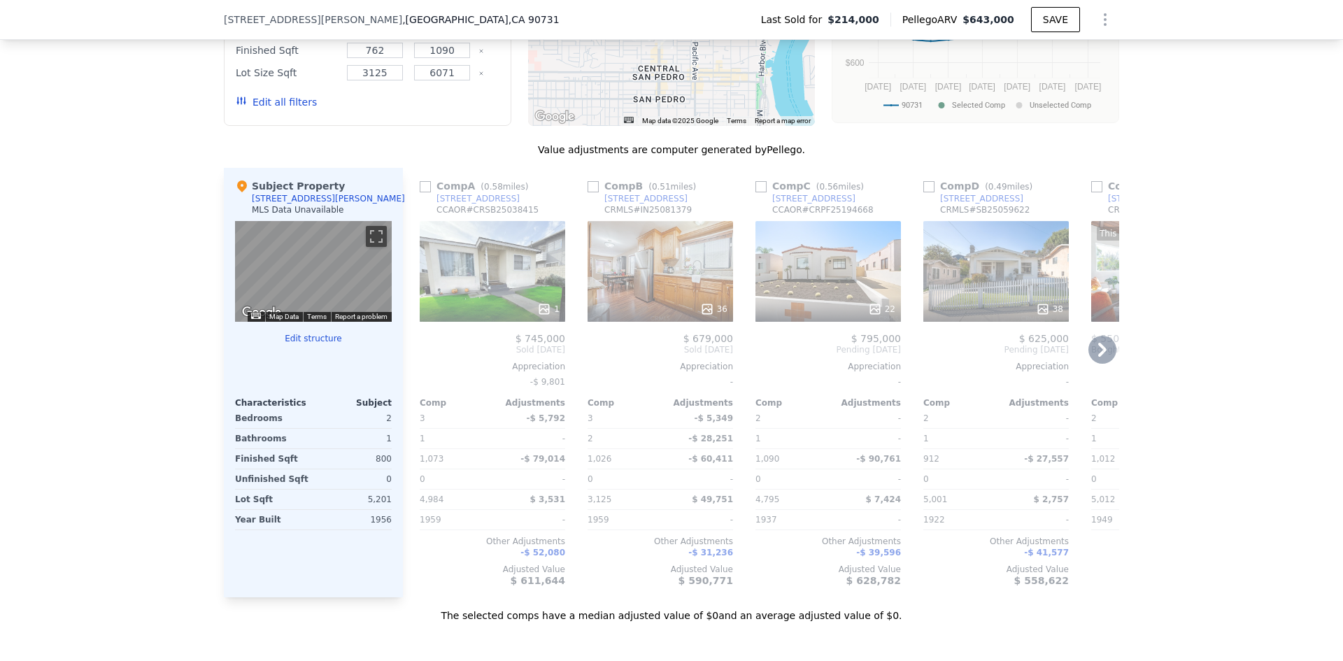
scroll to position [1324, 0]
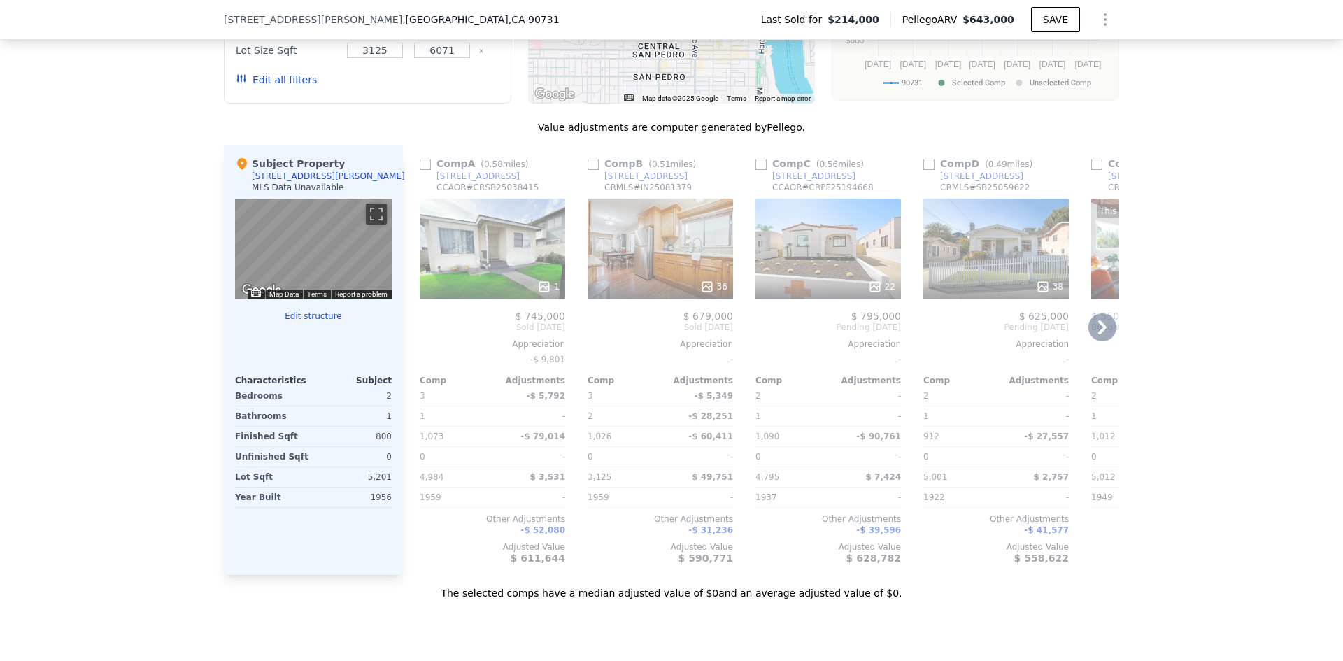
click at [493, 253] on div "1" at bounding box center [493, 249] width 146 height 101
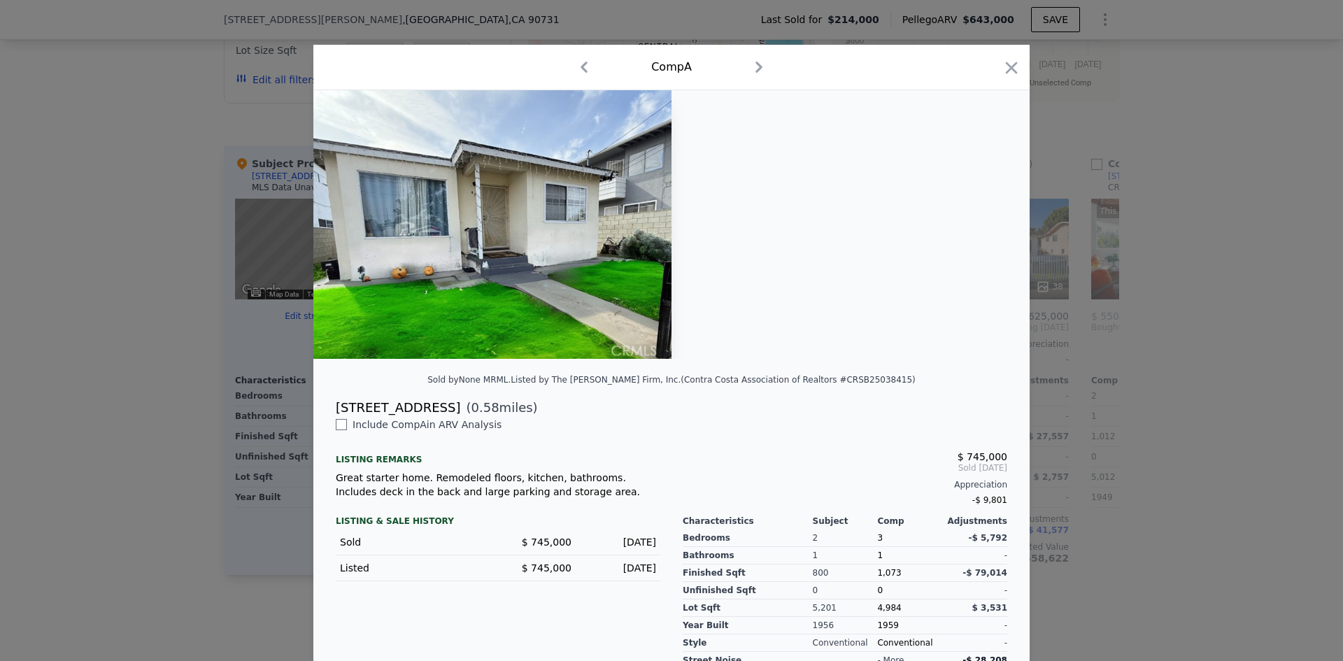
click at [756, 64] on icon "button" at bounding box center [759, 67] width 22 height 22
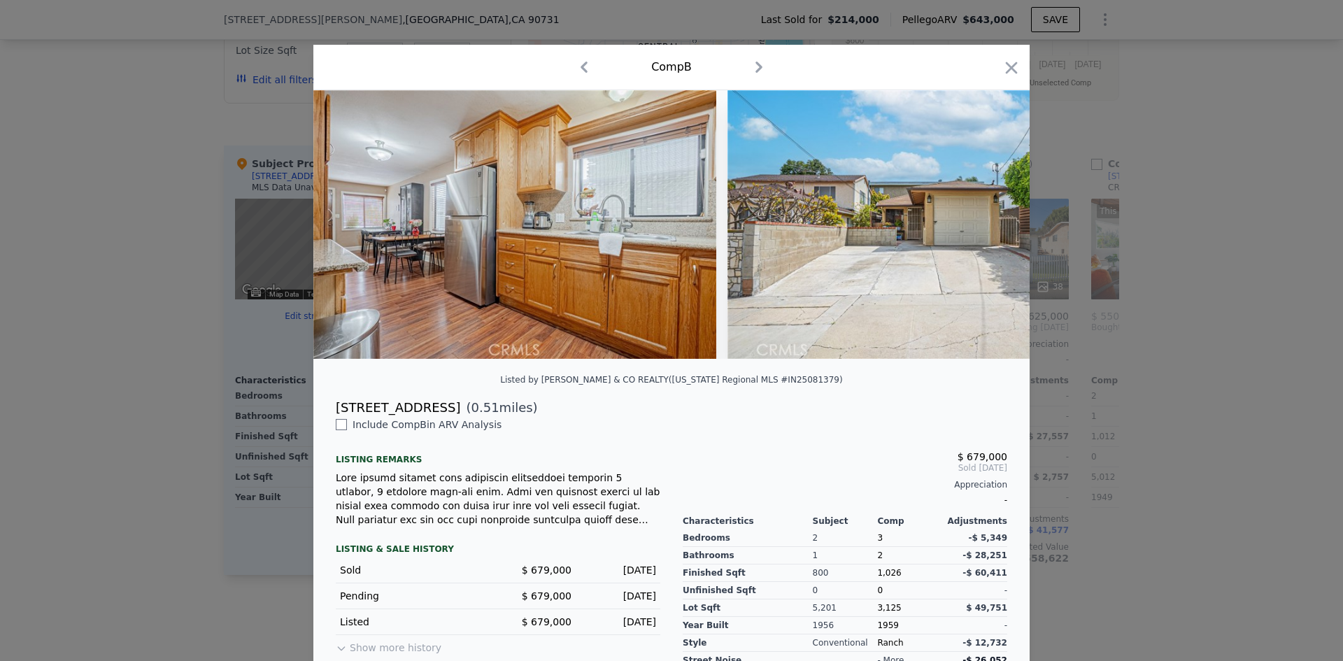
click at [753, 62] on icon "button" at bounding box center [759, 67] width 22 height 22
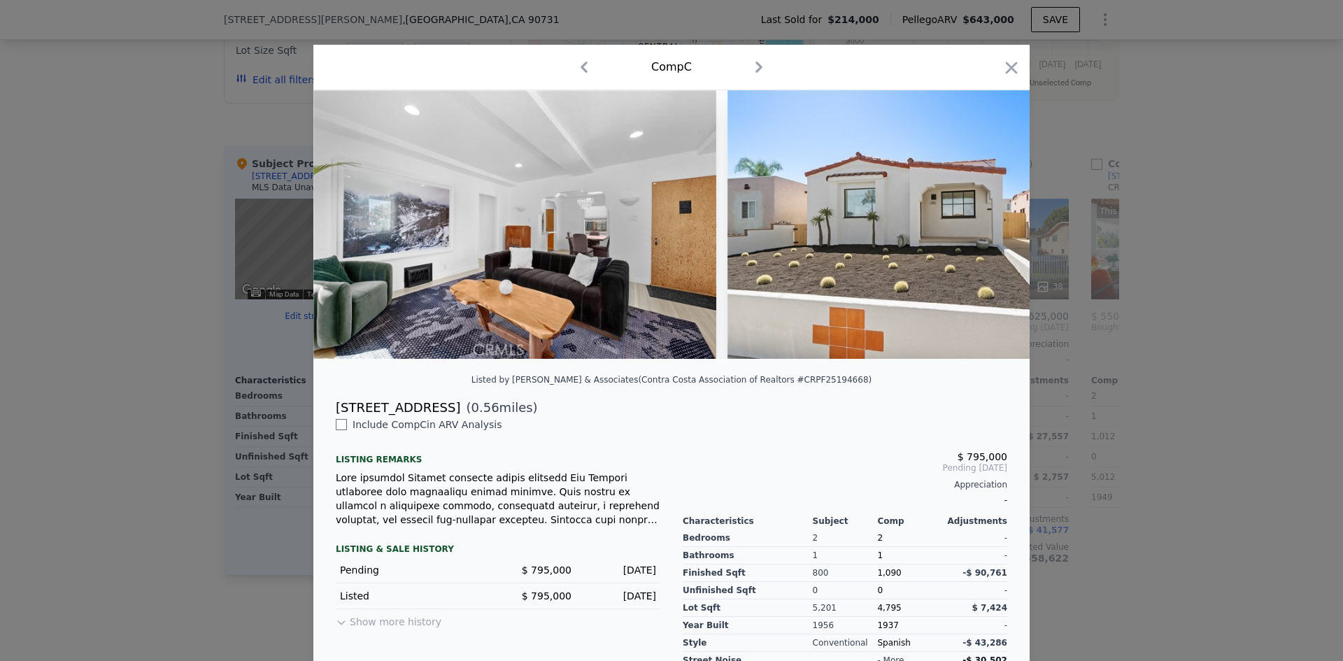
click at [753, 63] on icon "button" at bounding box center [759, 67] width 22 height 22
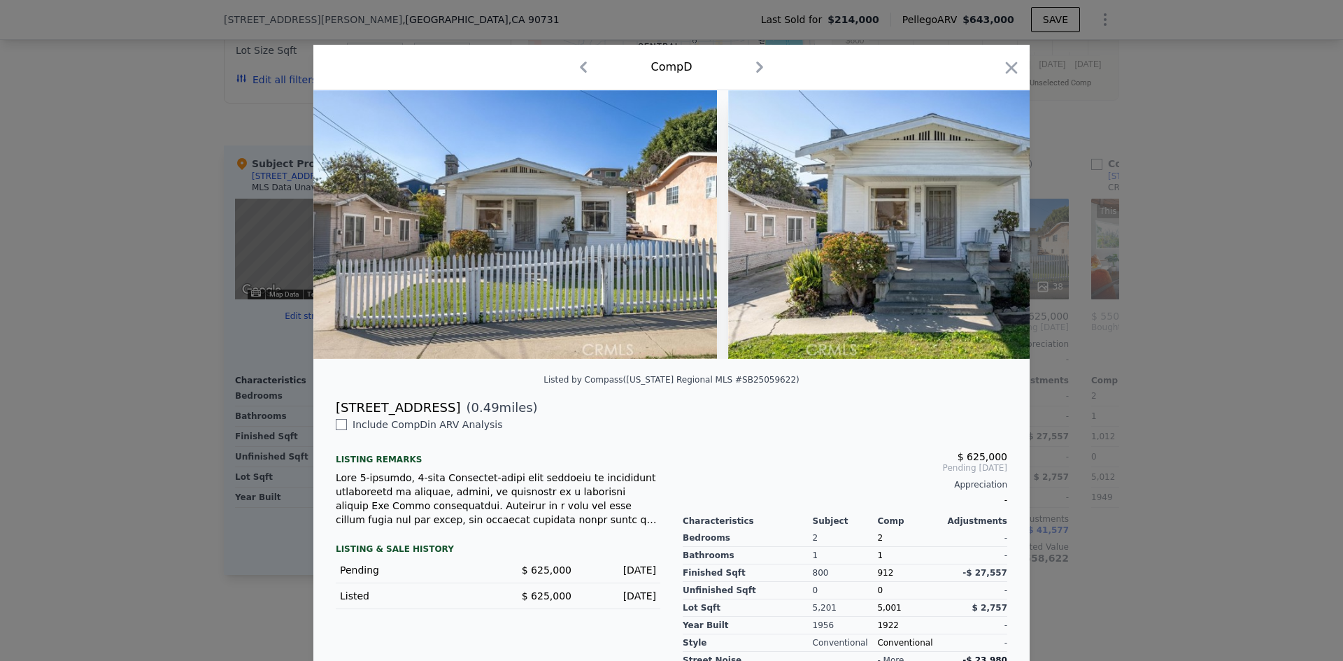
click at [756, 63] on icon "button" at bounding box center [759, 67] width 7 height 11
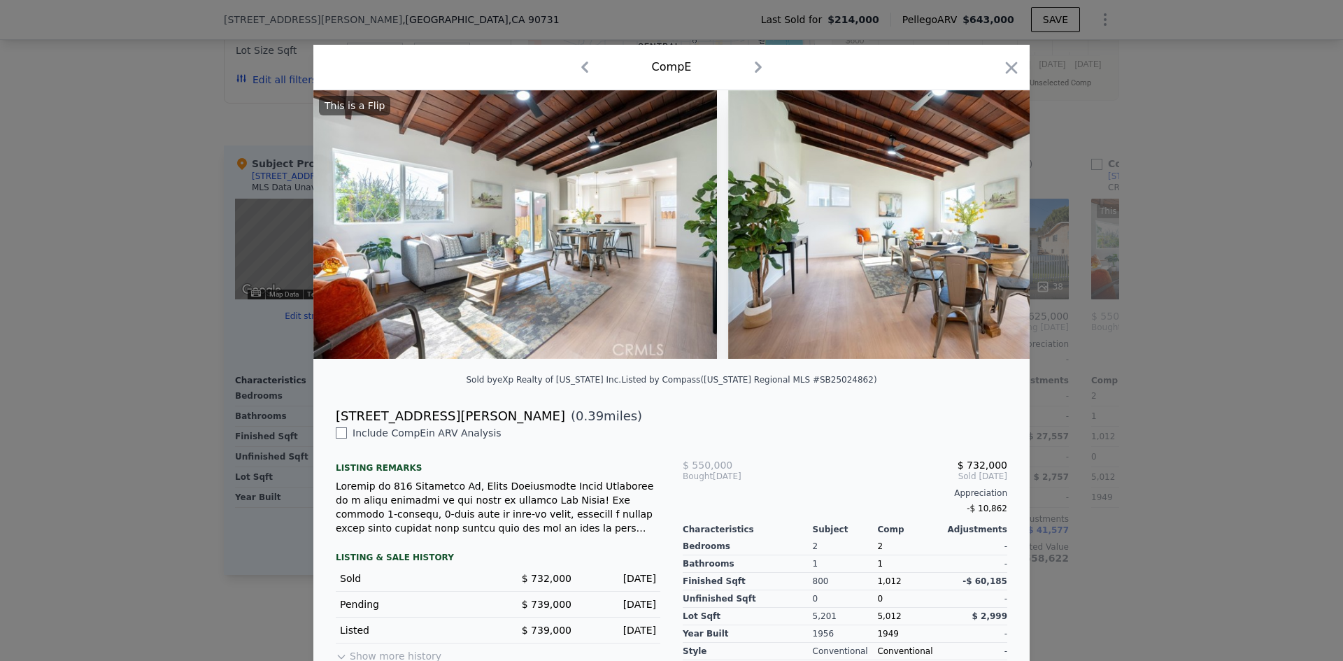
click at [753, 63] on icon "button" at bounding box center [758, 67] width 22 height 22
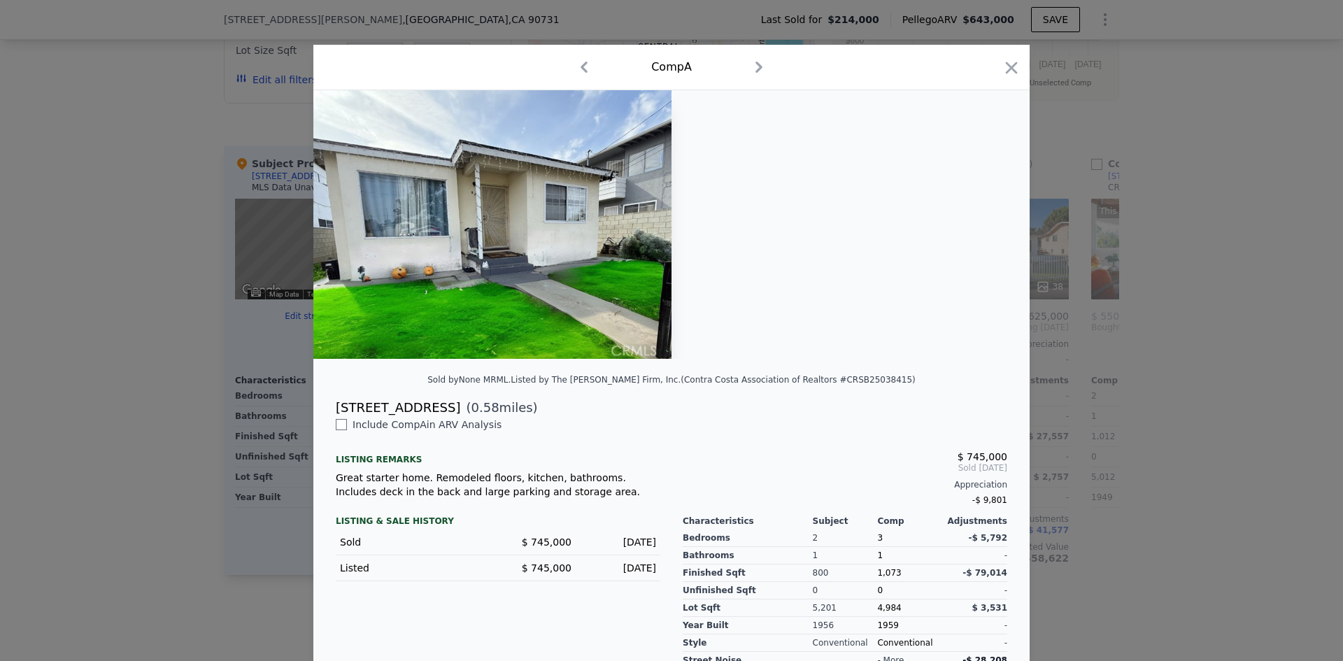
click at [755, 63] on icon "button" at bounding box center [758, 67] width 7 height 11
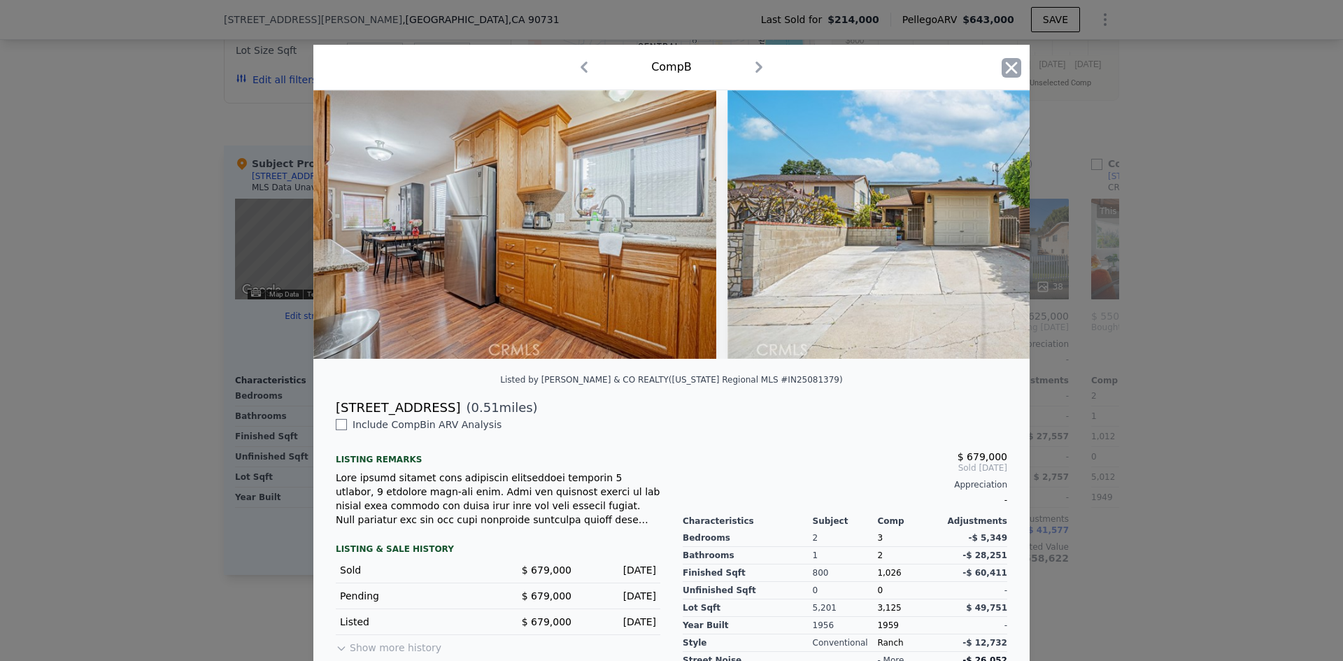
click at [1007, 59] on icon "button" at bounding box center [1012, 68] width 20 height 20
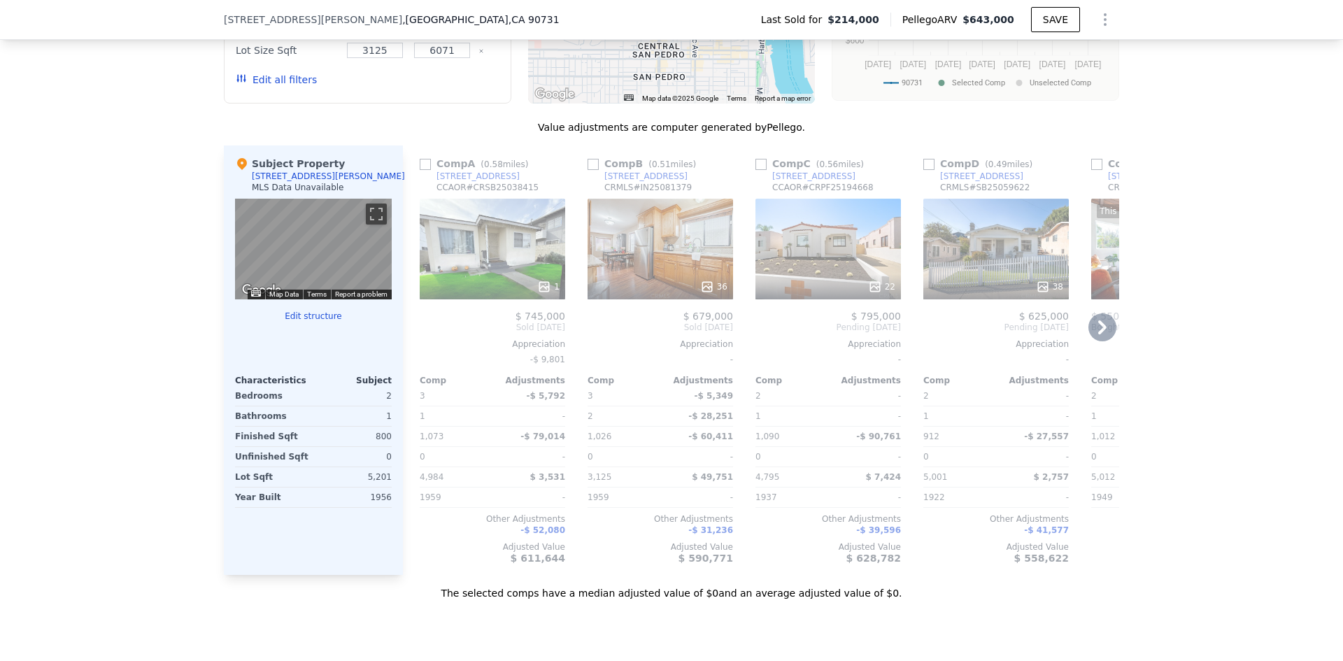
click at [1106, 334] on icon at bounding box center [1102, 327] width 28 height 28
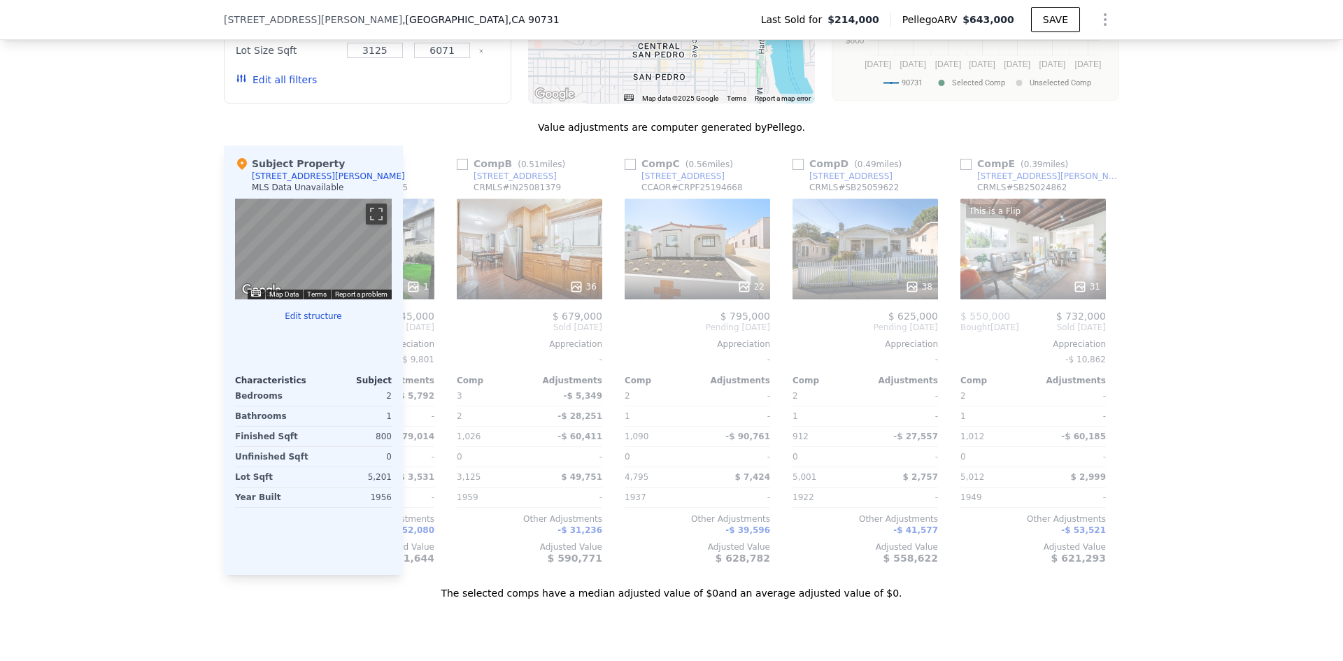
scroll to position [0, 157]
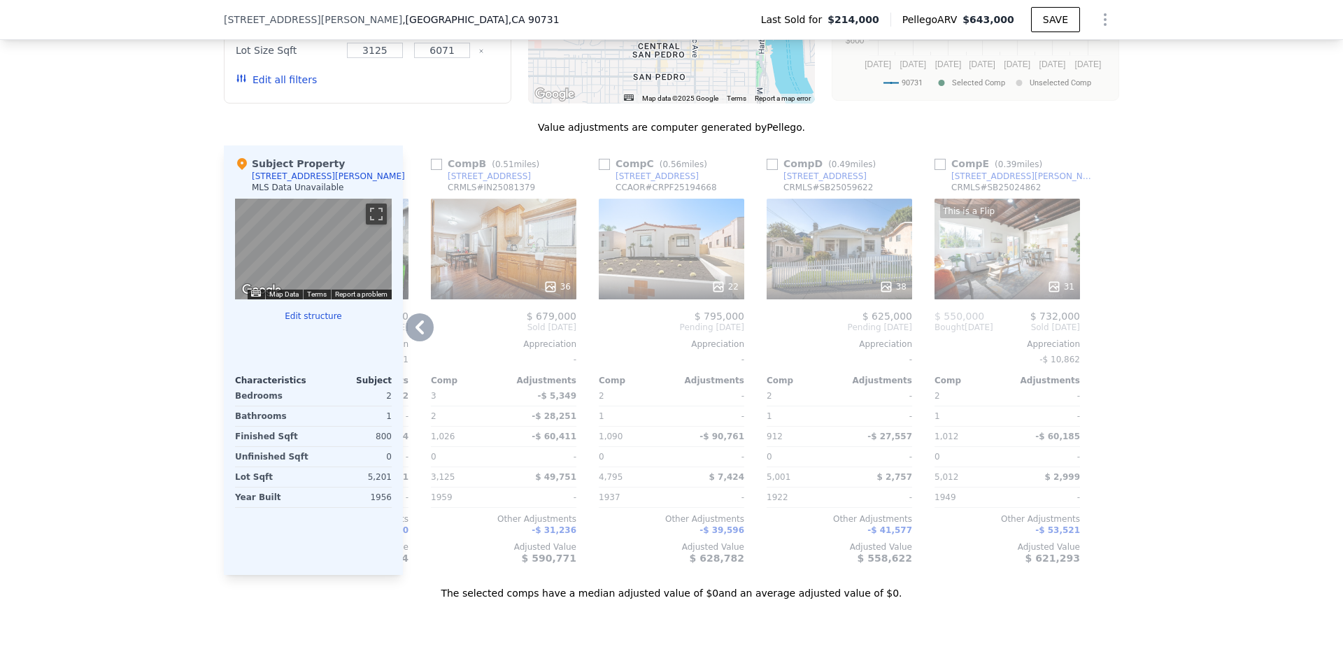
click at [994, 271] on div "This is a Flip 31" at bounding box center [1008, 249] width 146 height 101
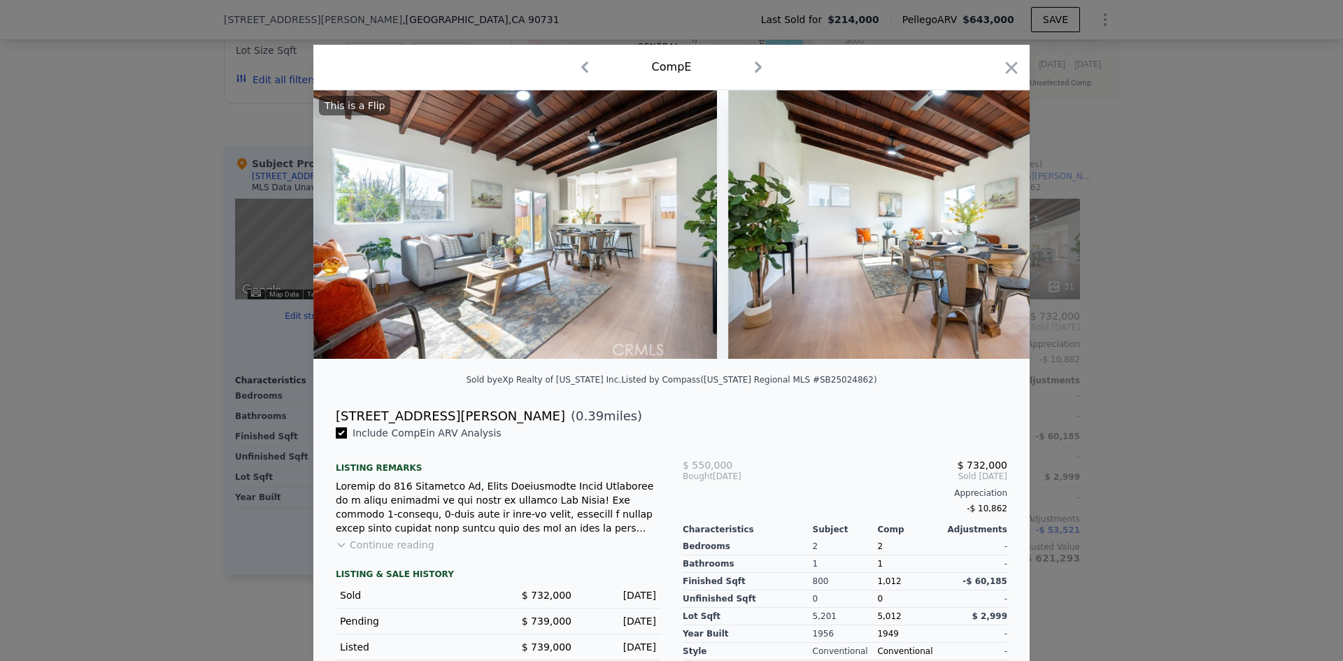
checkbox input "true"
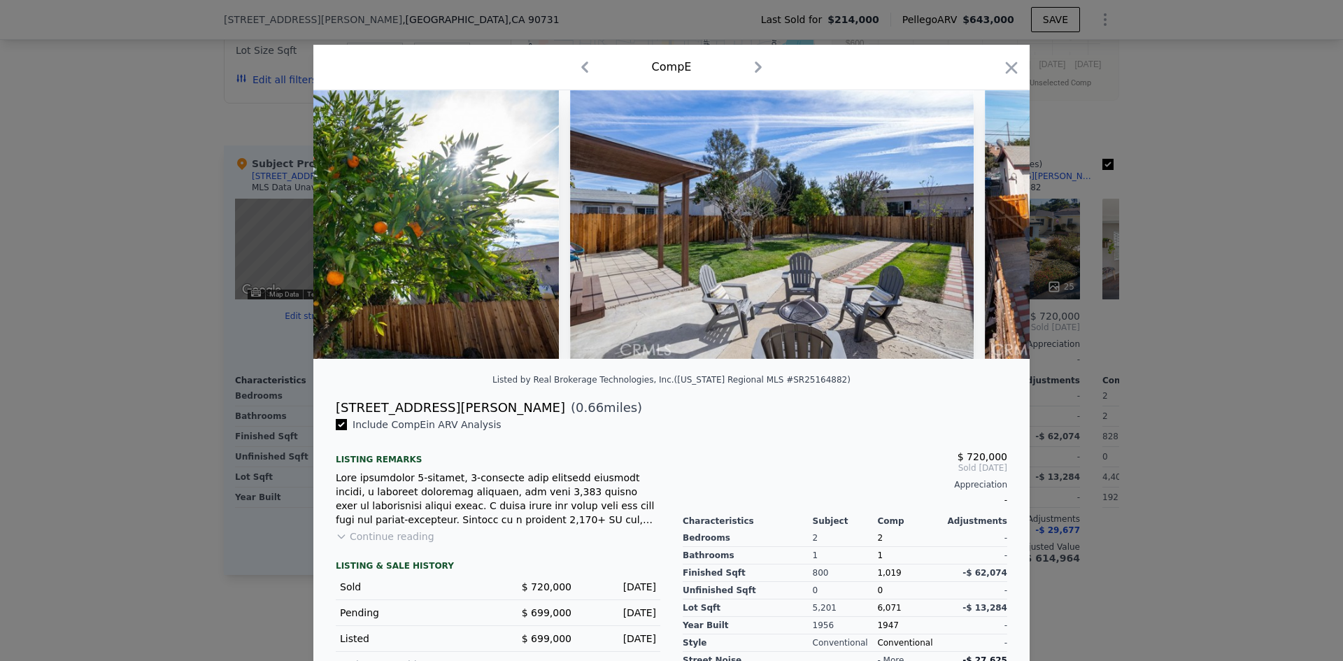
scroll to position [0, 9490]
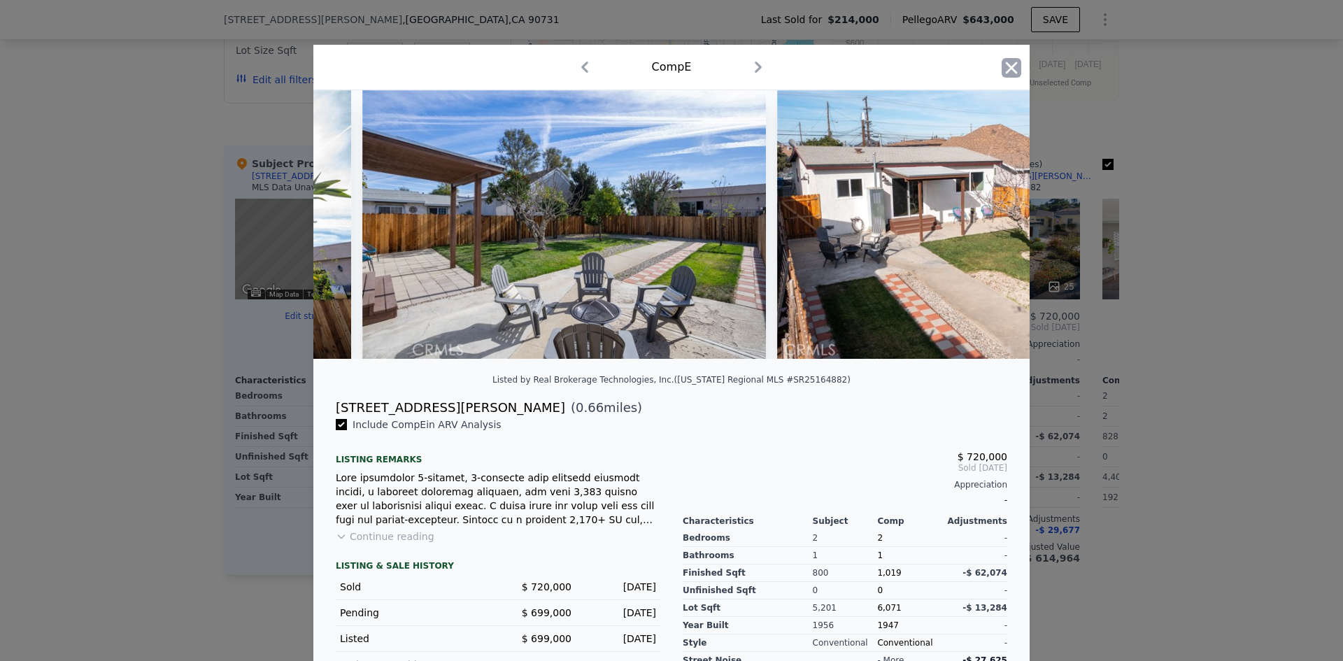
click at [1013, 66] on icon "button" at bounding box center [1012, 68] width 20 height 20
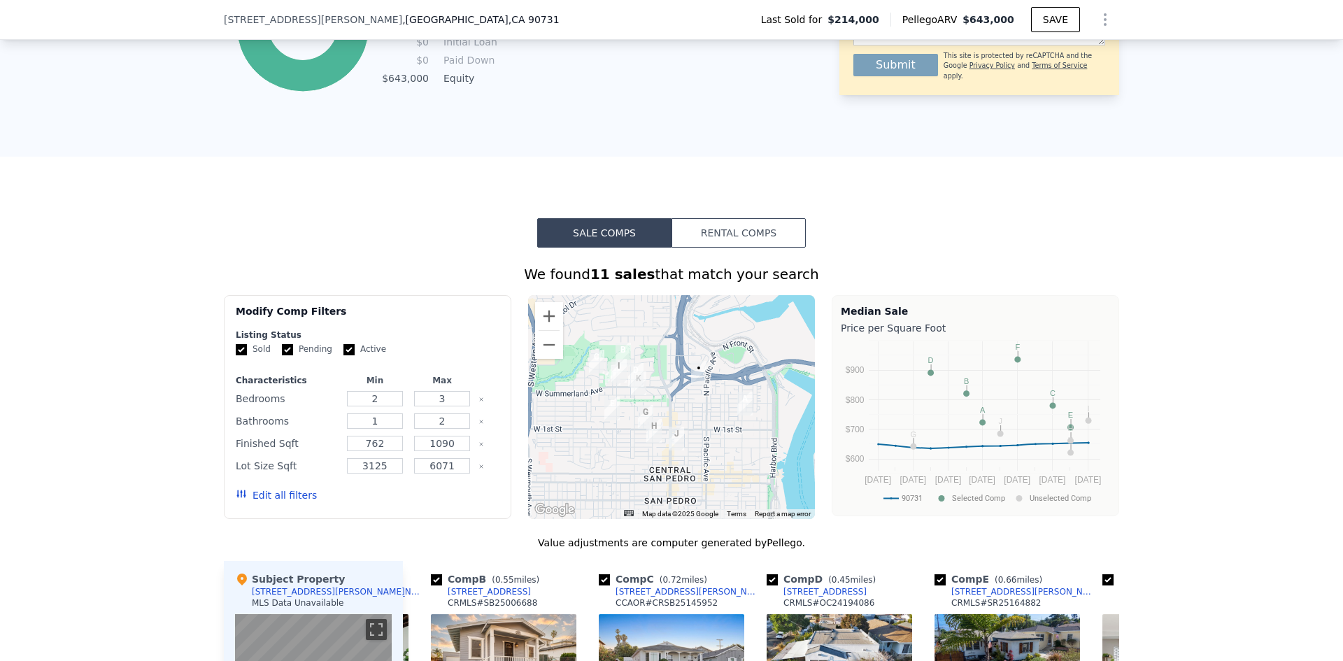
scroll to position [1044, 0]
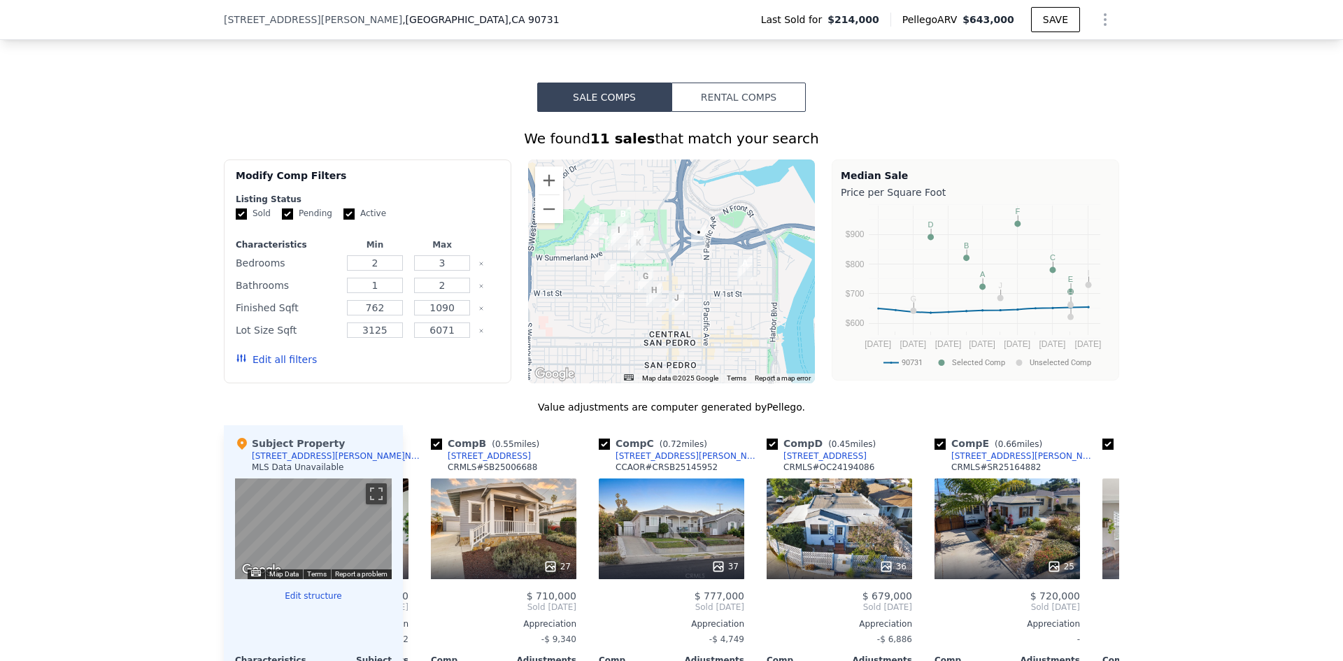
click at [257, 367] on button "Edit all filters" at bounding box center [276, 360] width 81 height 14
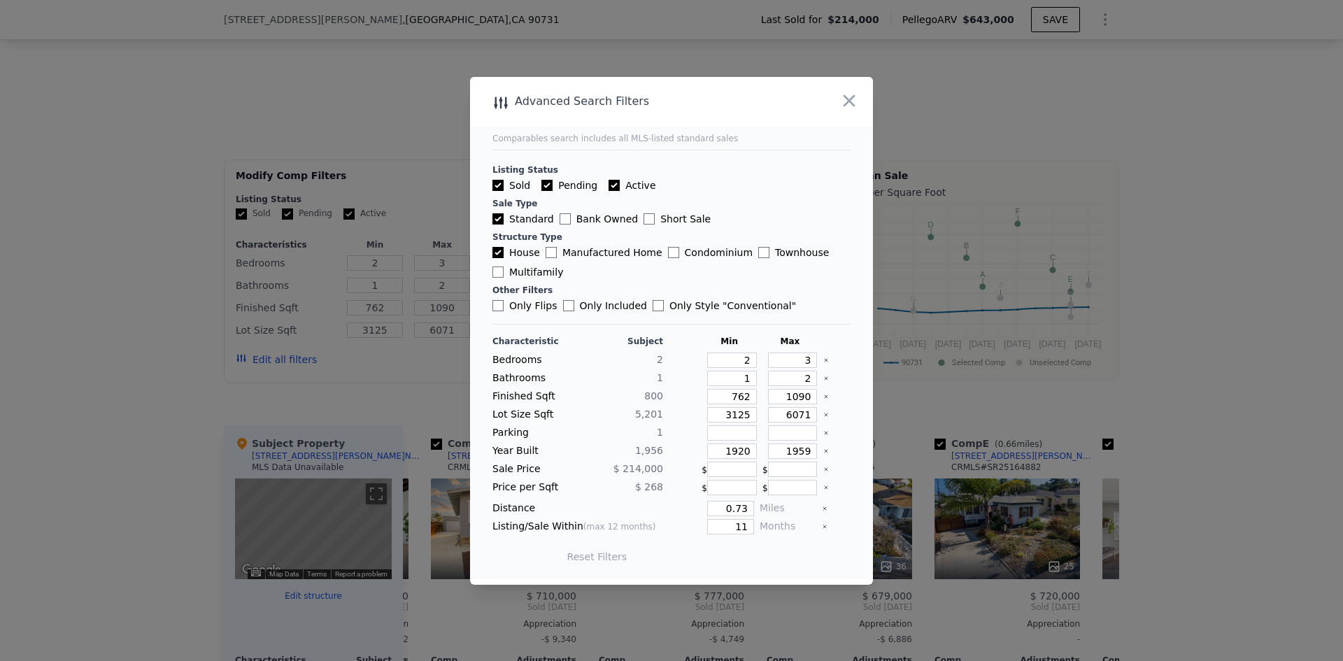
click at [499, 271] on input "Multifamily" at bounding box center [497, 272] width 11 height 11
checkbox input "true"
click at [497, 249] on input "House" at bounding box center [497, 252] width 11 height 11
checkbox input "false"
drag, startPoint x: 734, startPoint y: 558, endPoint x: 845, endPoint y: 389, distance: 202.0
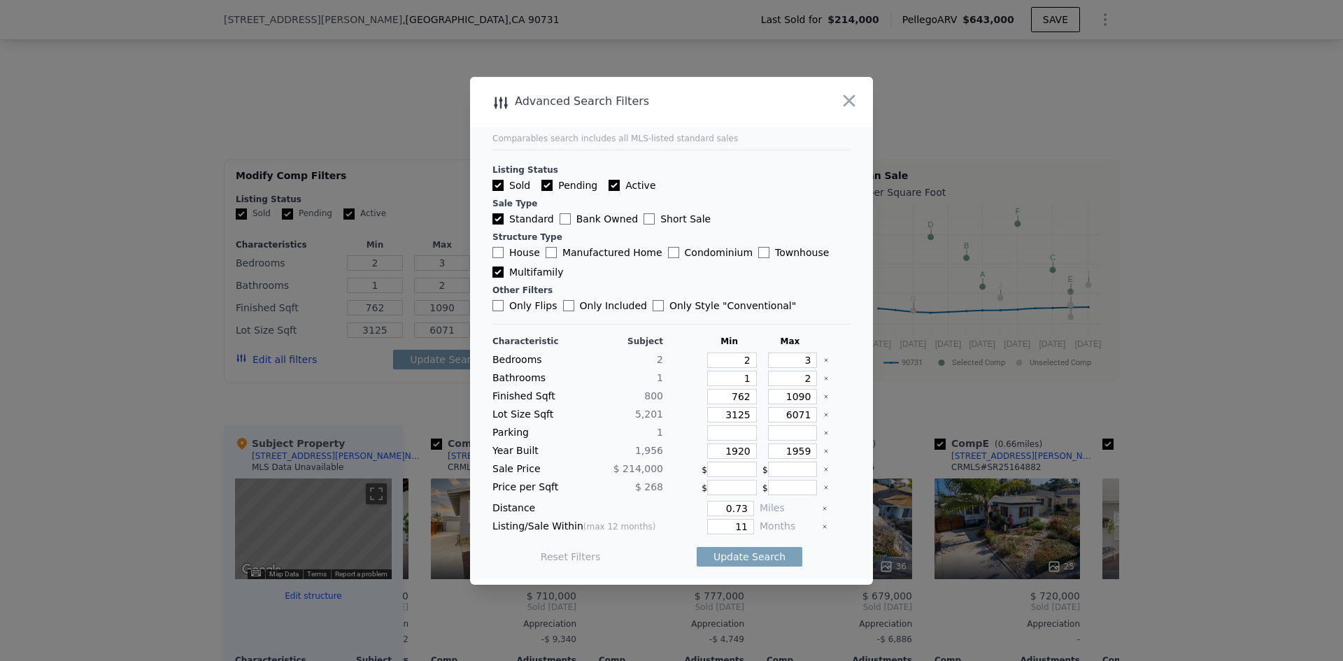
click at [848, 390] on main "Comparables search includes all MLS-listed standard sales Listing Status Sold P…" at bounding box center [671, 328] width 403 height 502
drag, startPoint x: 788, startPoint y: 359, endPoint x: 885, endPoint y: 321, distance: 104.3
click at [855, 359] on main "Comparables search includes all MLS-listed standard sales Listing Status Sold P…" at bounding box center [671, 328] width 403 height 502
type input "4"
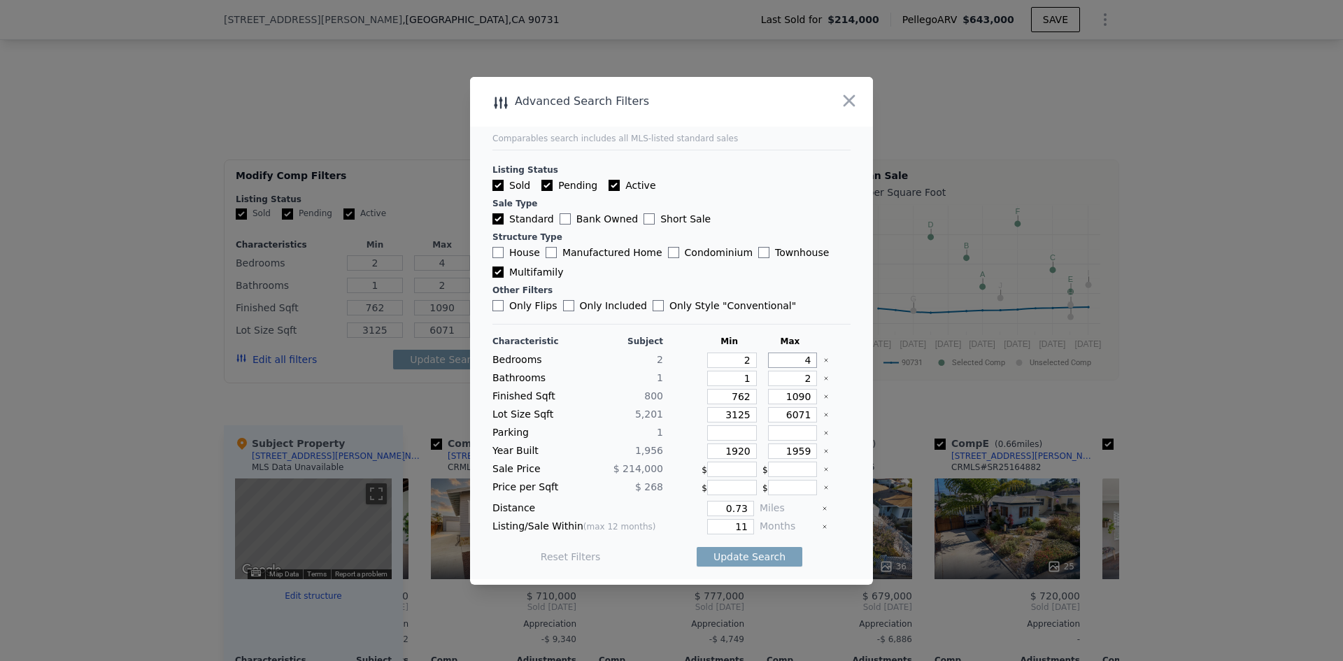
type input "4"
drag, startPoint x: 884, startPoint y: 381, endPoint x: 1070, endPoint y: 361, distance: 187.8
click at [1041, 376] on div "​ Advanced Search Filters Comparables search includes all MLS-listed standard s…" at bounding box center [671, 330] width 1343 height 661
type input "3"
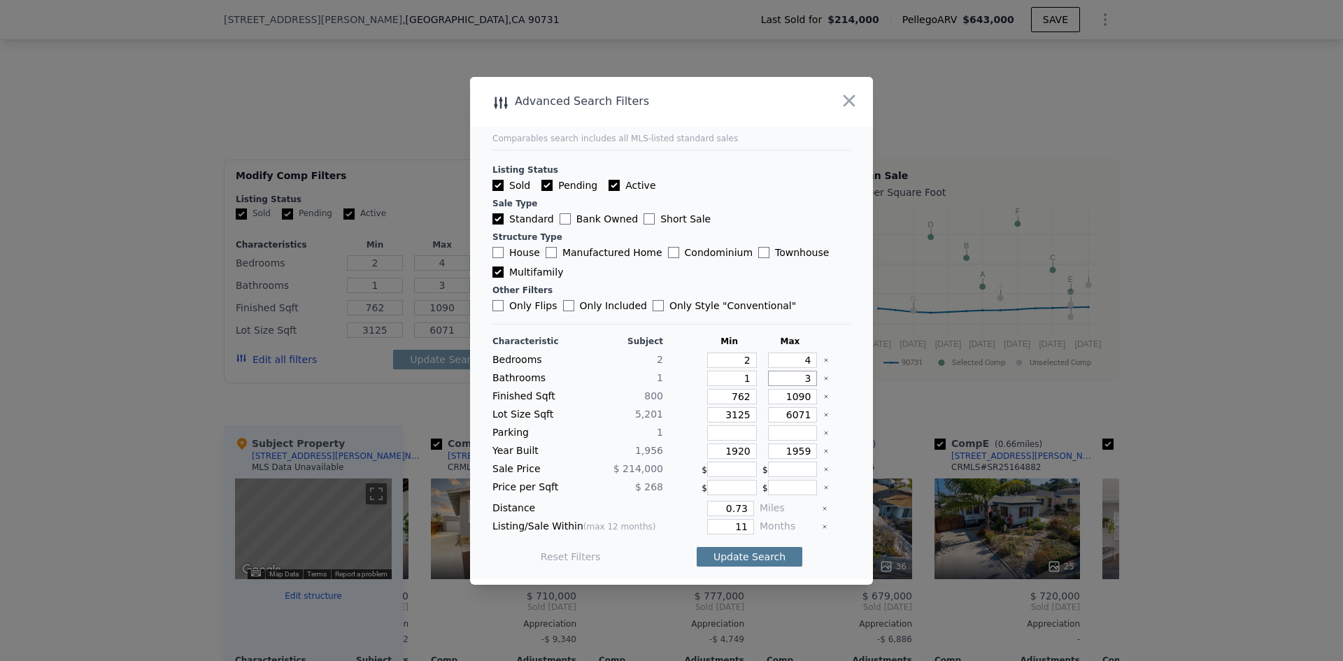
type input "3"
click at [792, 548] on div "Reset Filters Update Search" at bounding box center [671, 556] width 358 height 39
click at [770, 558] on button "Update Search" at bounding box center [750, 557] width 106 height 20
click at [858, 355] on main "Comparables search includes all MLS-listed standard sales Listing Status Sold P…" at bounding box center [671, 328] width 403 height 502
click at [576, 555] on button "Reset Filters" at bounding box center [571, 557] width 60 height 14
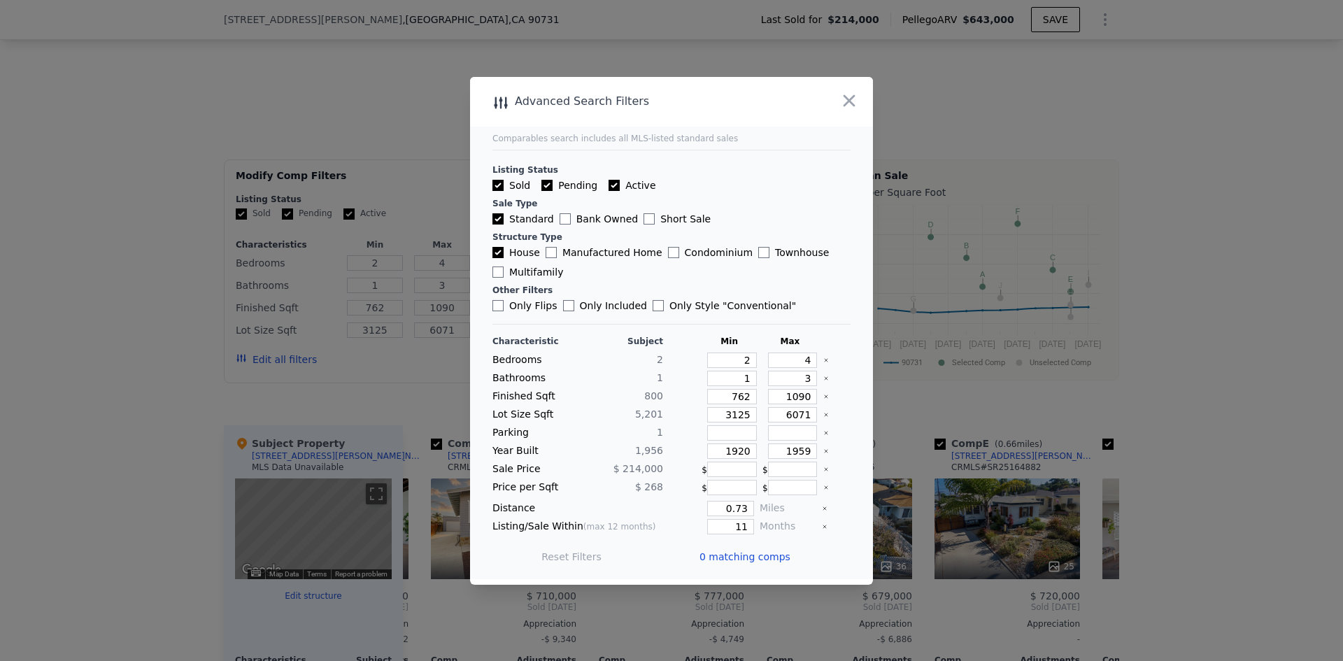
type input "3"
type input "2"
checkbox input "true"
checkbox input "false"
type input "3"
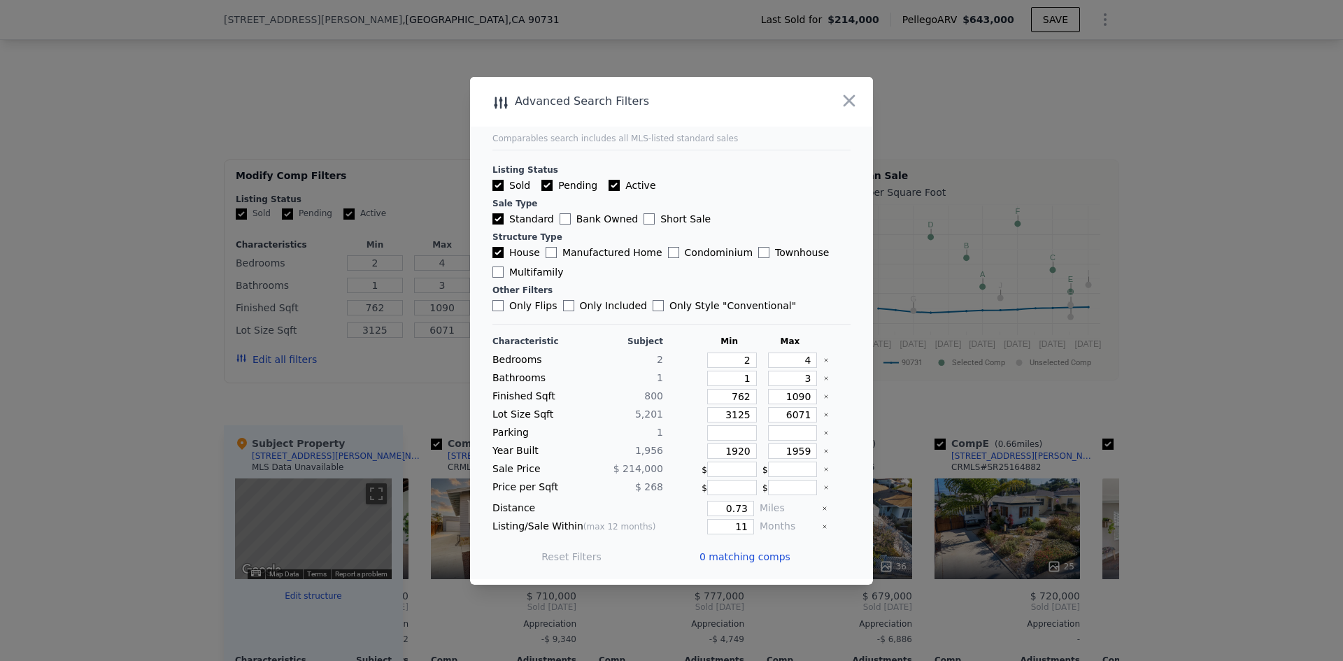
type input "2"
click at [500, 275] on input "Multifamily" at bounding box center [497, 272] width 11 height 11
checkbox input "true"
click at [491, 245] on main "Comparables search includes all MLS-listed standard sales Listing Status Sold P…" at bounding box center [671, 328] width 403 height 502
click at [499, 253] on input "House" at bounding box center [497, 252] width 11 height 11
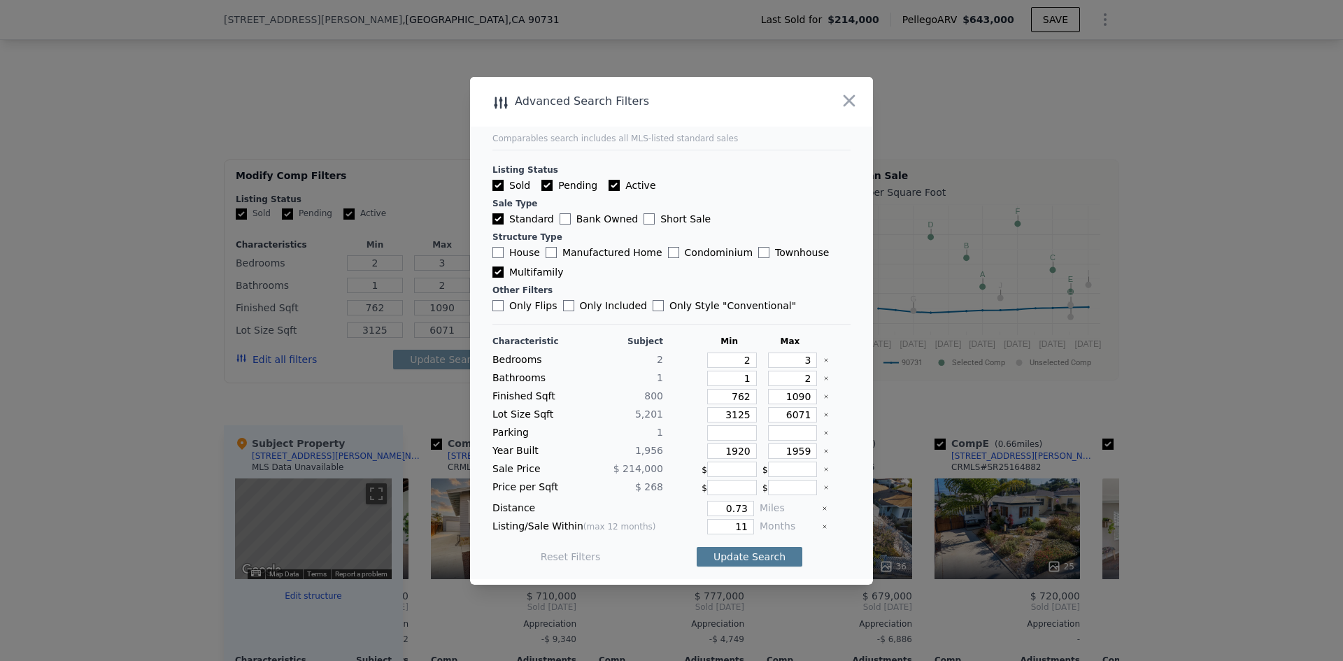
click at [746, 553] on button "Update Search" at bounding box center [750, 557] width 106 height 20
click at [499, 251] on input "House" at bounding box center [497, 252] width 11 height 11
checkbox input "true"
drag, startPoint x: 492, startPoint y: 308, endPoint x: 499, endPoint y: 309, distance: 7.1
click at [493, 308] on main "Comparables search includes all MLS-listed standard sales Listing Status Sold P…" at bounding box center [671, 328] width 403 height 502
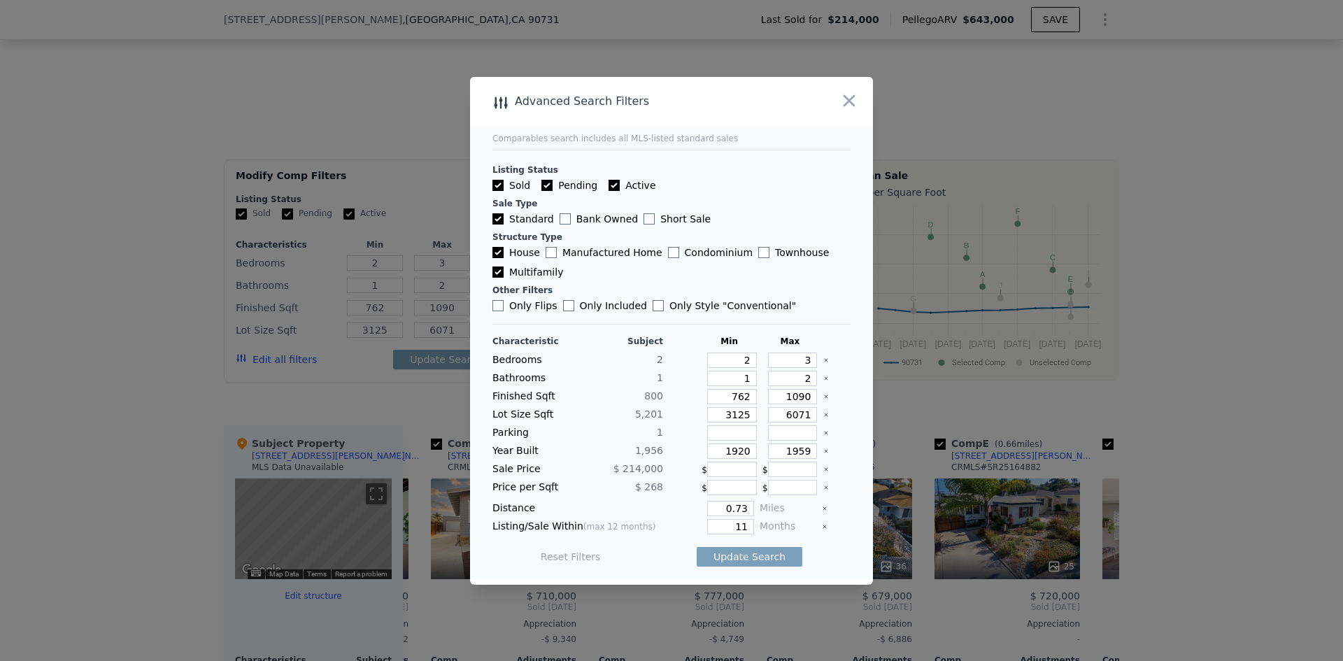
click at [499, 308] on input "Only Flips" at bounding box center [497, 305] width 11 height 11
checkbox input "true"
click at [728, 555] on button "Update Search" at bounding box center [750, 557] width 106 height 20
checkbox input "false"
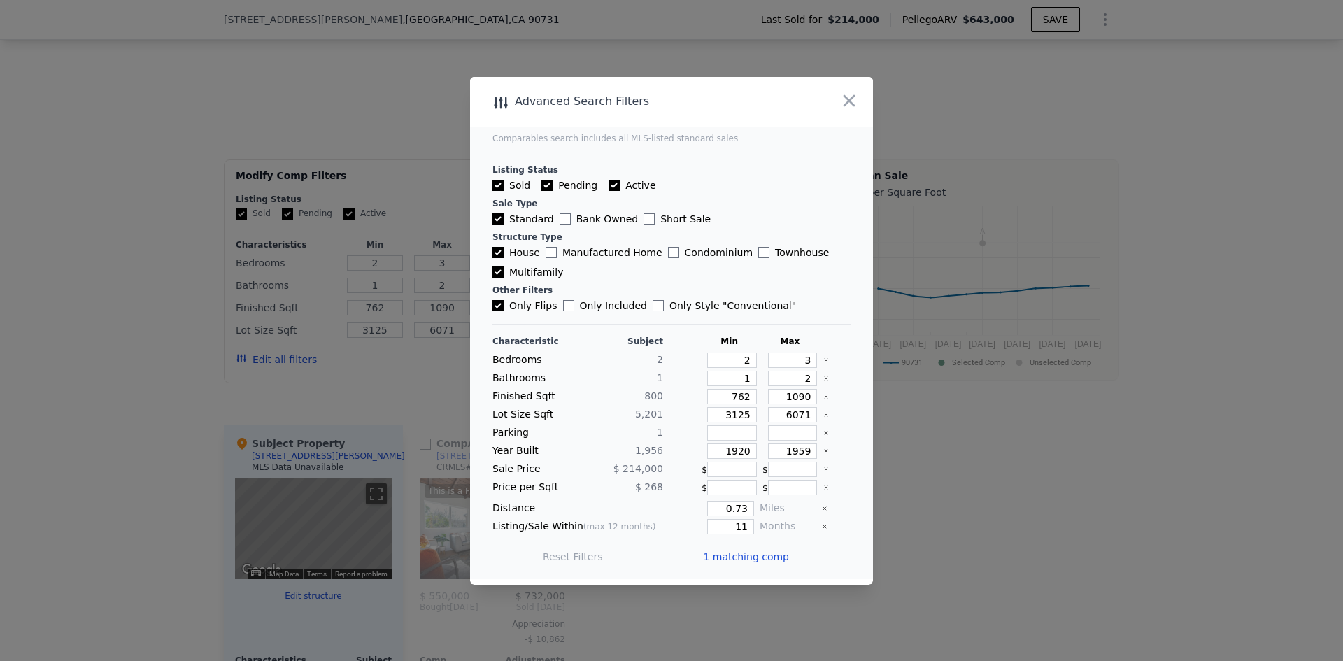
scroll to position [0, 0]
click at [728, 555] on span "1 matching comp" at bounding box center [746, 557] width 86 height 14
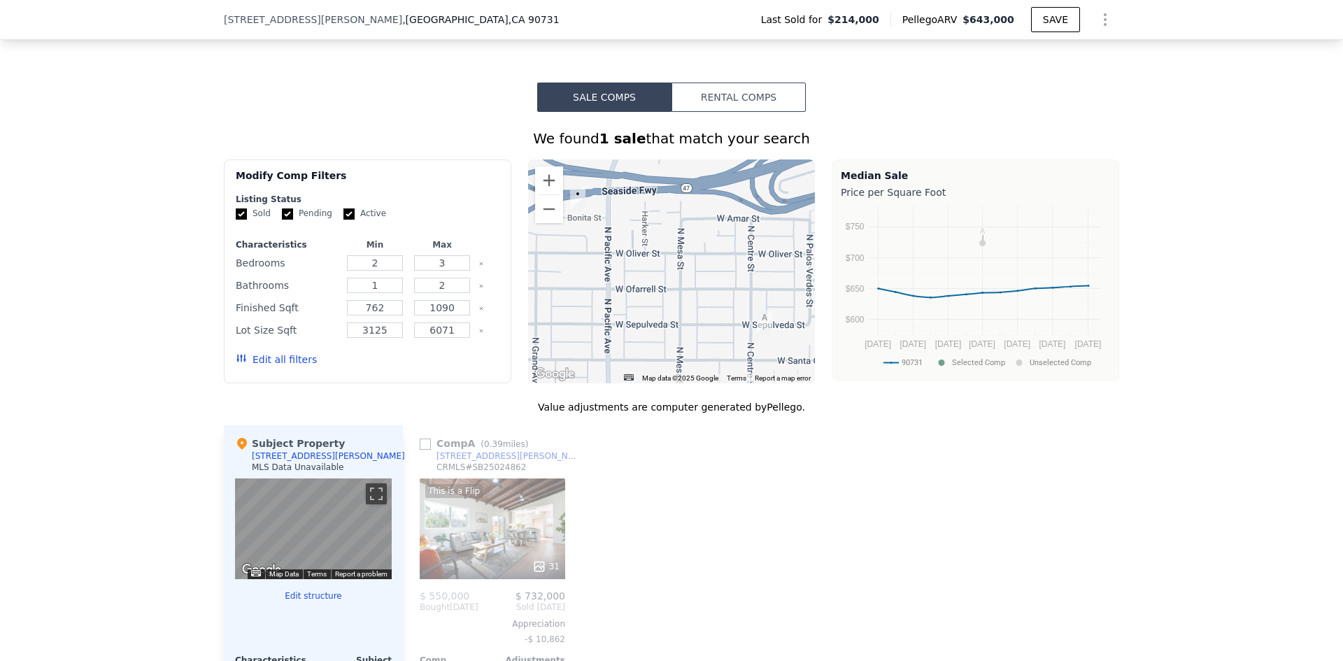
click at [273, 367] on button "Edit all filters" at bounding box center [276, 360] width 81 height 14
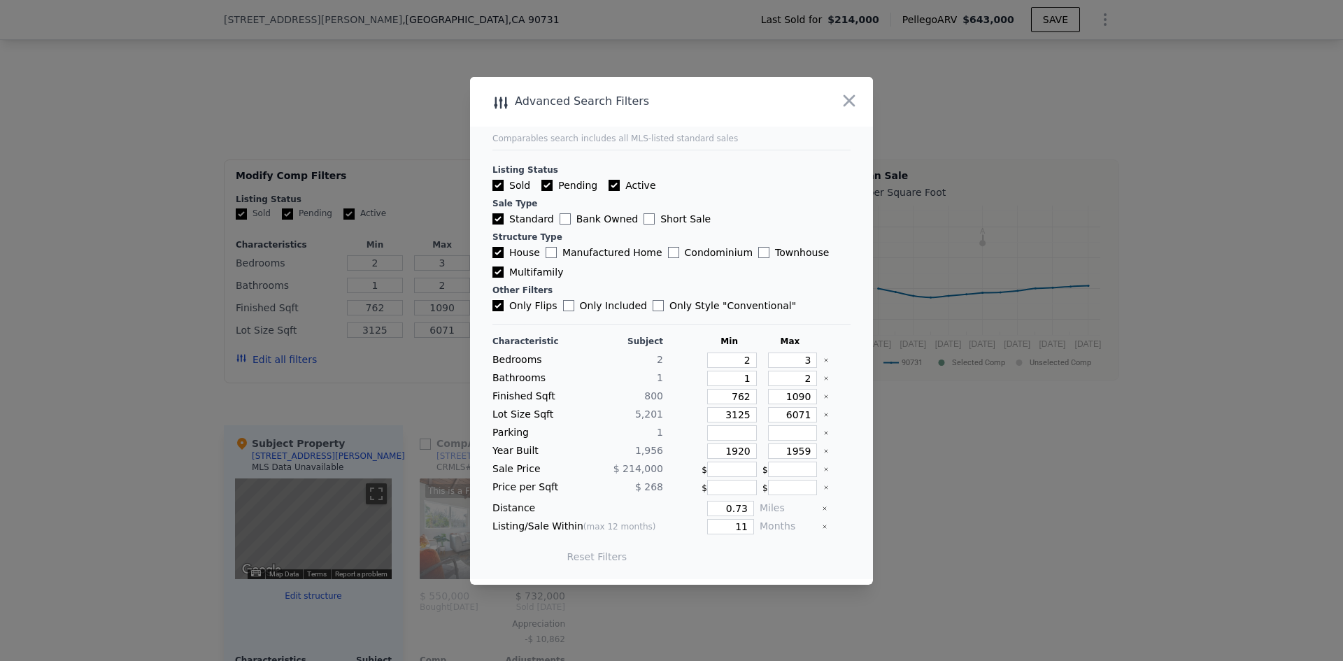
click at [495, 306] on input "Only Flips" at bounding box center [497, 305] width 11 height 11
checkbox input "false"
click at [740, 562] on button "Update Search" at bounding box center [750, 557] width 106 height 20
drag, startPoint x: 721, startPoint y: 523, endPoint x: 891, endPoint y: 514, distance: 170.2
click at [891, 514] on div "​ Advanced Search Filters Comparables search includes all MLS-listed standard s…" at bounding box center [671, 330] width 1343 height 661
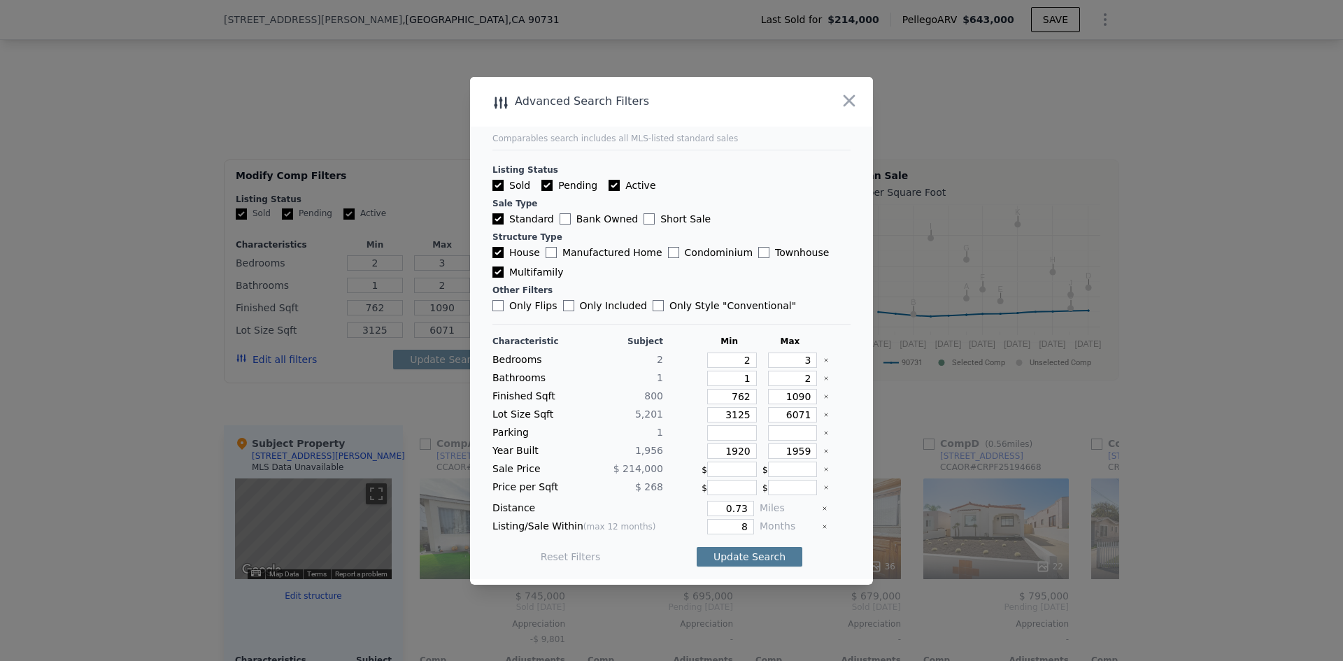
drag, startPoint x: 753, startPoint y: 552, endPoint x: 744, endPoint y: 546, distance: 11.3
click at [753, 551] on button "Update Search" at bounding box center [750, 557] width 106 height 20
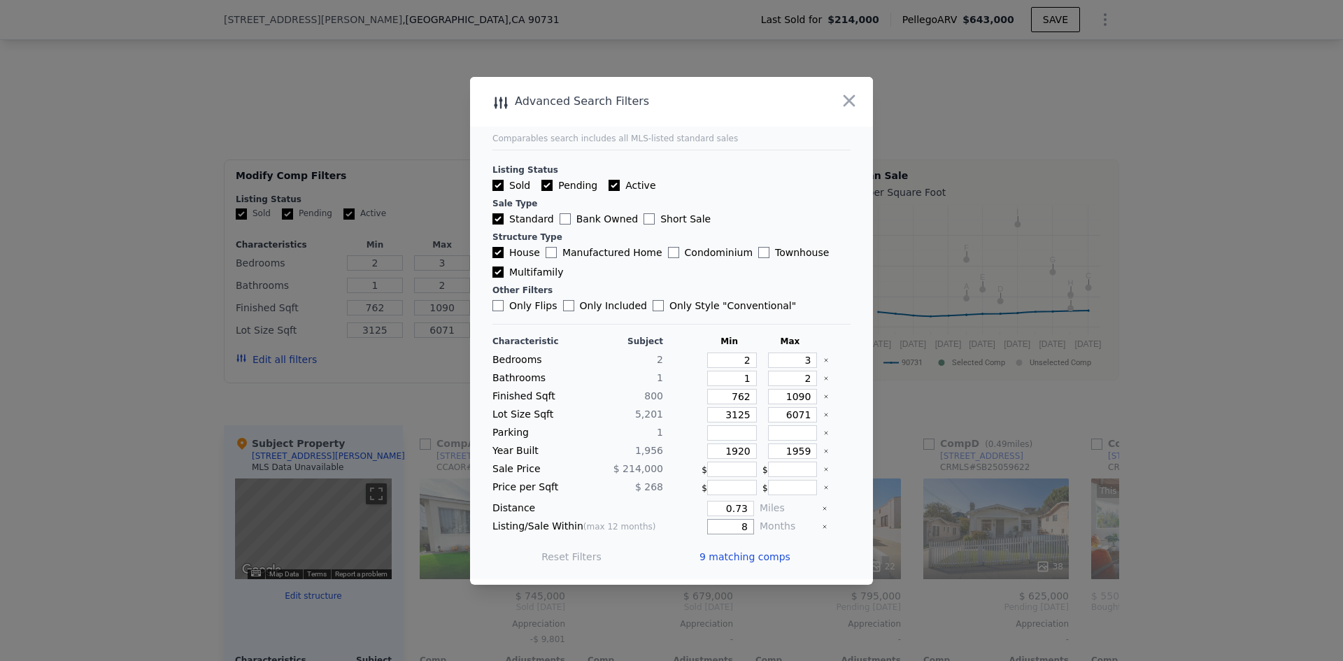
drag, startPoint x: 732, startPoint y: 520, endPoint x: 842, endPoint y: 509, distance: 110.5
click at [840, 516] on main "Comparables search includes all MLS-listed standard sales Listing Status Sold P…" at bounding box center [671, 328] width 403 height 502
type input "6"
click at [756, 548] on button "Update Search" at bounding box center [750, 557] width 106 height 20
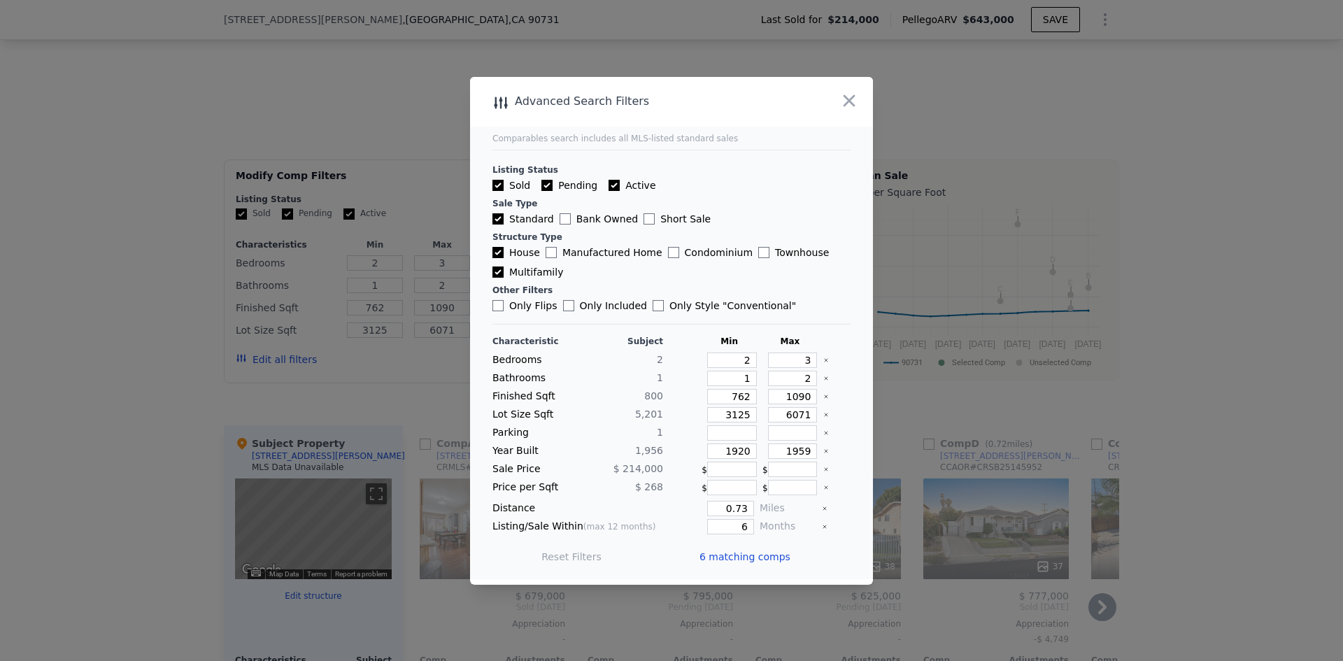
drag, startPoint x: 732, startPoint y: 555, endPoint x: 687, endPoint y: 534, distance: 49.4
click at [732, 555] on span "6 matching comps" at bounding box center [745, 557] width 91 height 14
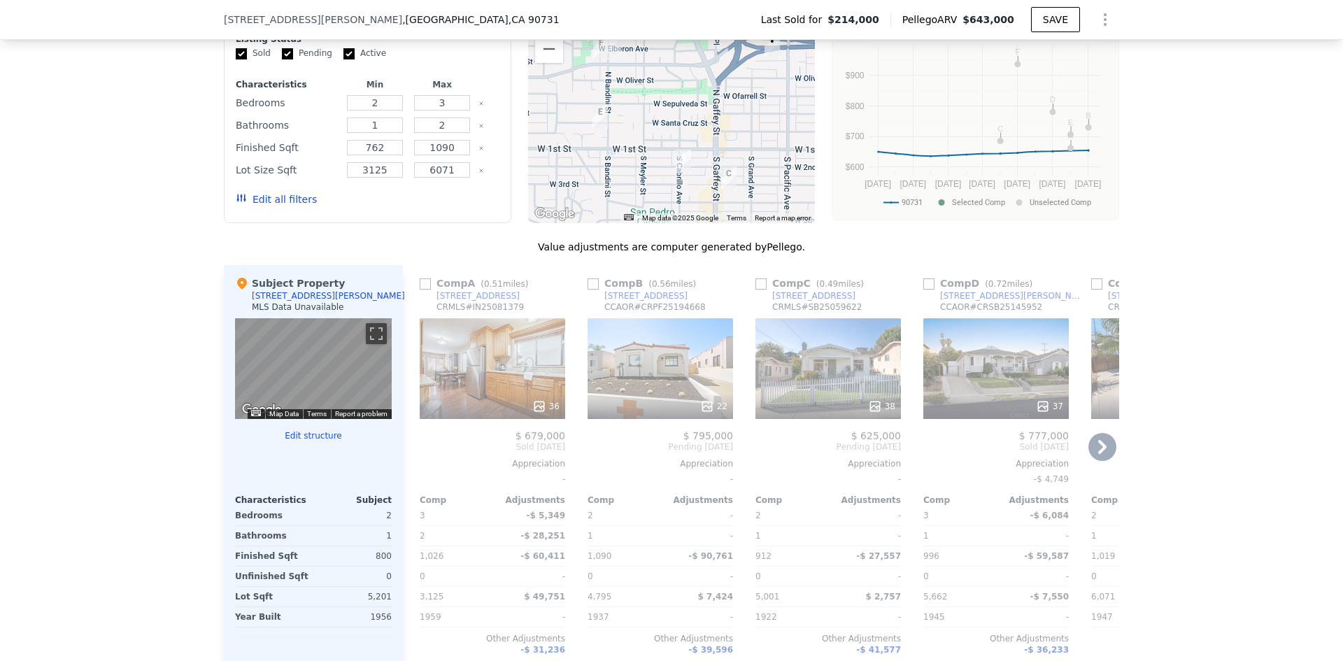
scroll to position [1254, 0]
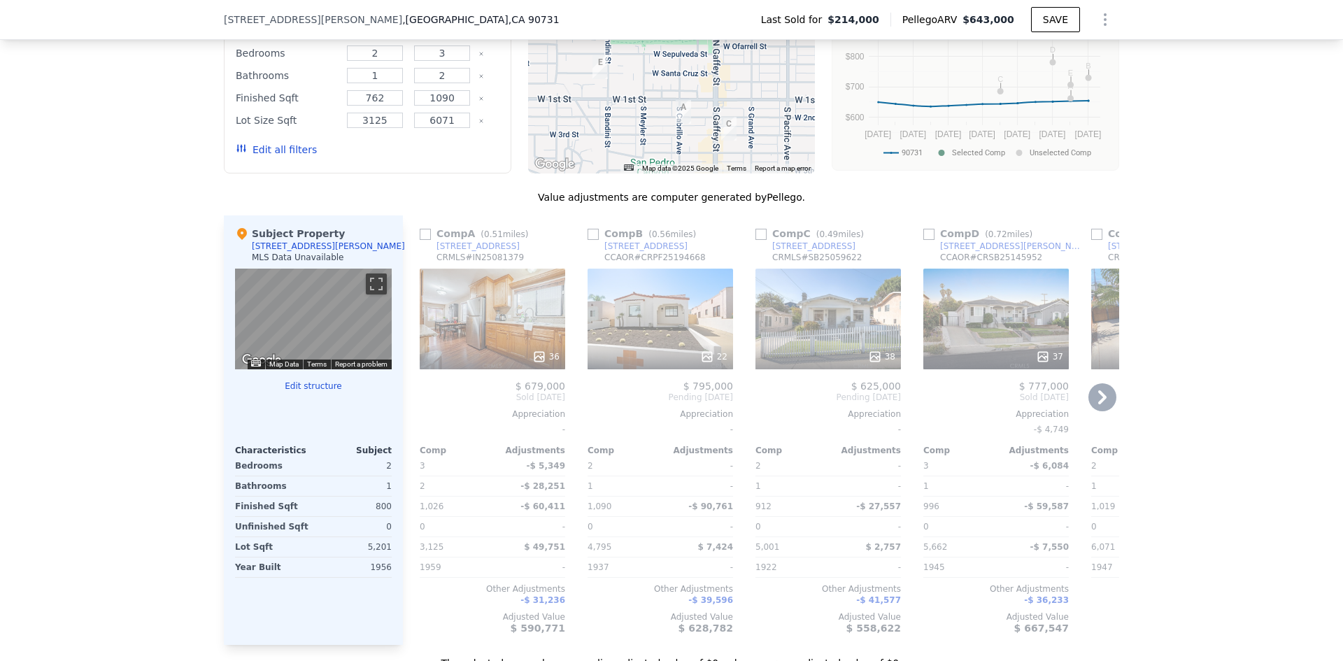
click at [649, 306] on div "22" at bounding box center [661, 319] width 146 height 101
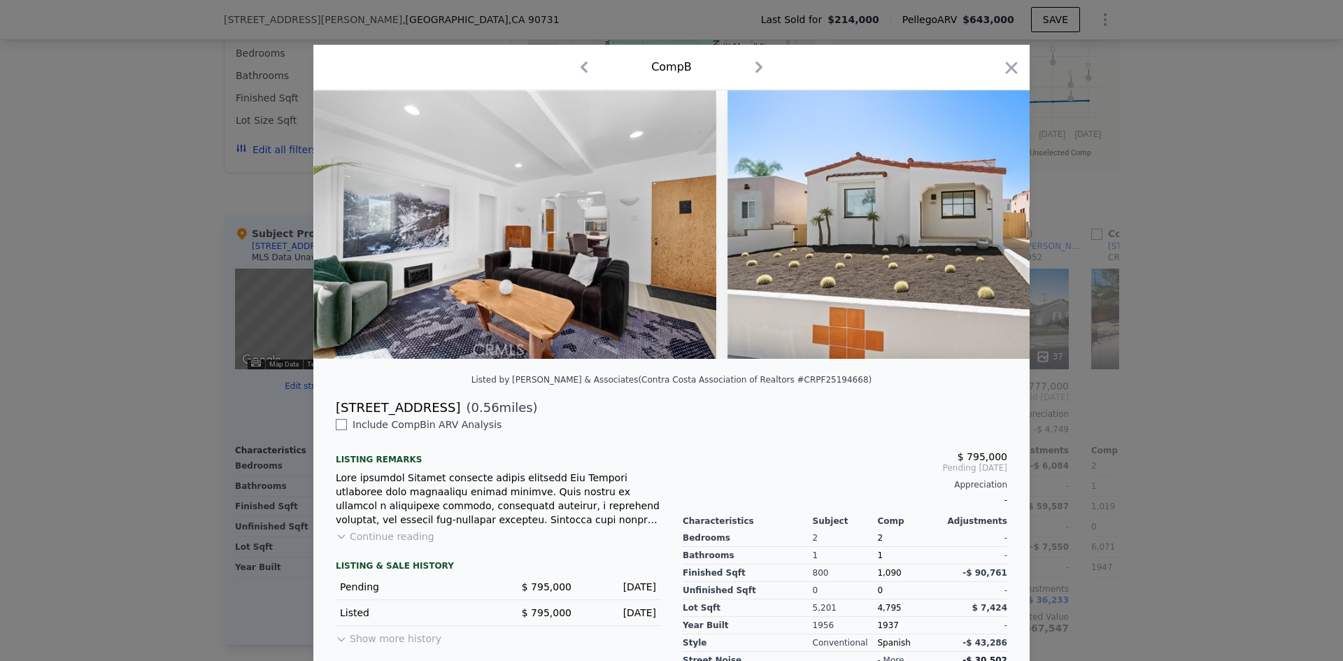
click at [505, 418] on div "[STREET_ADDRESS] ( 0.56 miles)" at bounding box center [672, 408] width 694 height 20
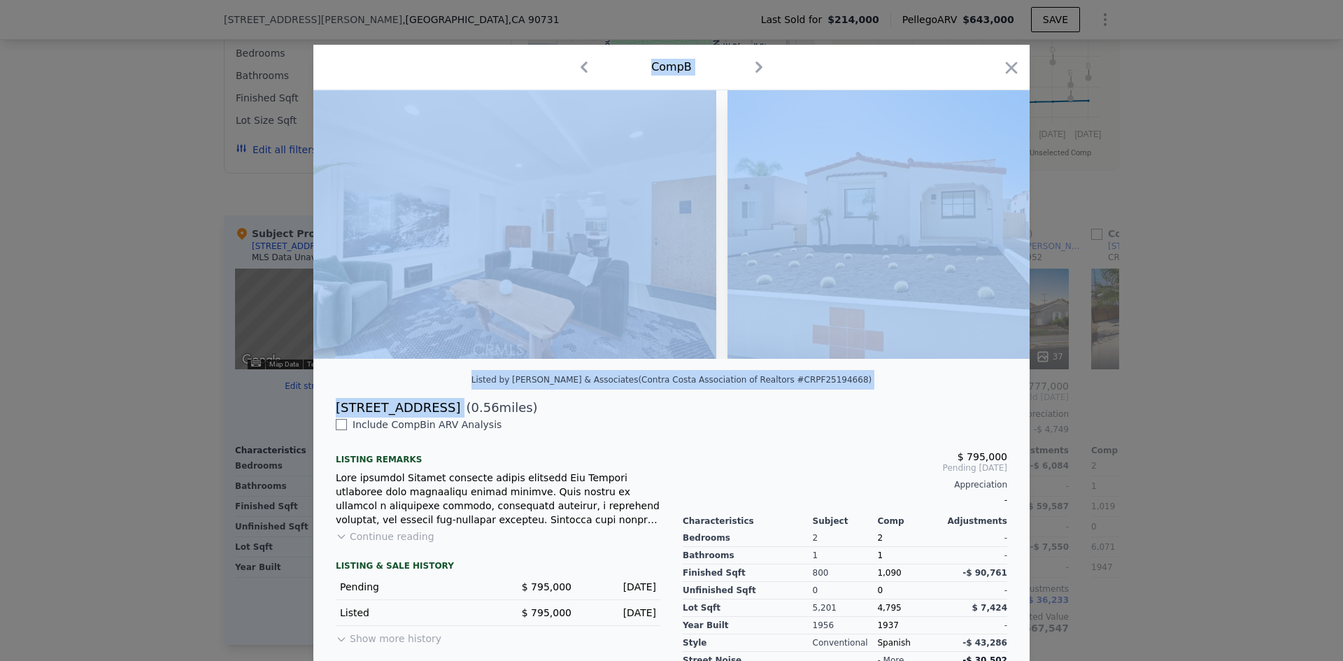
drag, startPoint x: 439, startPoint y: 421, endPoint x: 304, endPoint y: 429, distance: 135.2
click at [304, 429] on div "​ Comp B Listed by [PERSON_NAME] & Associates (Contra Costa Association of Real…" at bounding box center [671, 376] width 1343 height 752
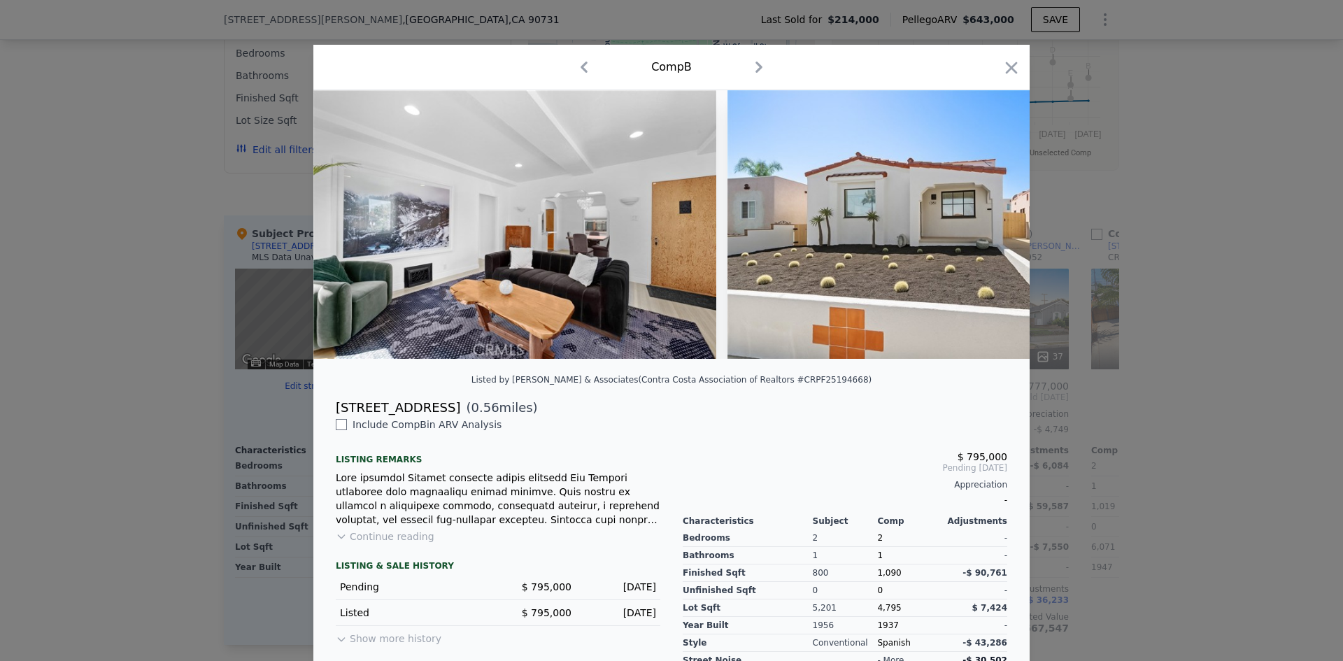
click at [457, 430] on span "Include Comp B in ARV Analysis" at bounding box center [427, 424] width 160 height 11
drag, startPoint x: 436, startPoint y: 422, endPoint x: 329, endPoint y: 411, distance: 107.5
click at [329, 411] on div "[STREET_ADDRESS] ( 0.56 miles)" at bounding box center [672, 408] width 694 height 20
copy div "[STREET_ADDRESS]"
click at [1006, 72] on icon "button" at bounding box center [1012, 68] width 12 height 12
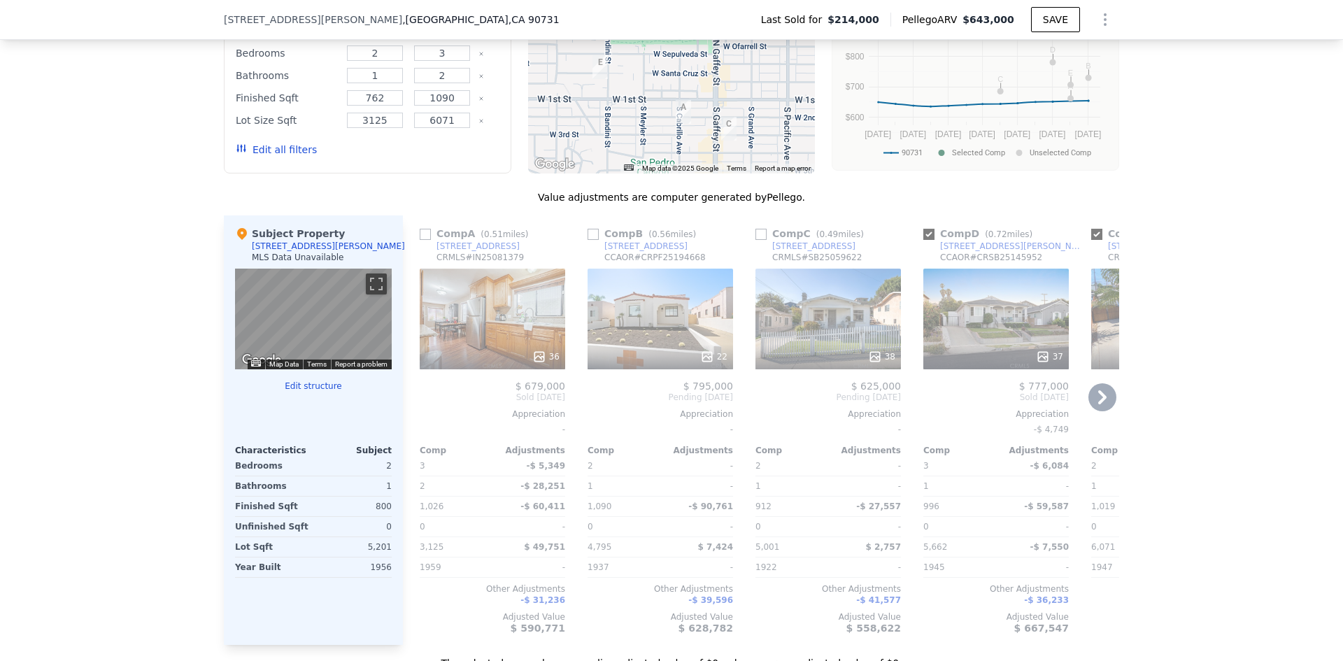
checkbox input "true"
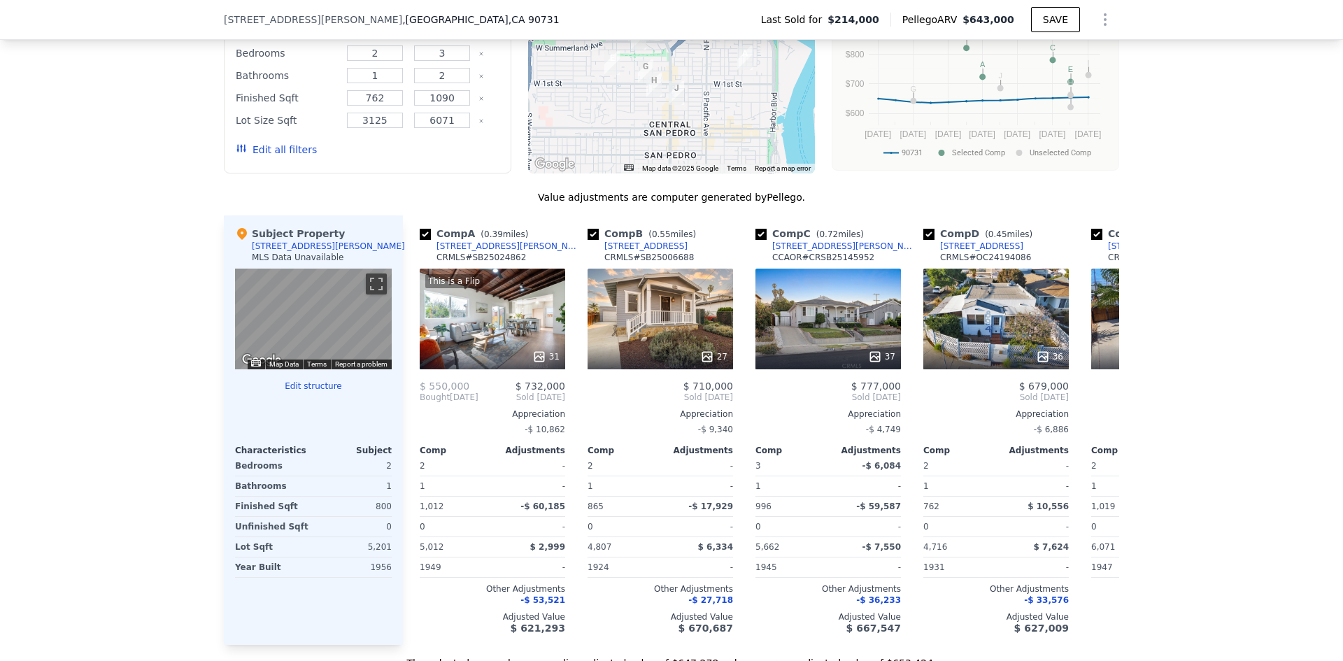
click at [260, 157] on button "Edit all filters" at bounding box center [276, 150] width 81 height 14
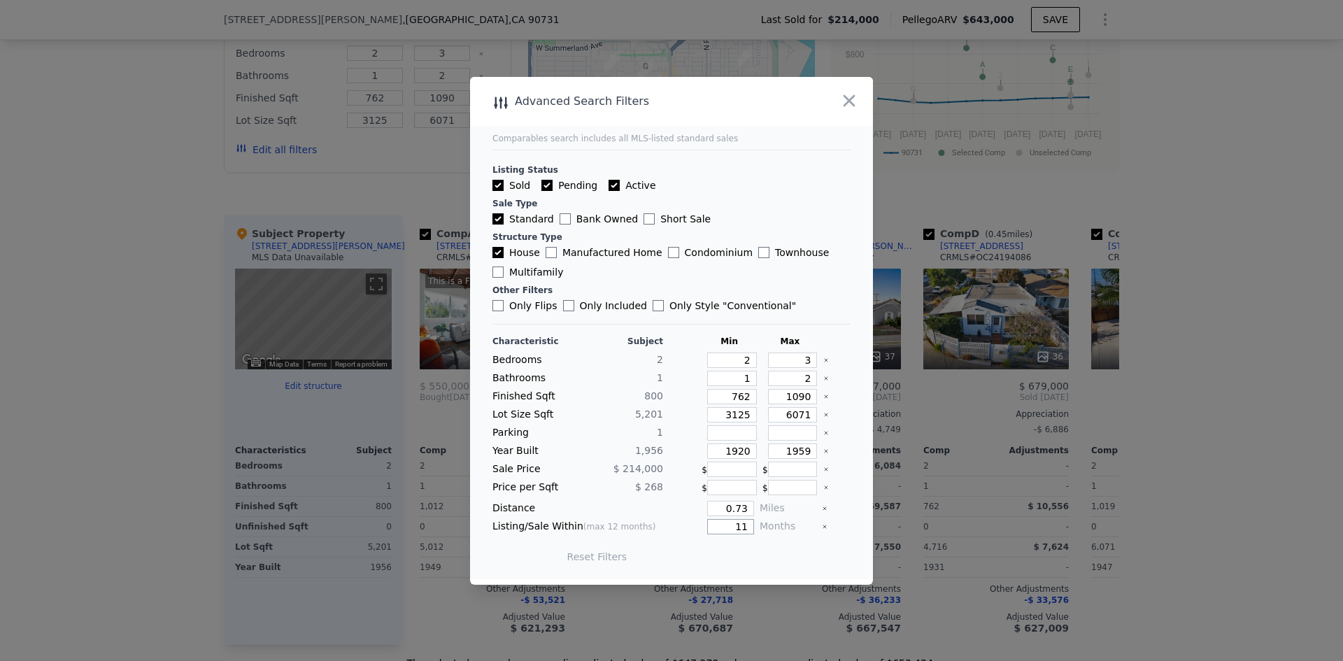
drag, startPoint x: 725, startPoint y: 525, endPoint x: 953, endPoint y: 519, distance: 228.8
click at [953, 519] on div "​ Advanced Search Filters Comparables search includes all MLS-listed standard s…" at bounding box center [671, 330] width 1343 height 661
type input "6"
click at [747, 553] on button "Update Search" at bounding box center [750, 557] width 106 height 20
checkbox input "false"
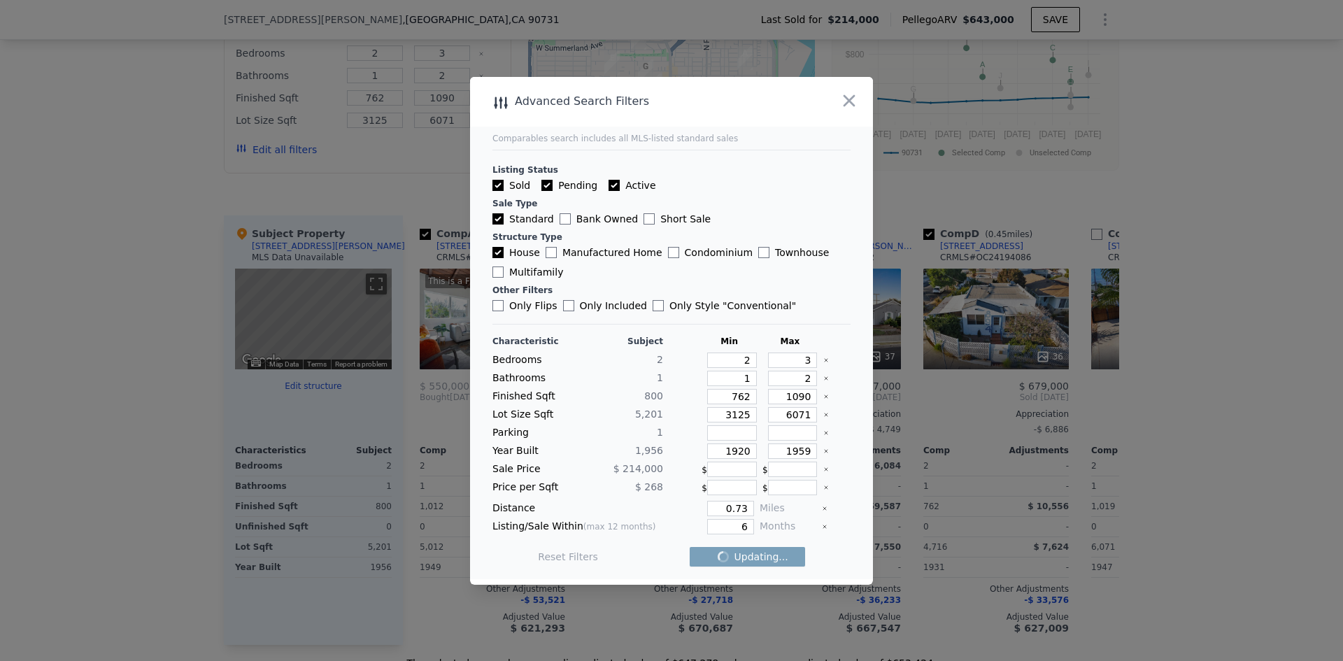
checkbox input "false"
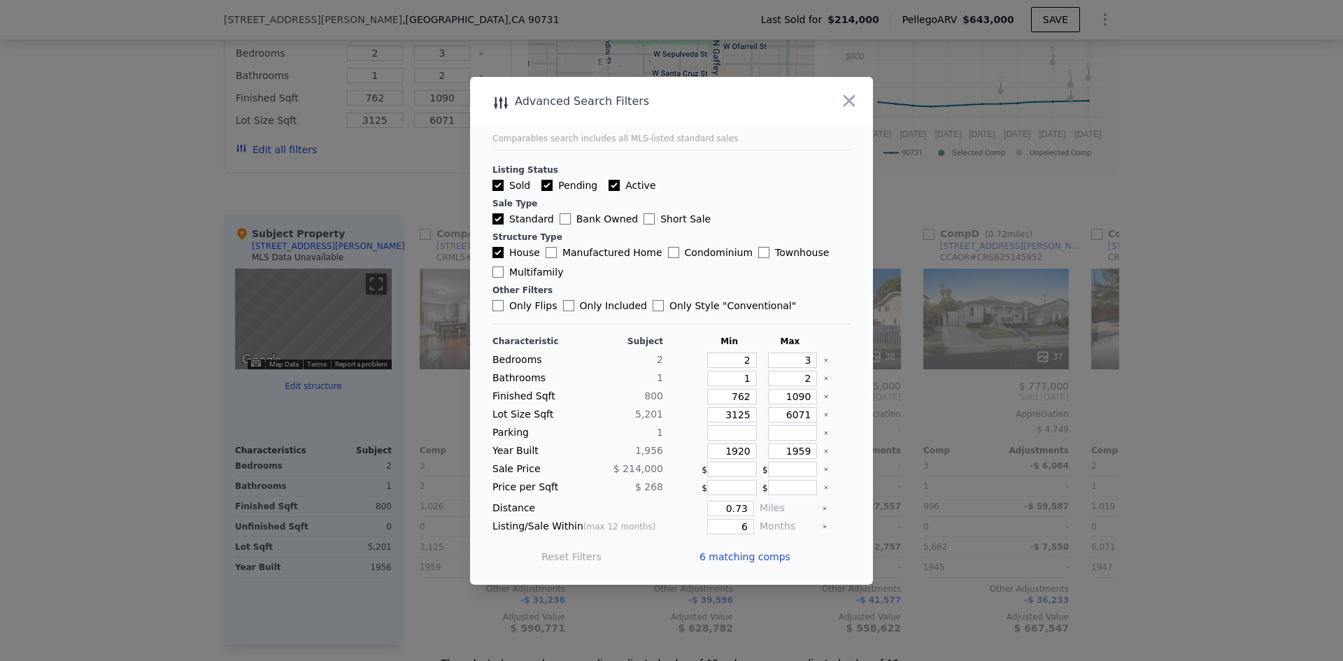
click at [739, 554] on span "6 matching comps" at bounding box center [745, 557] width 91 height 14
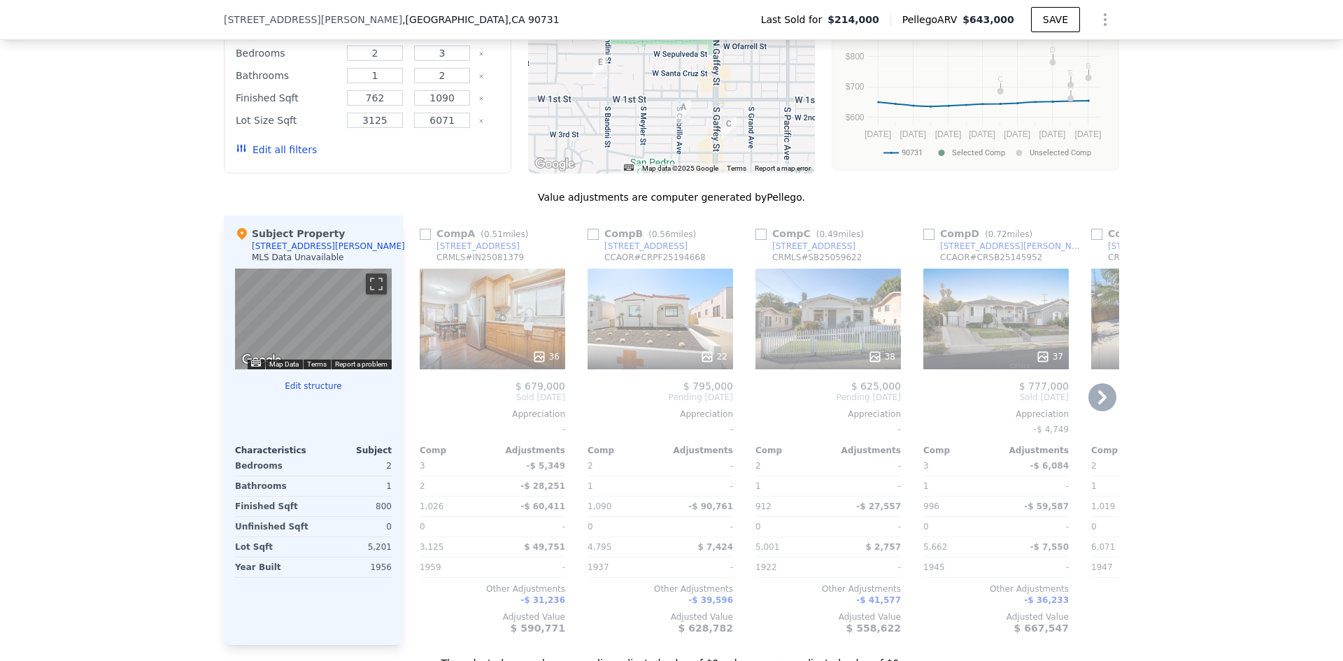
click at [1098, 402] on icon at bounding box center [1102, 397] width 8 height 14
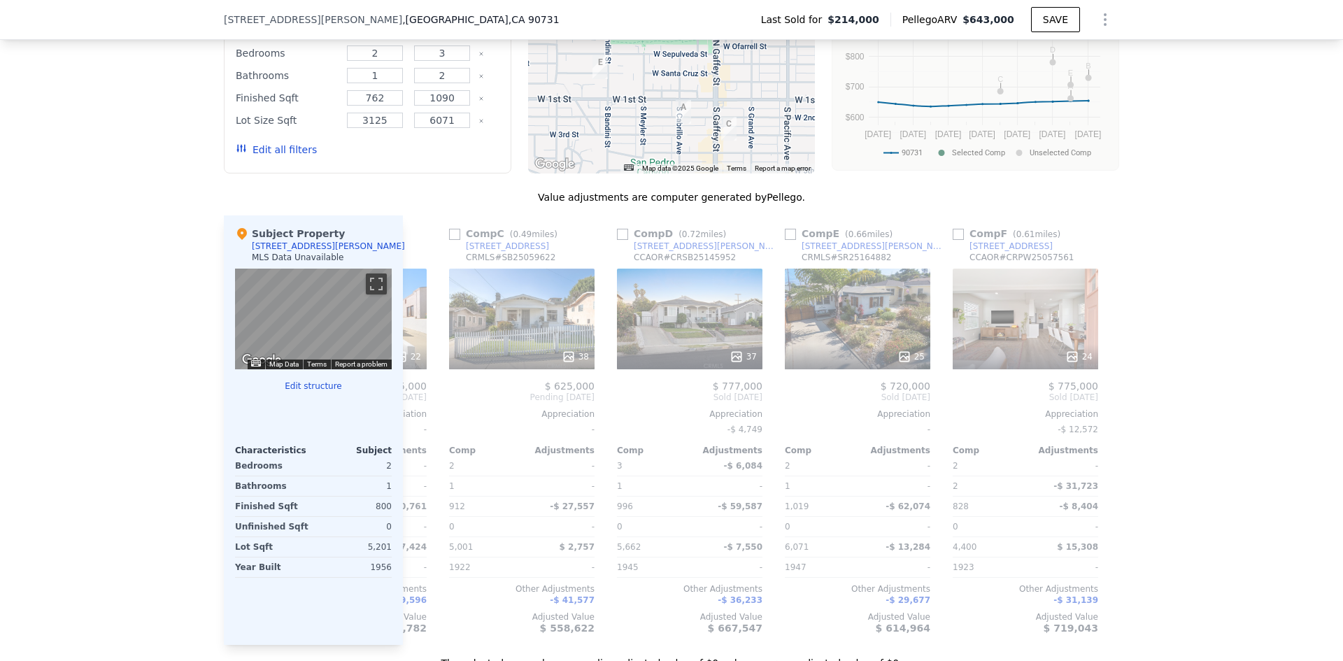
scroll to position [0, 325]
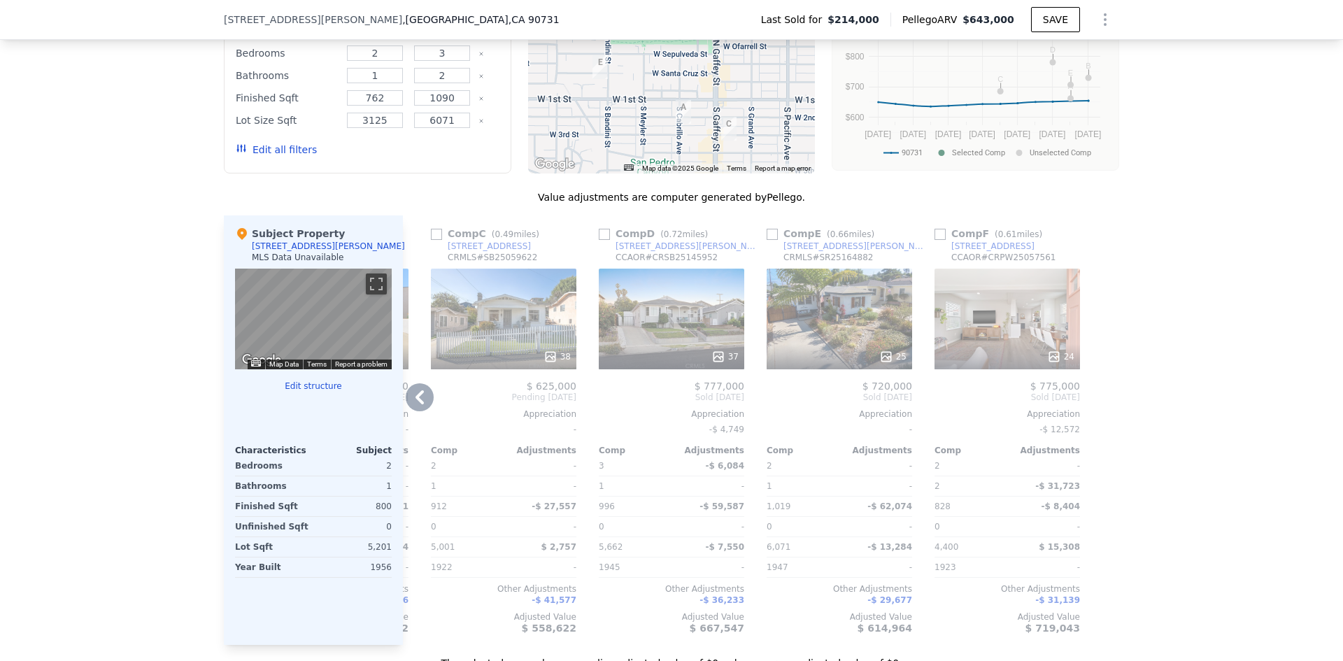
click at [693, 326] on div "37" at bounding box center [672, 319] width 146 height 101
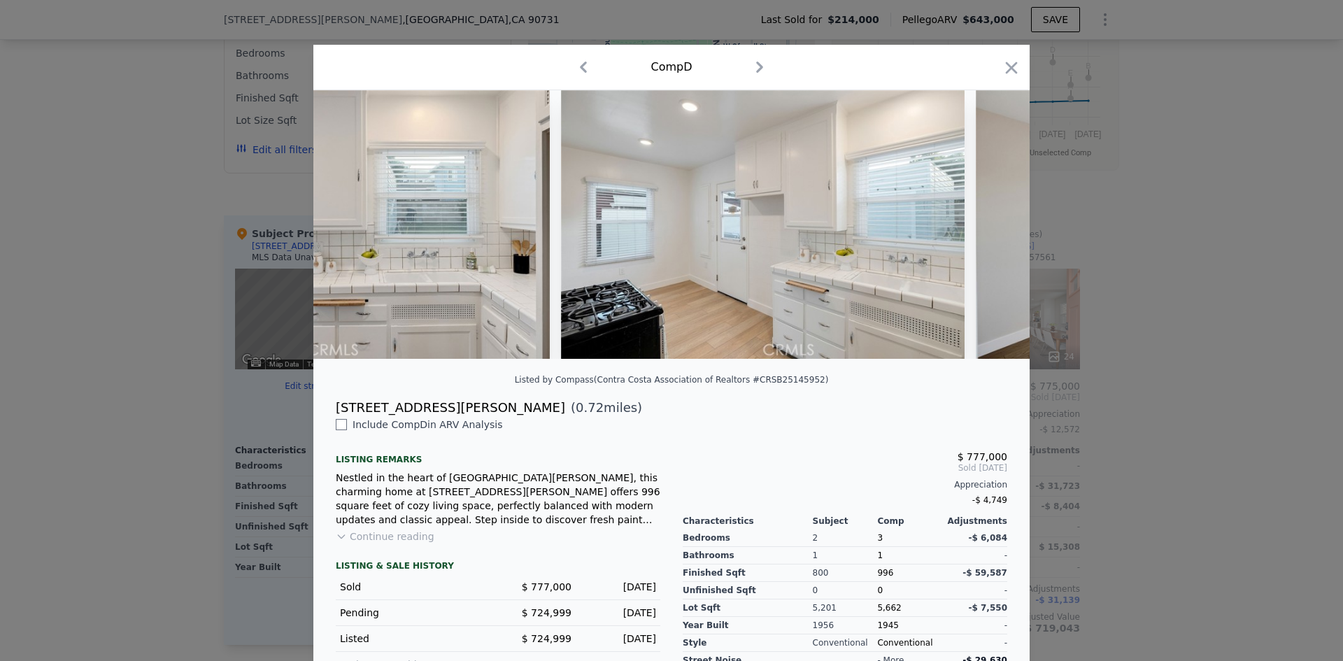
scroll to position [0, 8478]
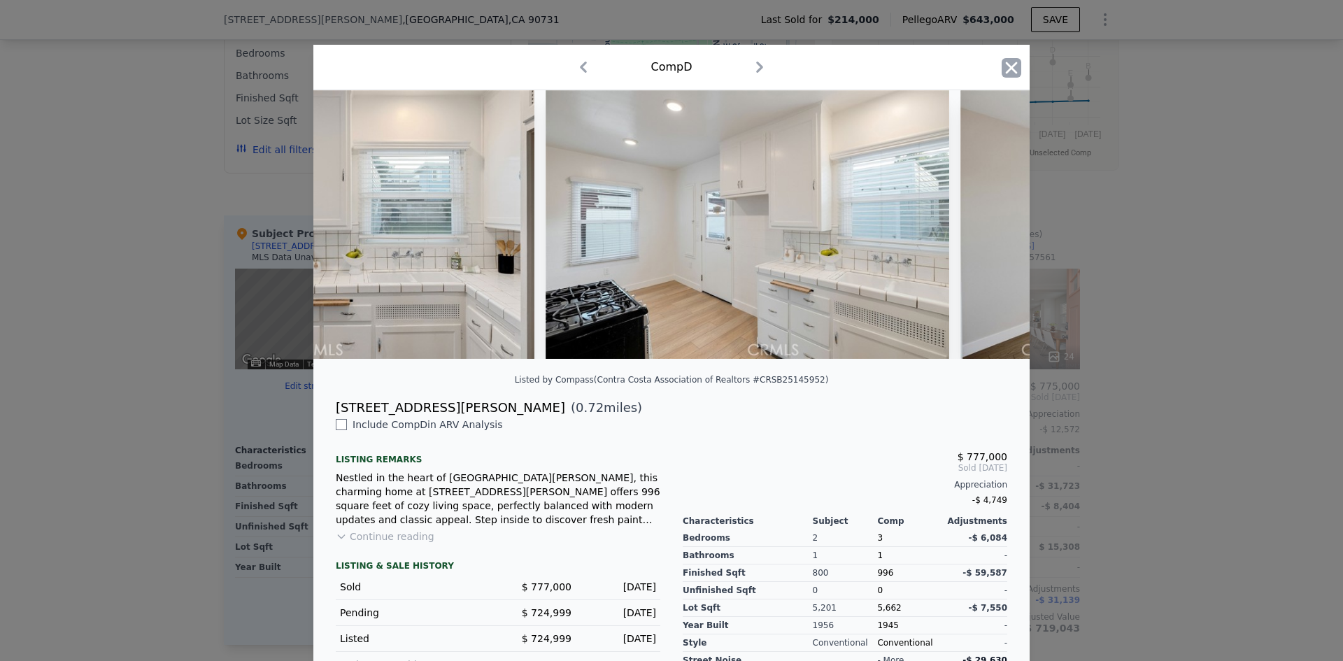
click at [1006, 70] on icon "button" at bounding box center [1012, 68] width 12 height 12
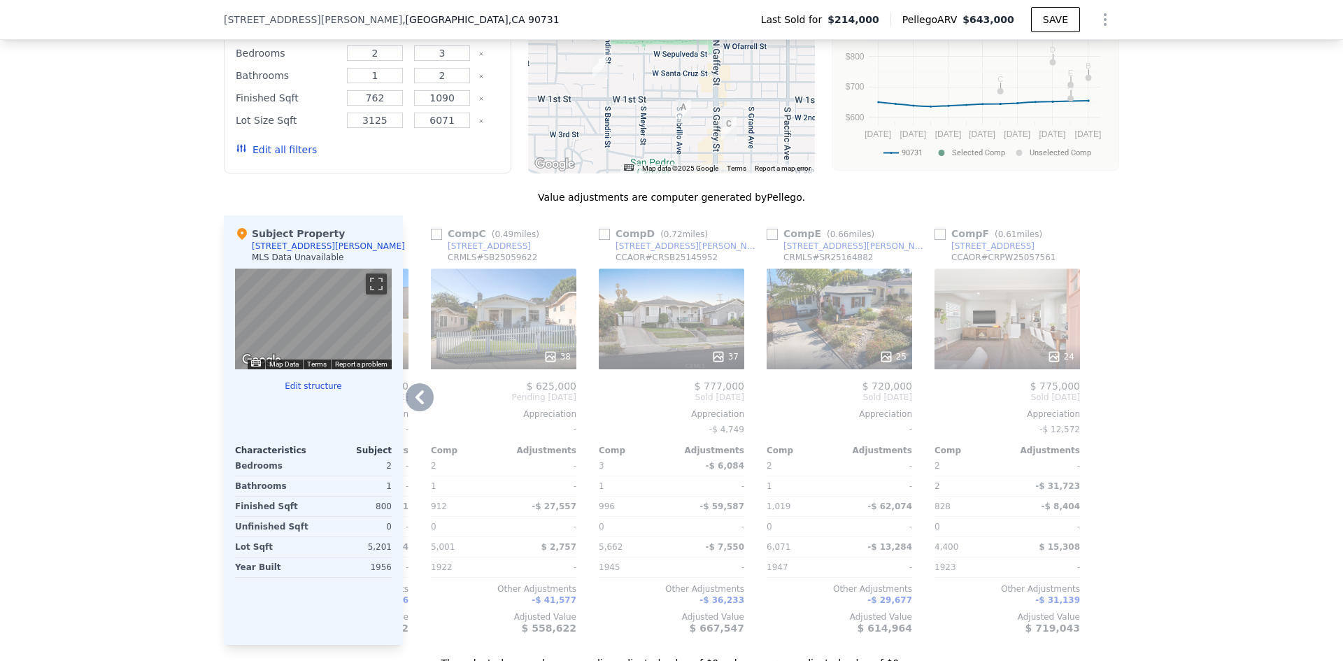
click at [845, 321] on div "25" at bounding box center [840, 319] width 146 height 101
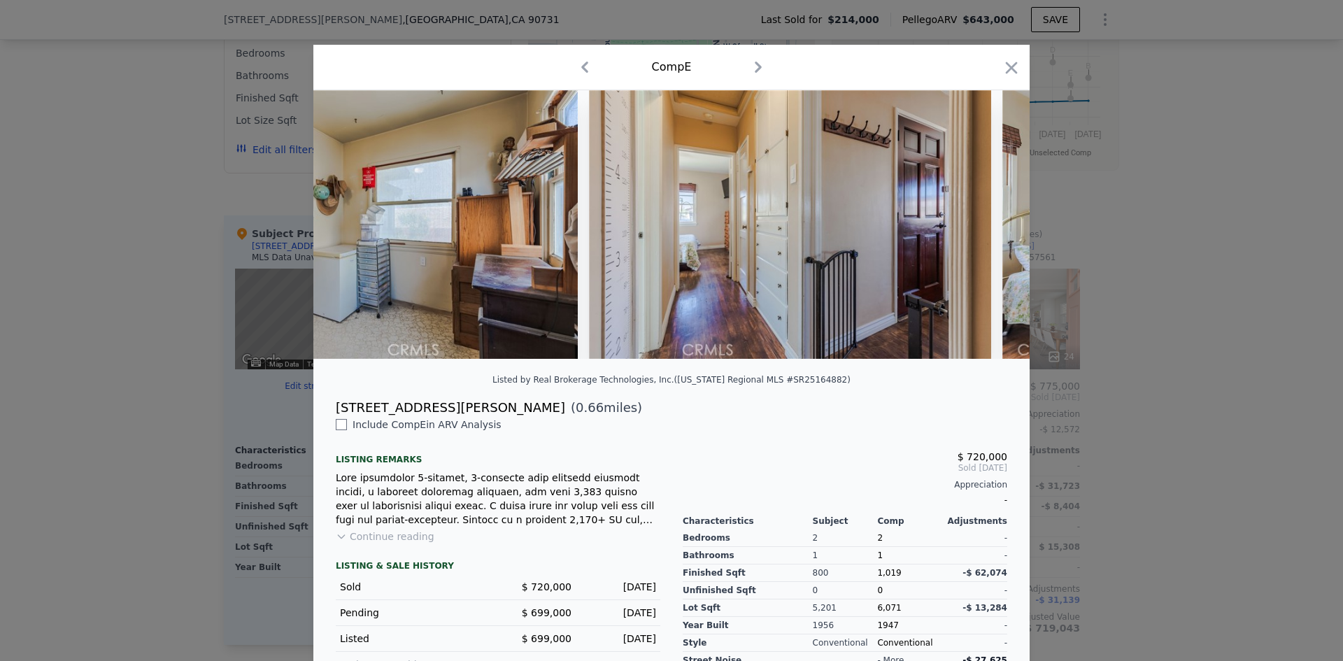
scroll to position [0, 5122]
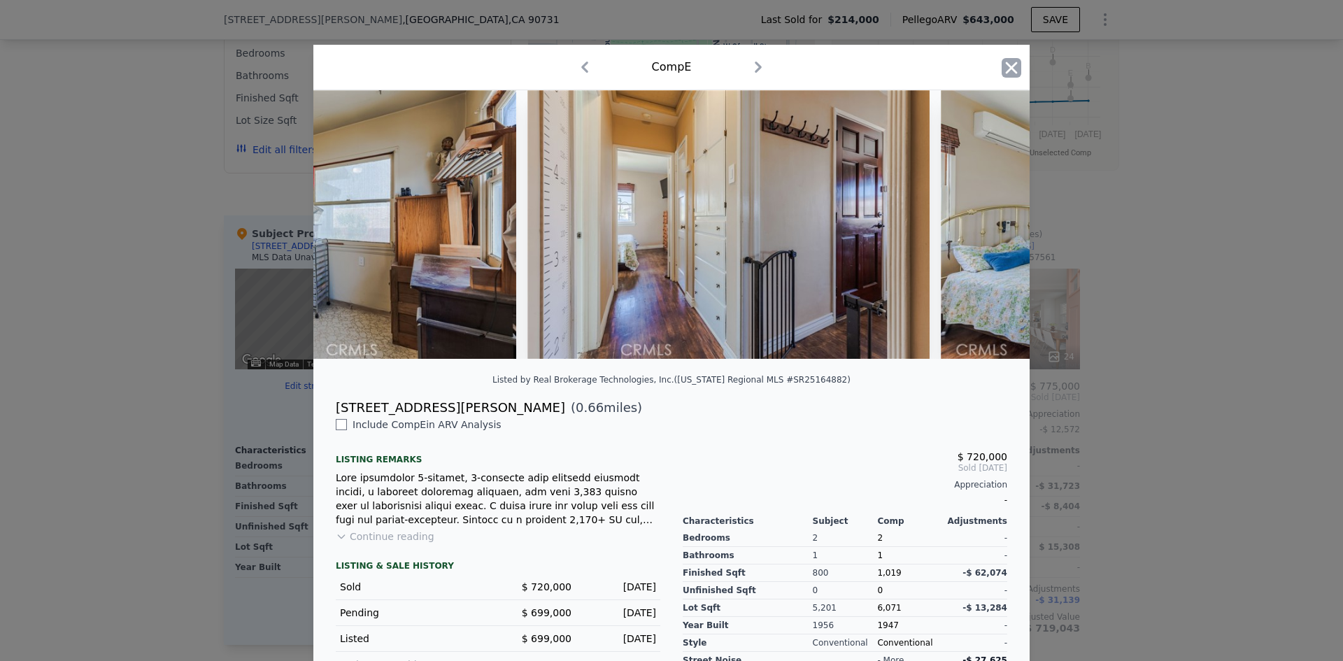
click at [1008, 68] on icon "button" at bounding box center [1012, 68] width 20 height 20
